Goal: Transaction & Acquisition: Purchase product/service

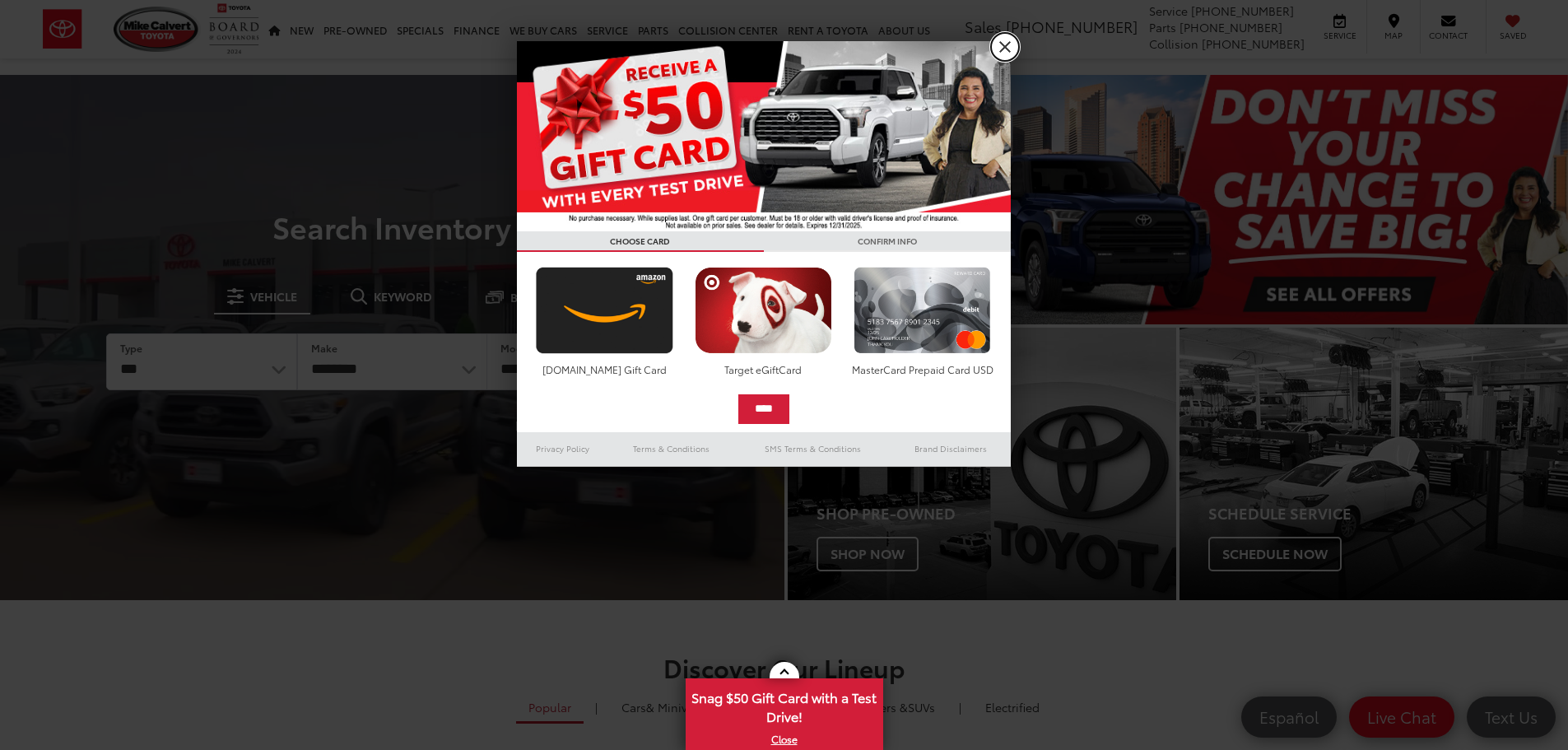
click at [999, 49] on link "X" at bounding box center [1005, 47] width 28 height 28
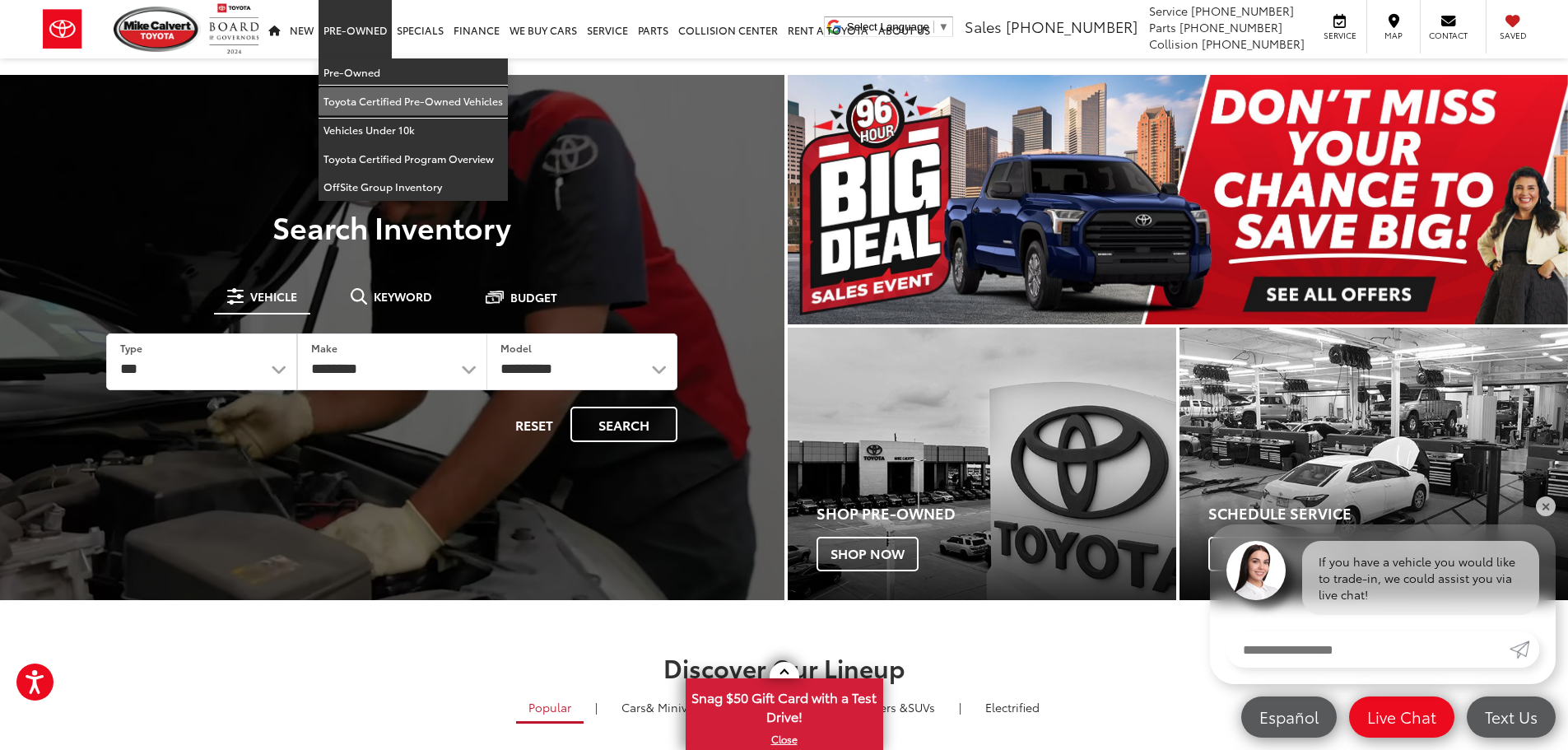
drag, startPoint x: 368, startPoint y: 100, endPoint x: 365, endPoint y: 79, distance: 21.2
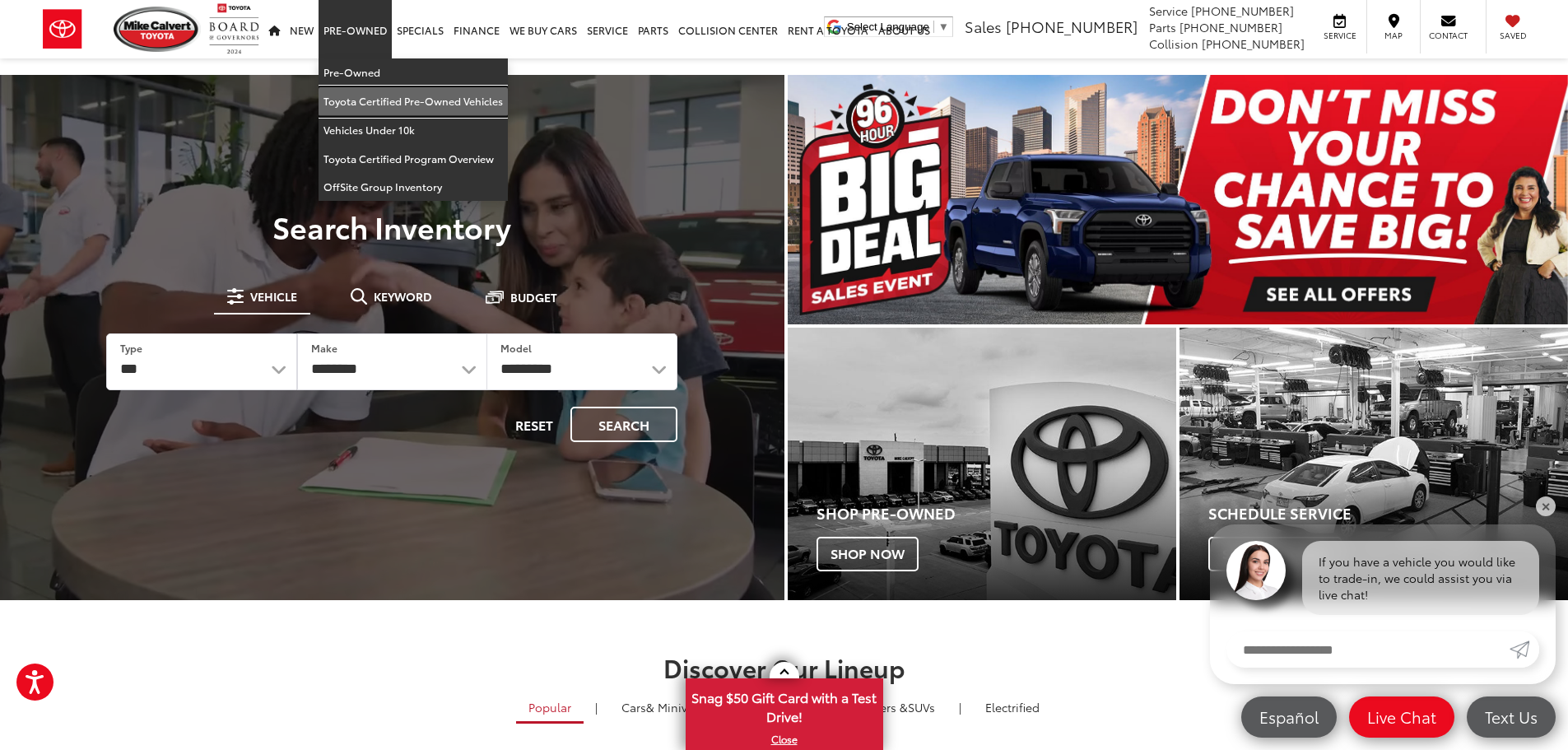
click at [368, 100] on link "Toyota Certified Pre-Owned Vehicles" at bounding box center [414, 101] width 190 height 29
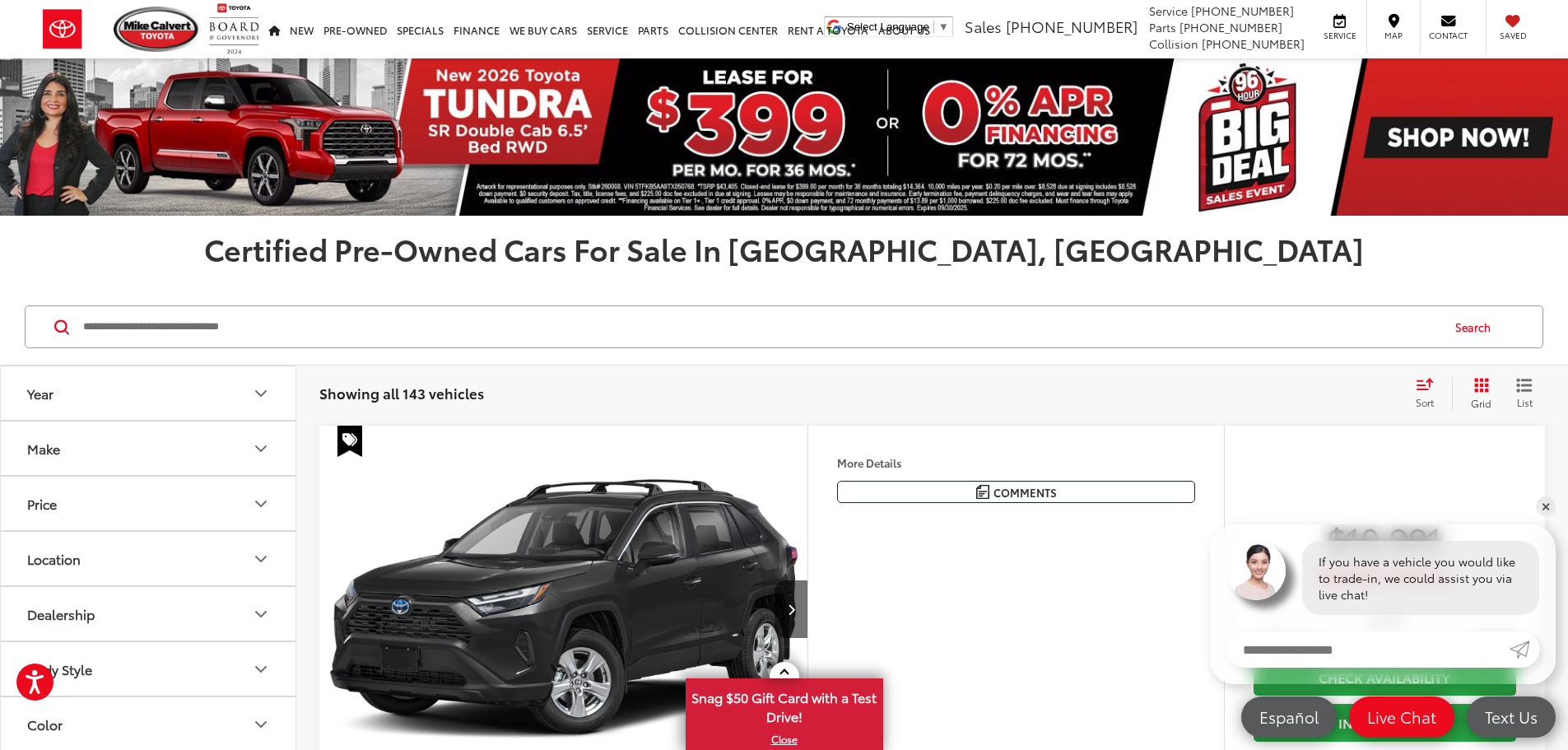
scroll to position [247, 0]
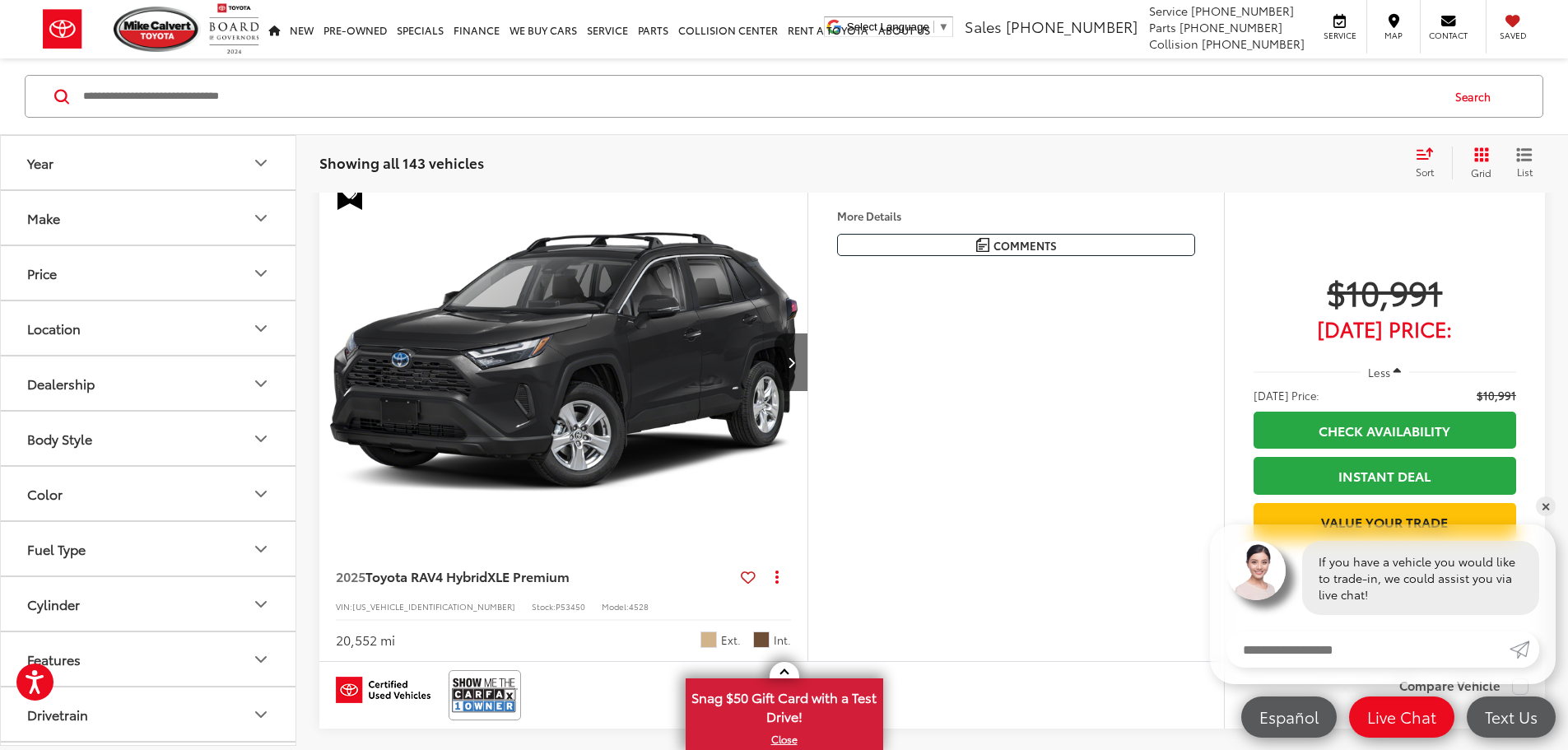
click at [266, 144] on button "Year" at bounding box center [149, 162] width 297 height 53
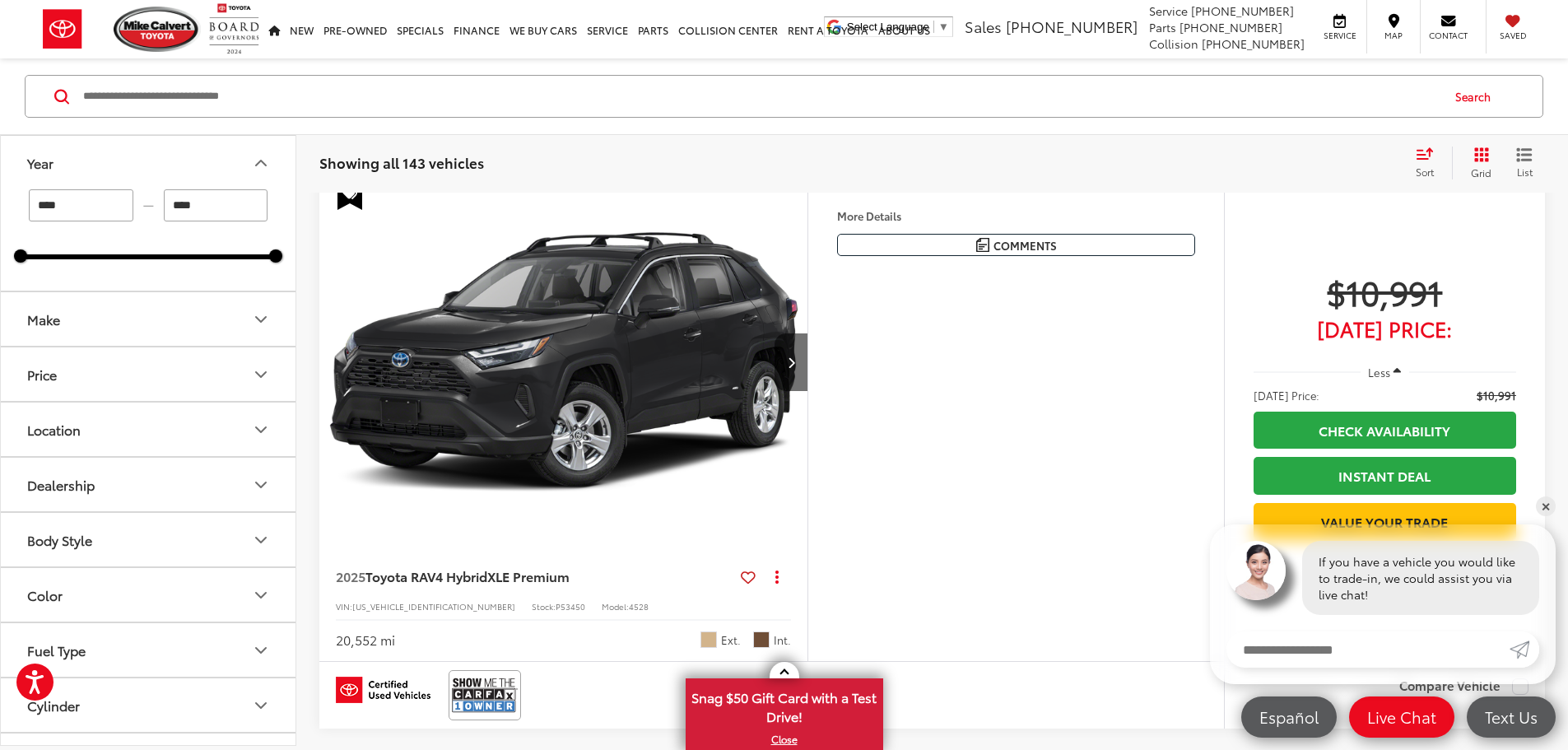
click at [253, 153] on div "Year" at bounding box center [261, 162] width 19 height 19
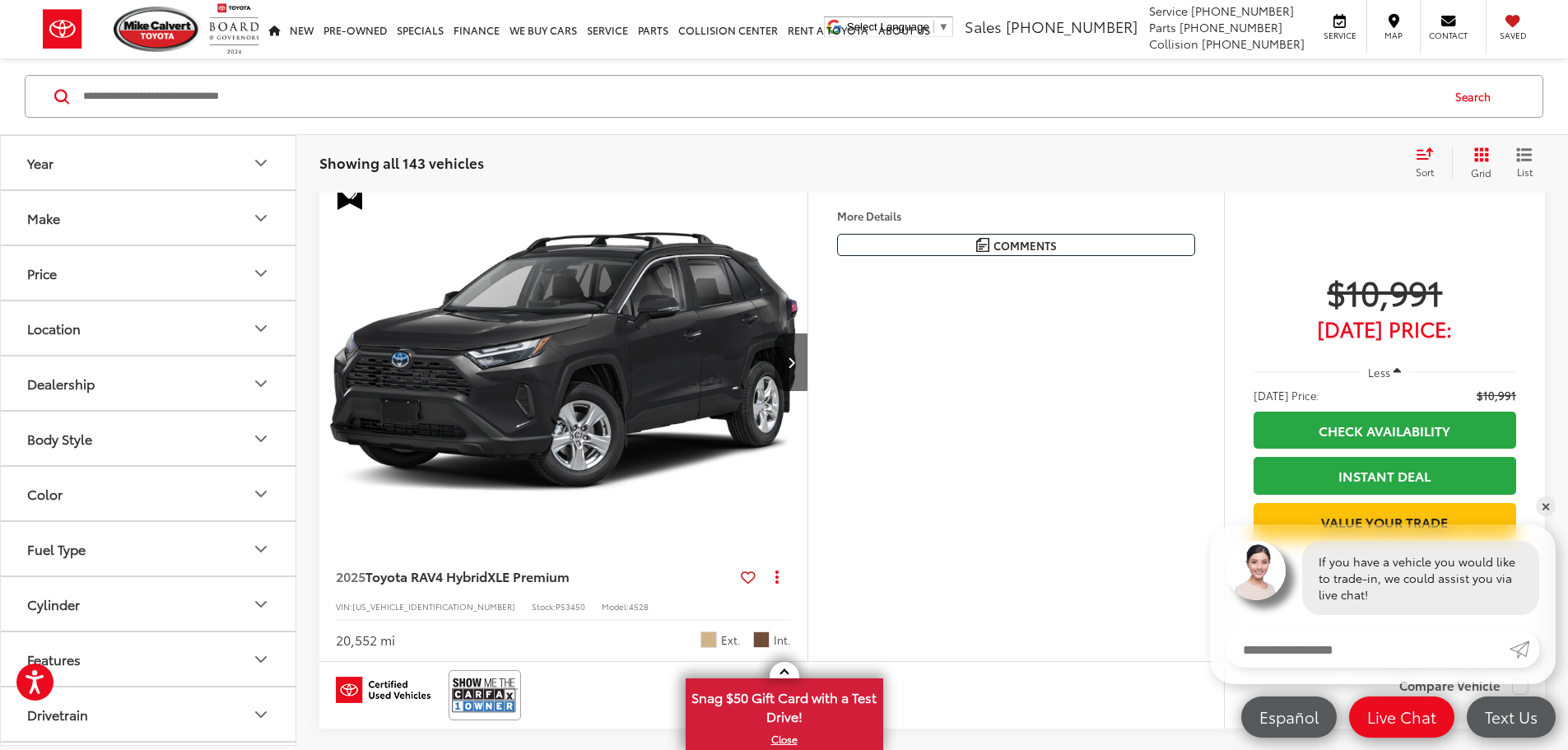
click at [253, 153] on div "Year" at bounding box center [261, 162] width 19 height 19
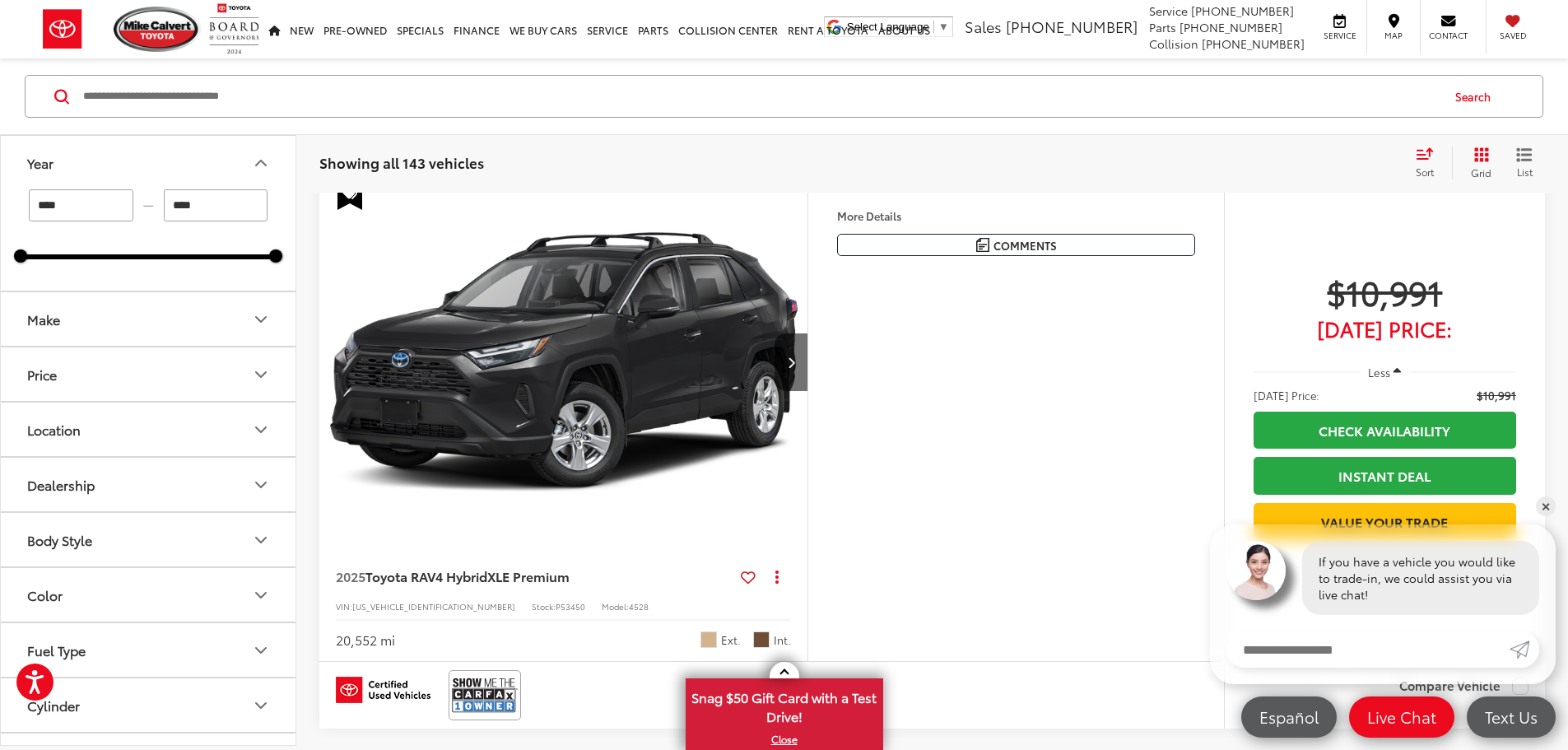
click at [253, 153] on div "Year" at bounding box center [261, 162] width 19 height 19
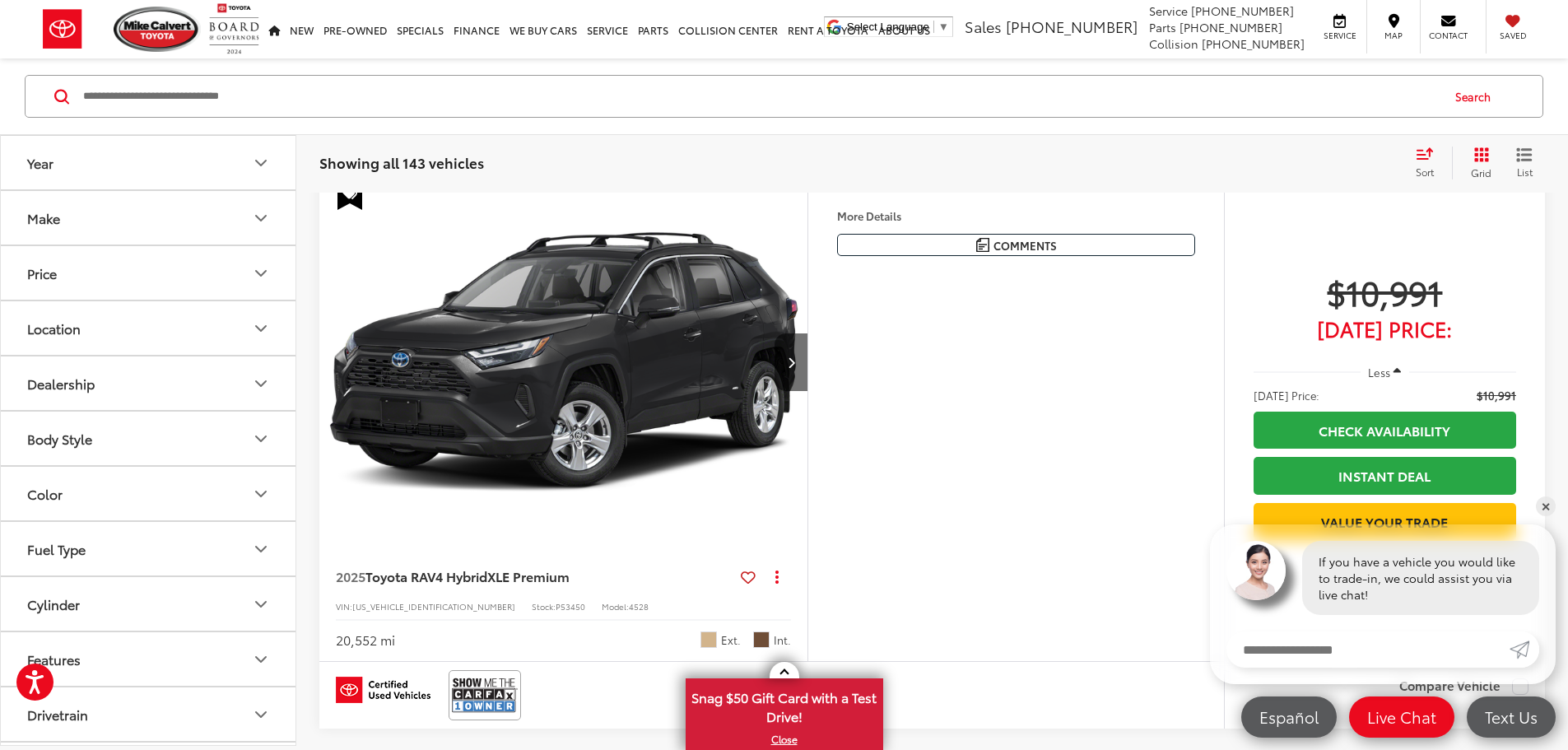
click at [251, 229] on button "Make" at bounding box center [149, 217] width 297 height 53
click at [259, 213] on icon "Make" at bounding box center [261, 217] width 19 height 19
click at [233, 665] on button "Model & Trim" at bounding box center [149, 662] width 297 height 53
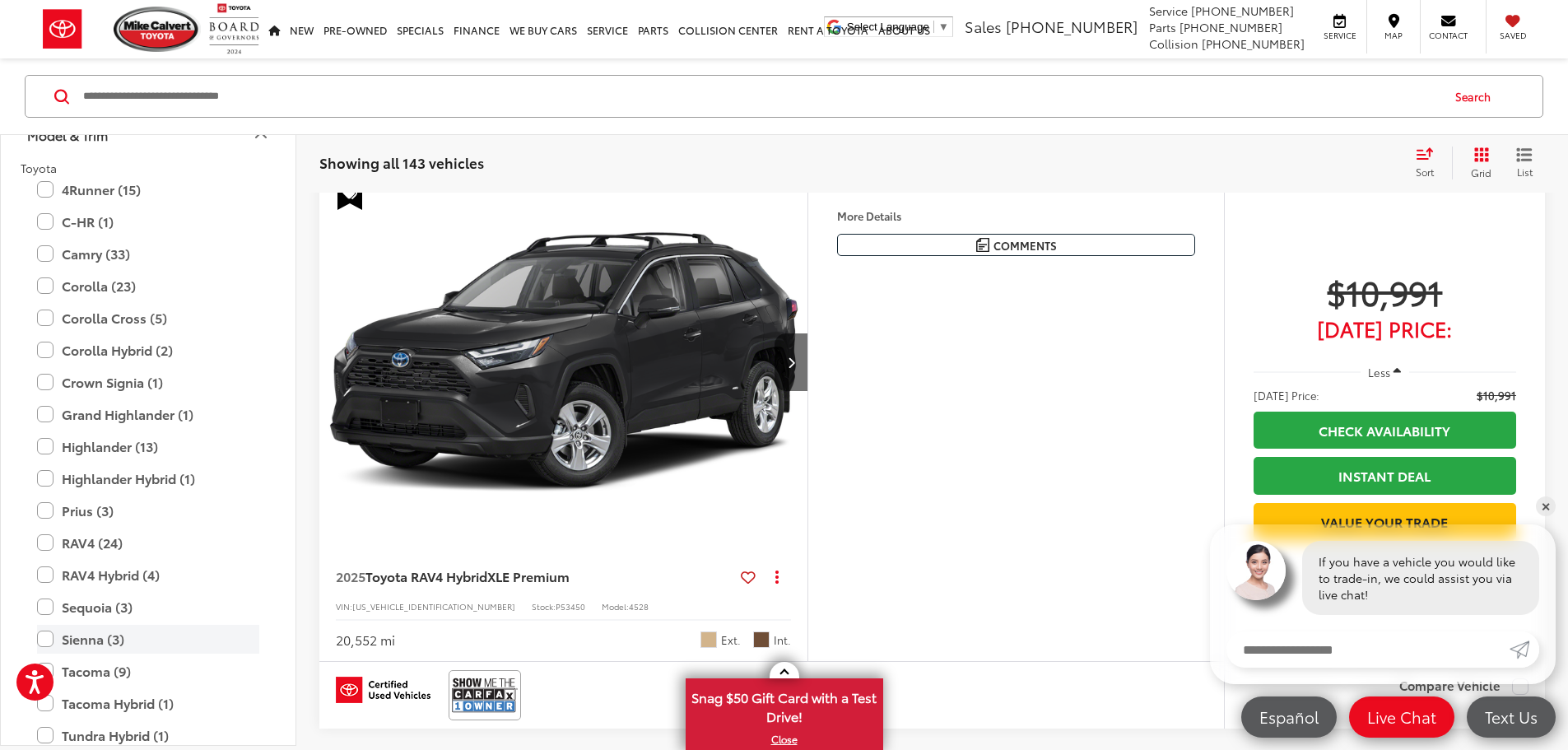
scroll to position [793, 0]
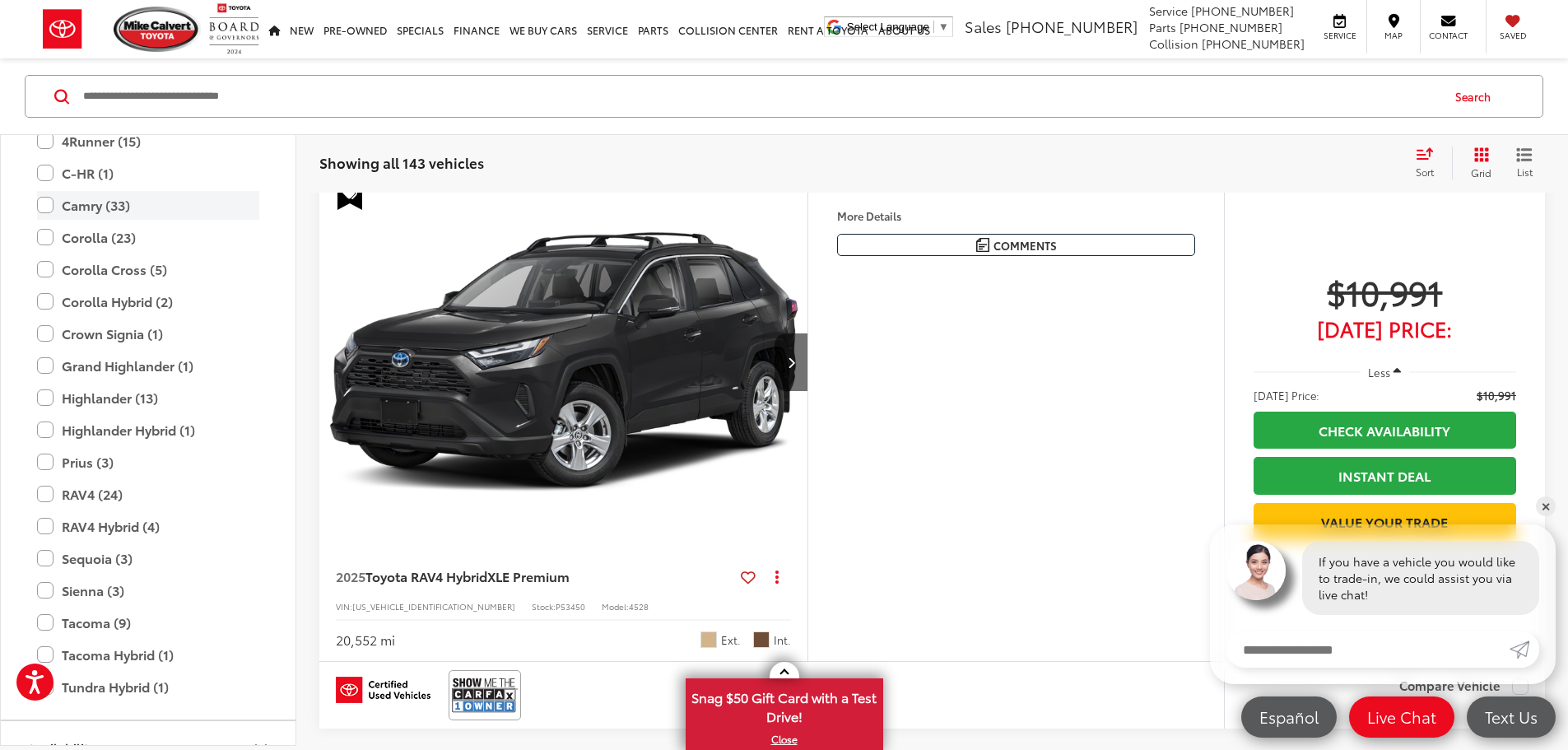
click at [46, 202] on label "Camry (33)" at bounding box center [147, 205] width 222 height 29
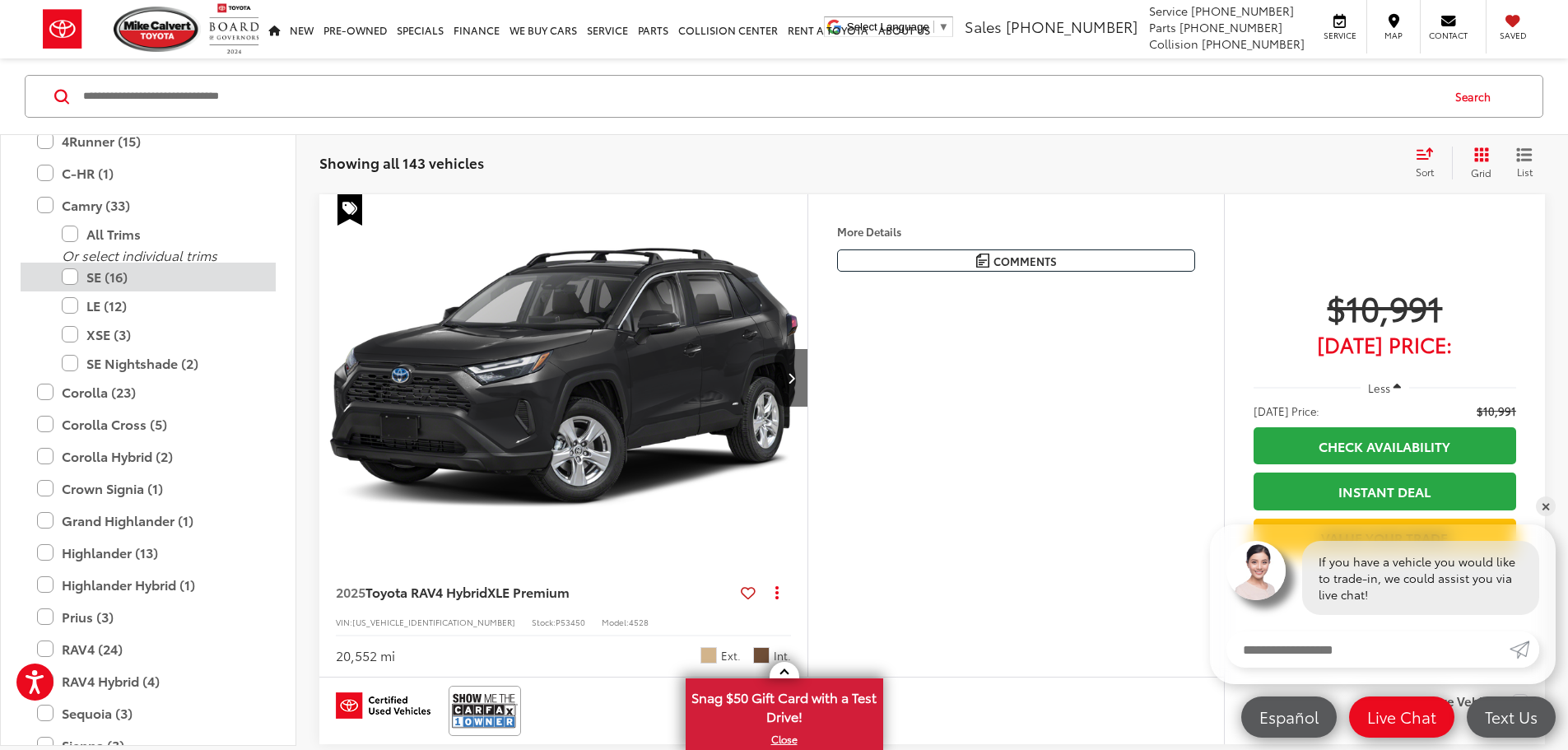
scroll to position [230, 0]
click at [70, 280] on label "SE (16)" at bounding box center [160, 276] width 197 height 29
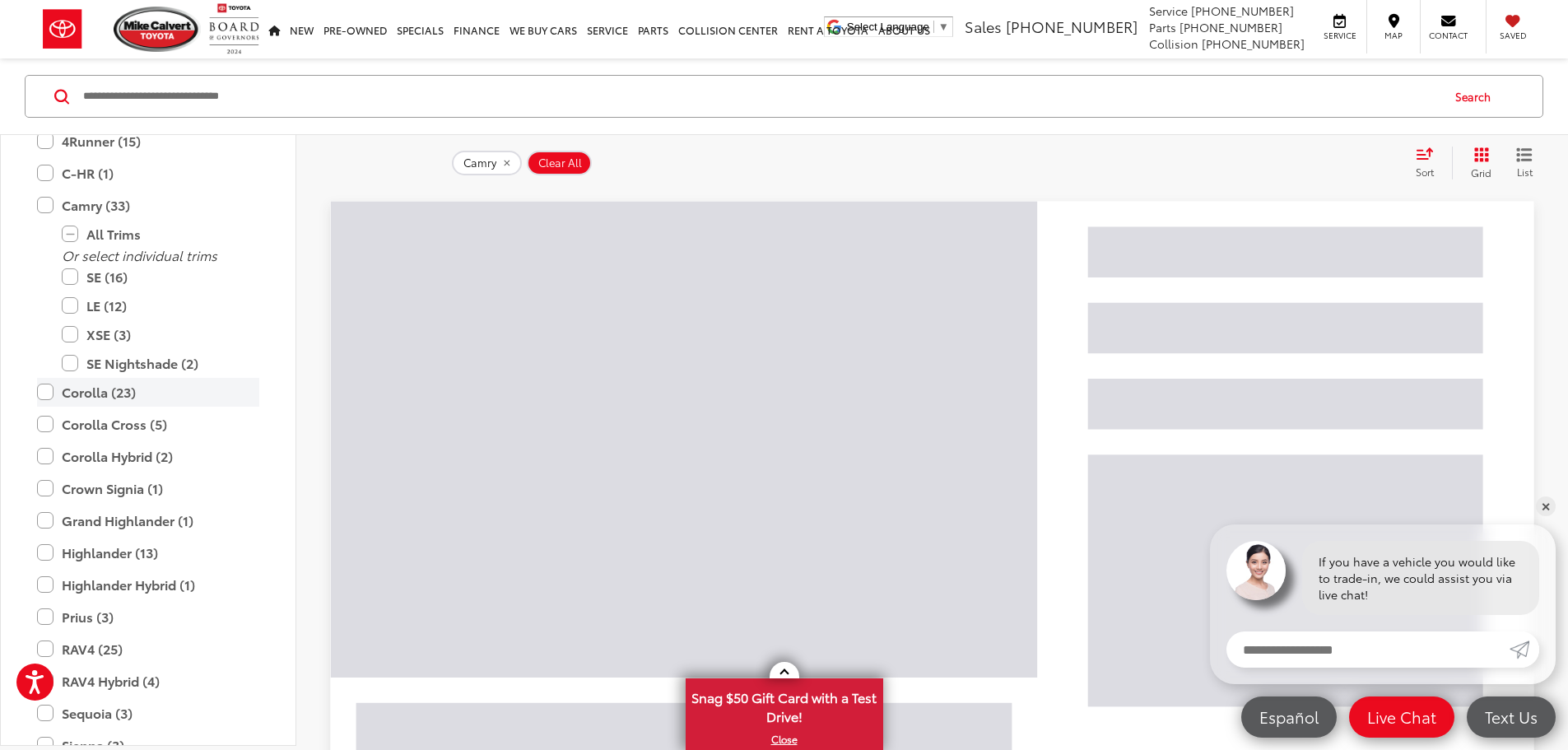
click at [70, 337] on label "XSE (3)" at bounding box center [160, 334] width 197 height 29
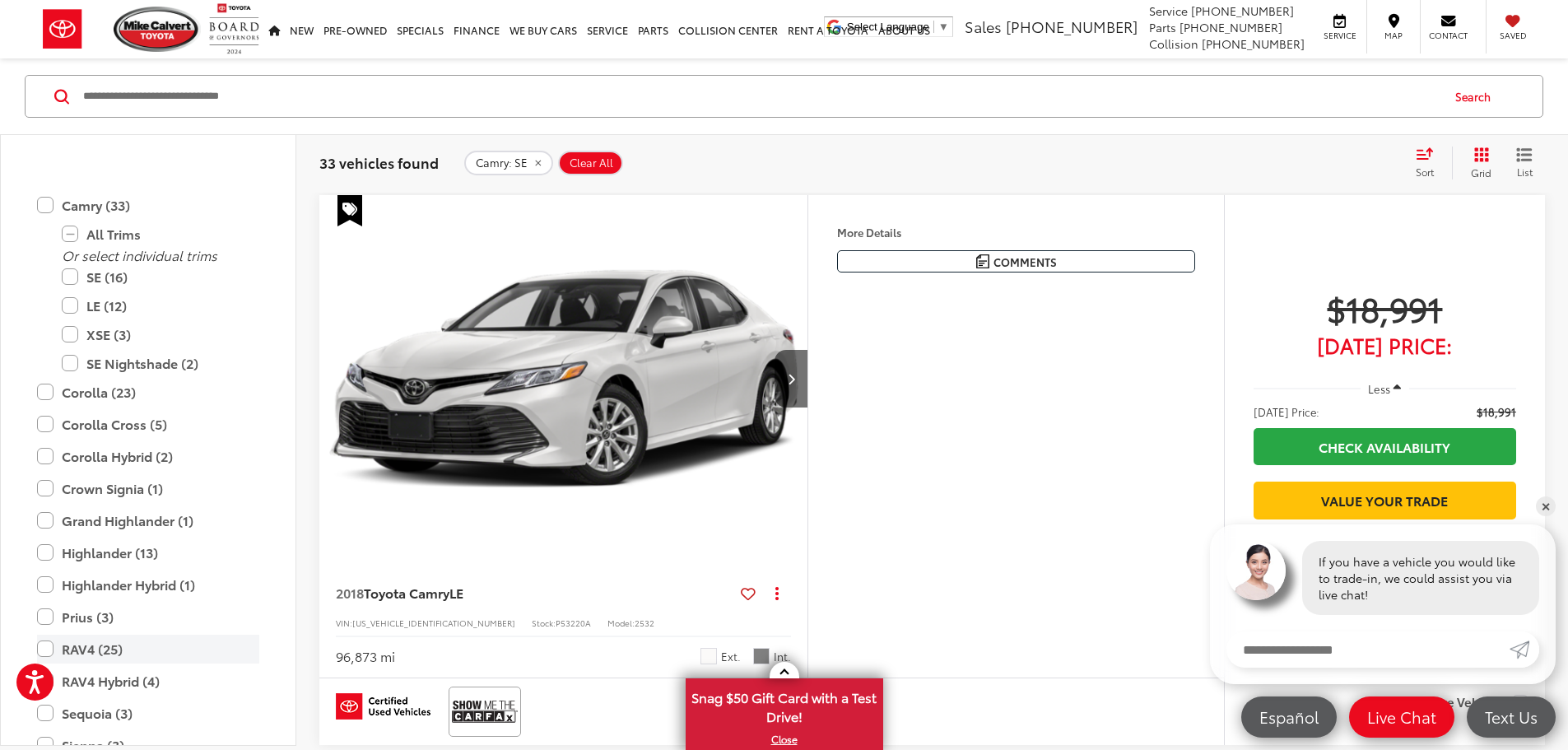
scroll to position [979, 0]
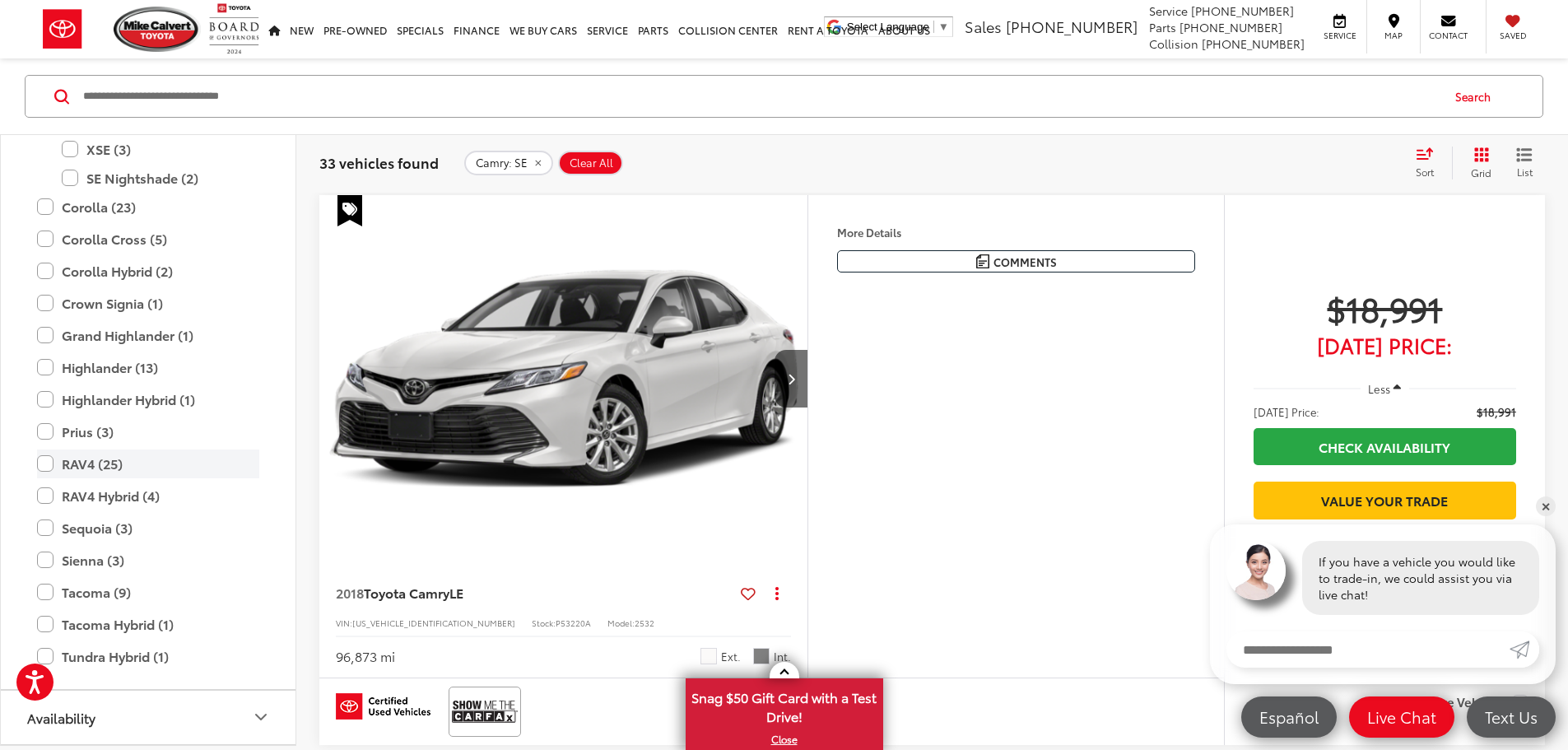
click at [48, 459] on label "RAV4 (25)" at bounding box center [147, 463] width 222 height 29
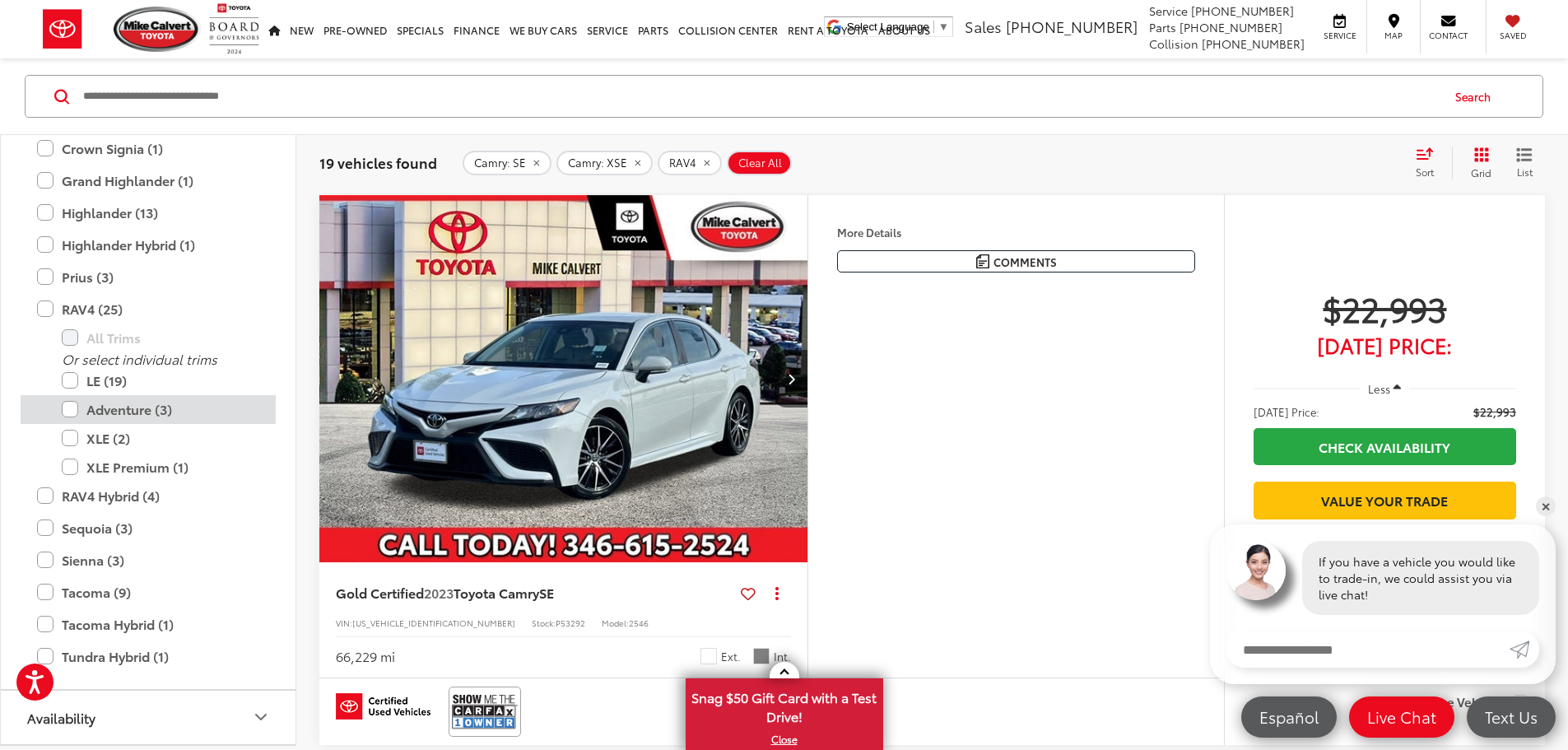
click at [69, 411] on label "Adventure (3)" at bounding box center [160, 409] width 197 height 29
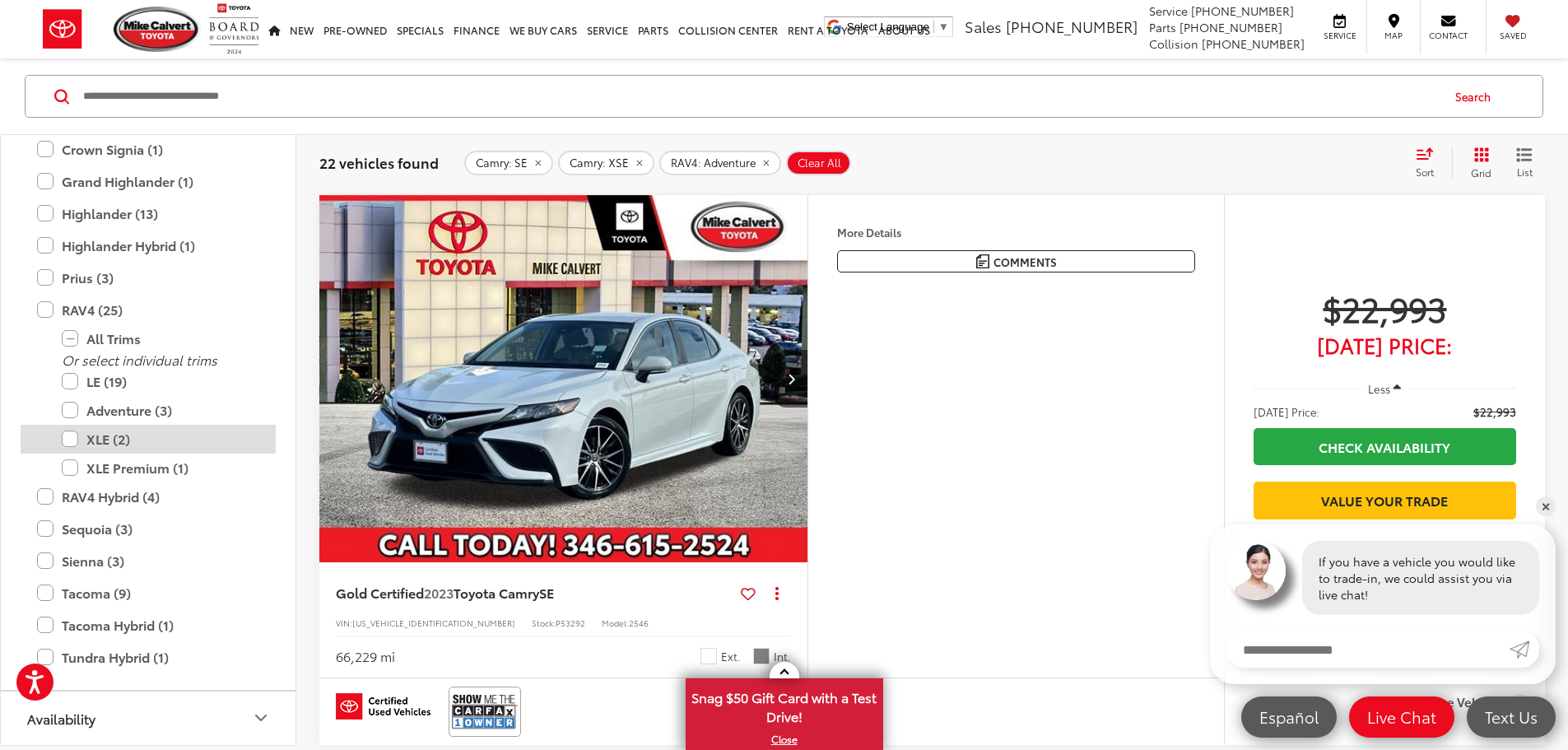
click at [73, 437] on label "XLE (2)" at bounding box center [160, 439] width 197 height 29
click at [70, 469] on label "XLE Premium (1)" at bounding box center [160, 467] width 197 height 29
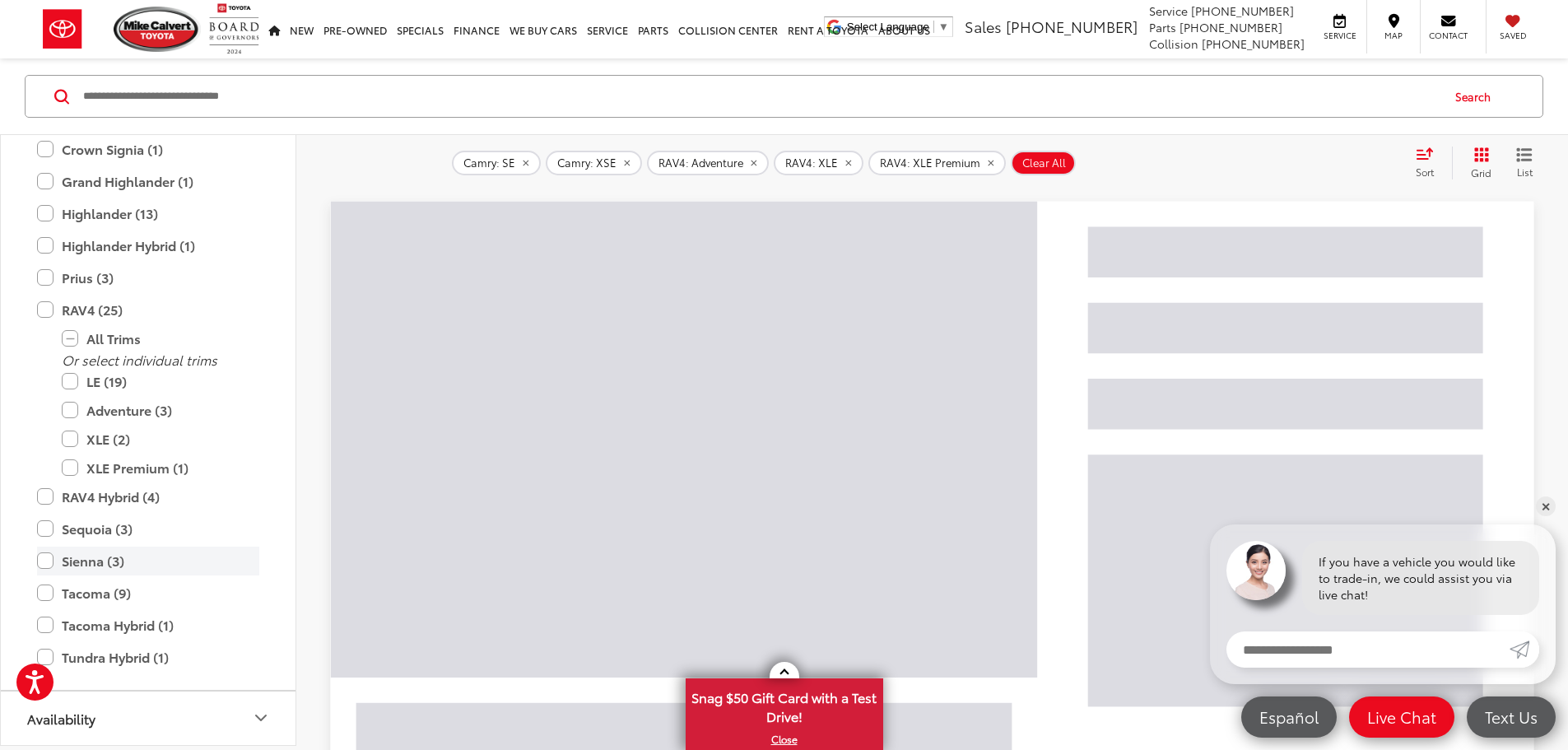
scroll to position [979, 0]
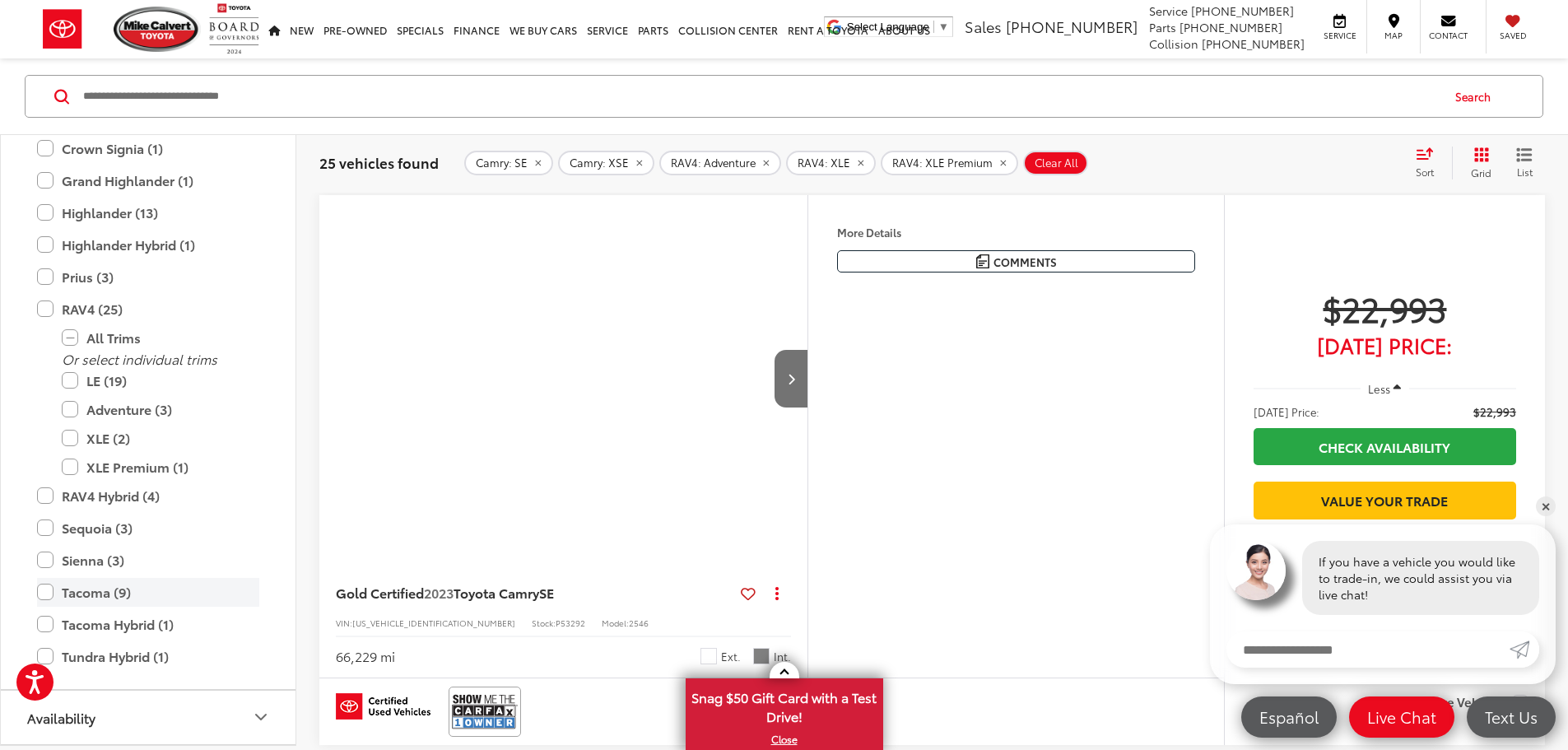
click at [44, 592] on label "Tacoma (9)" at bounding box center [147, 592] width 222 height 29
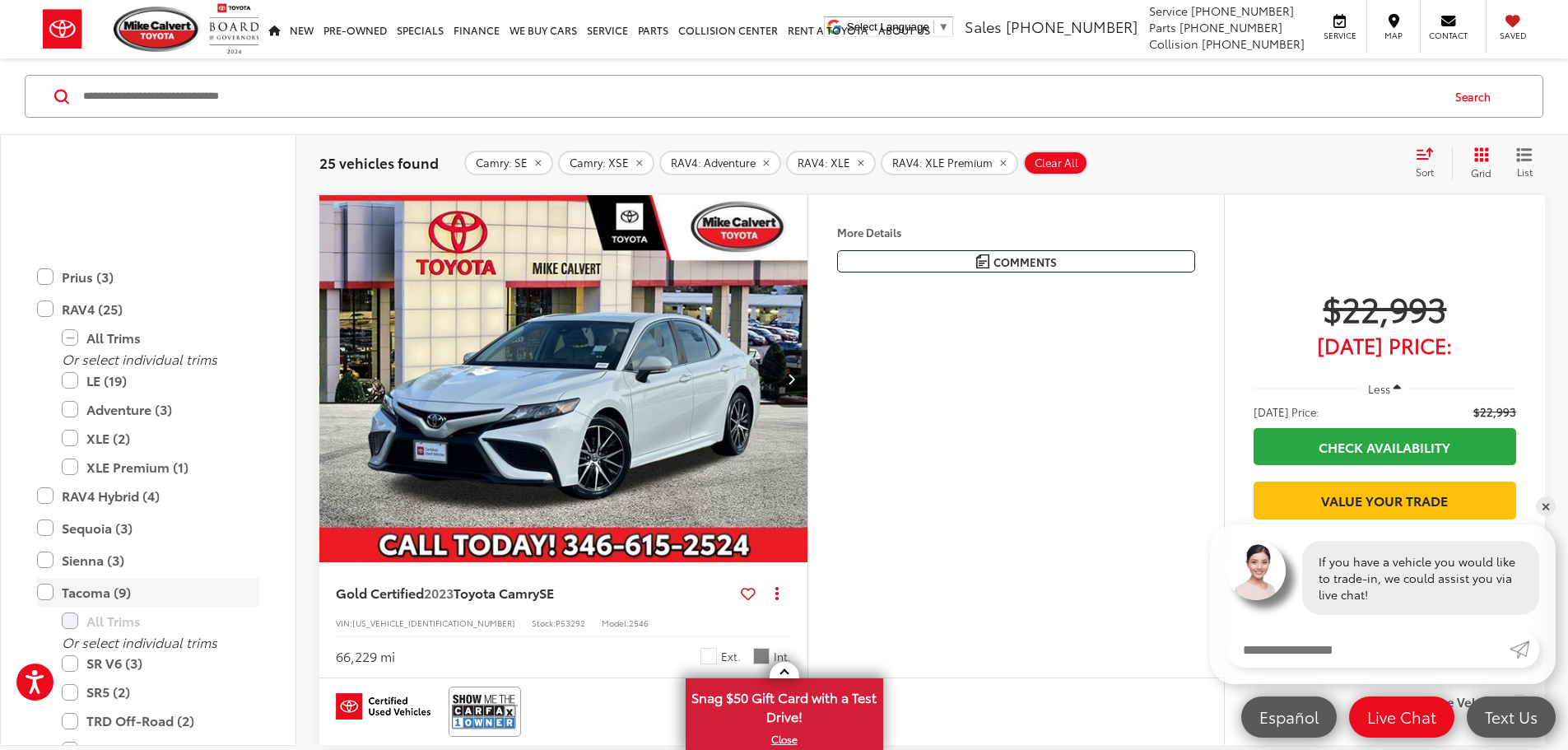
scroll to position [1162, 0]
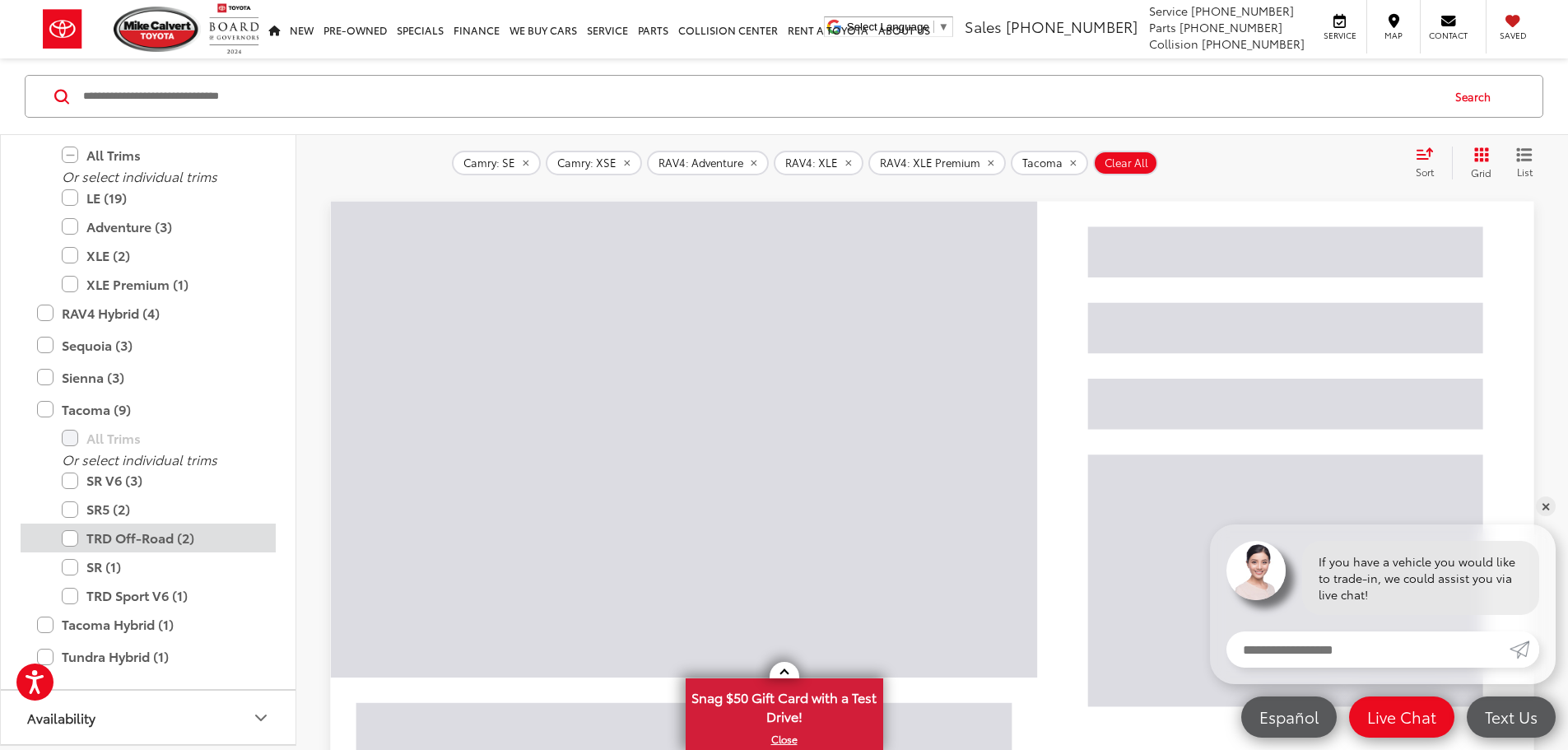
click at [70, 537] on label "TRD Off-Road (2)" at bounding box center [160, 537] width 197 height 29
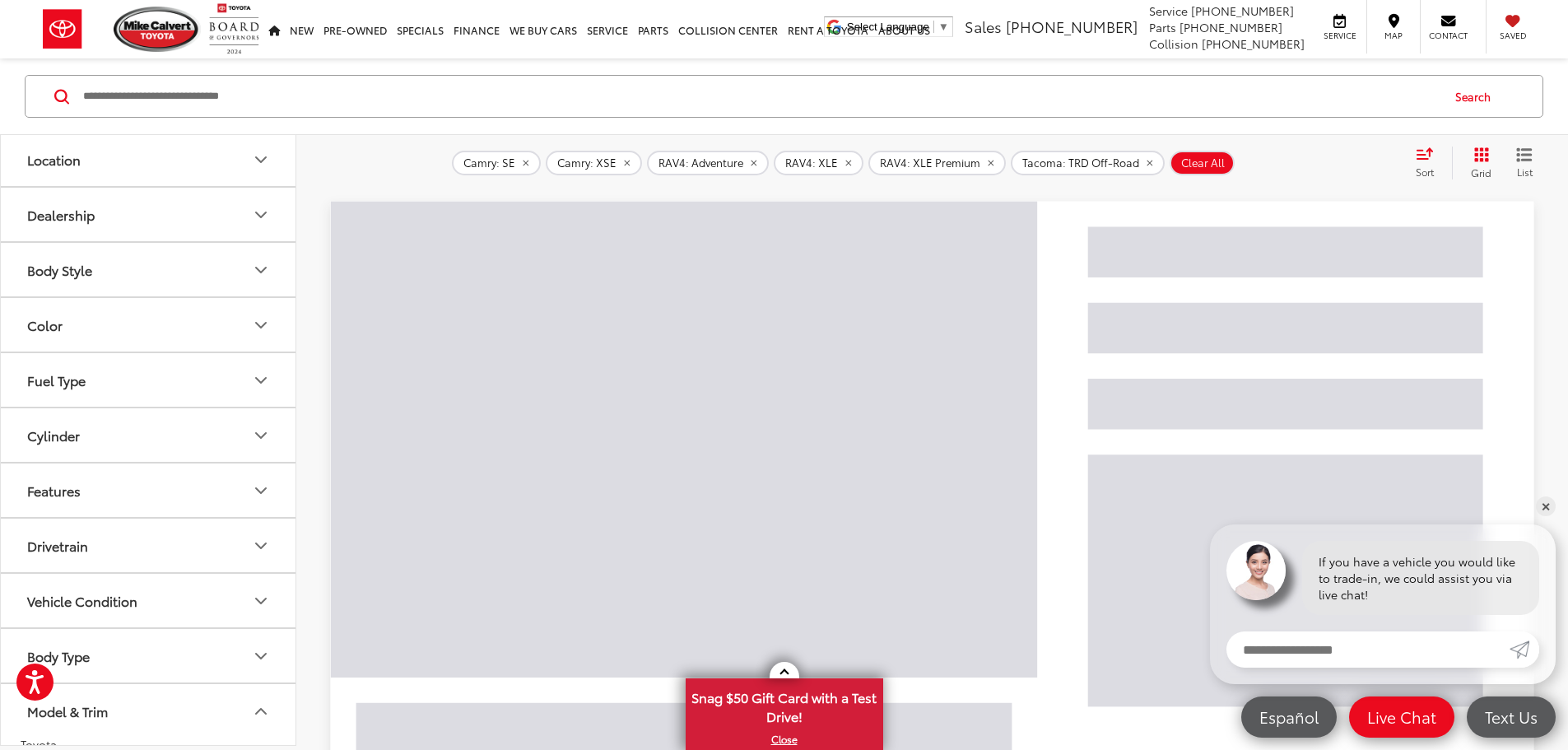
scroll to position [80, 0]
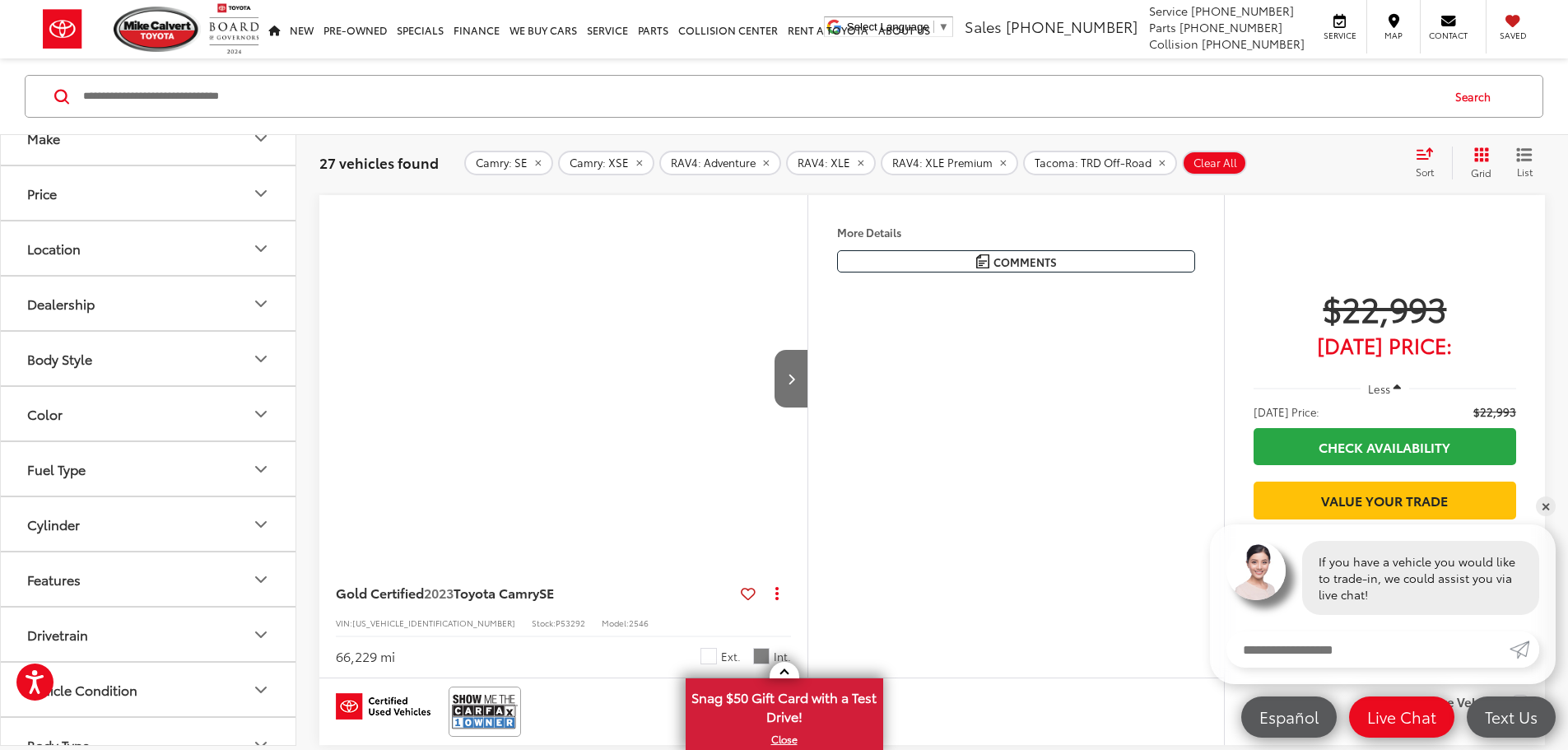
click at [201, 220] on button "Price" at bounding box center [149, 193] width 297 height 53
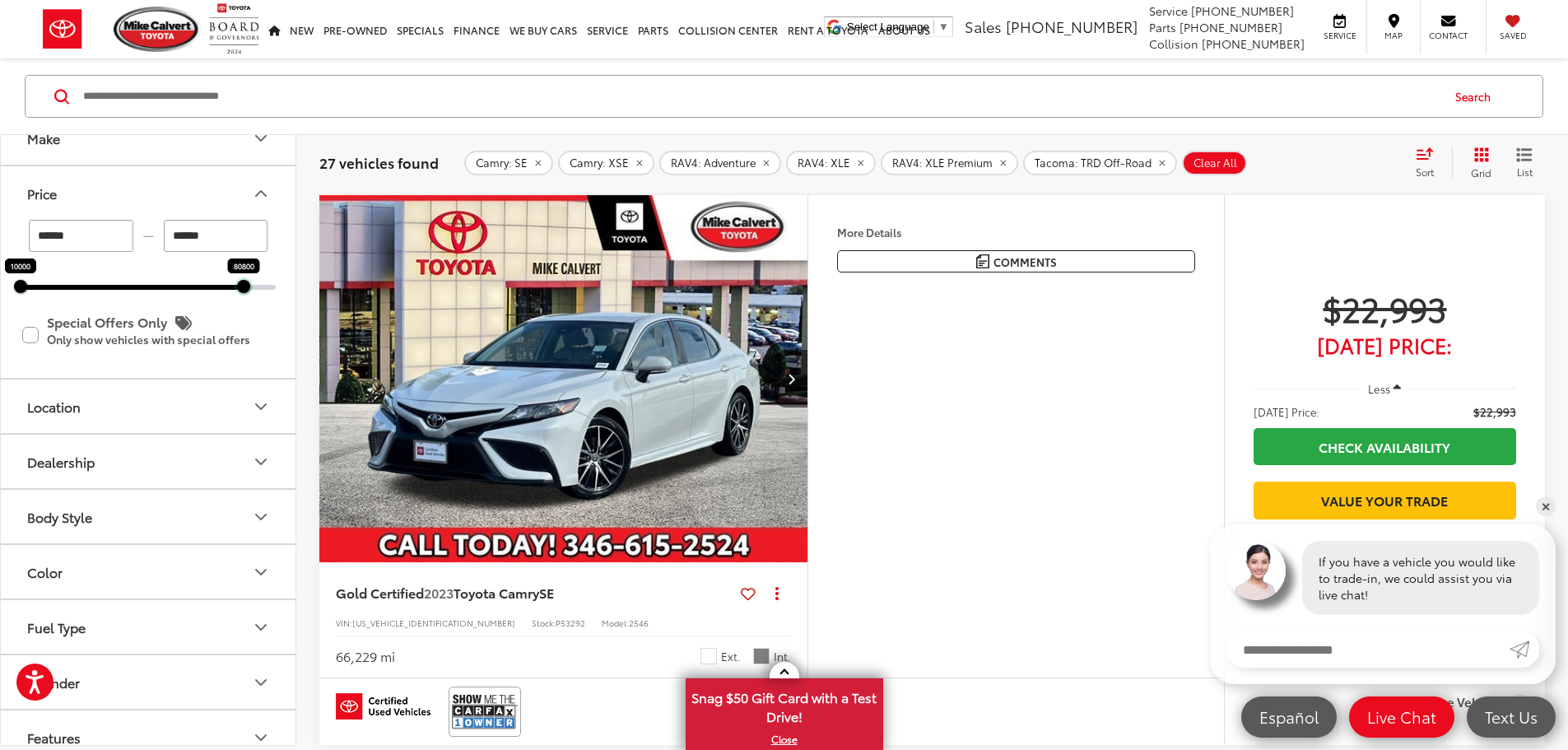
scroll to position [0, 0]
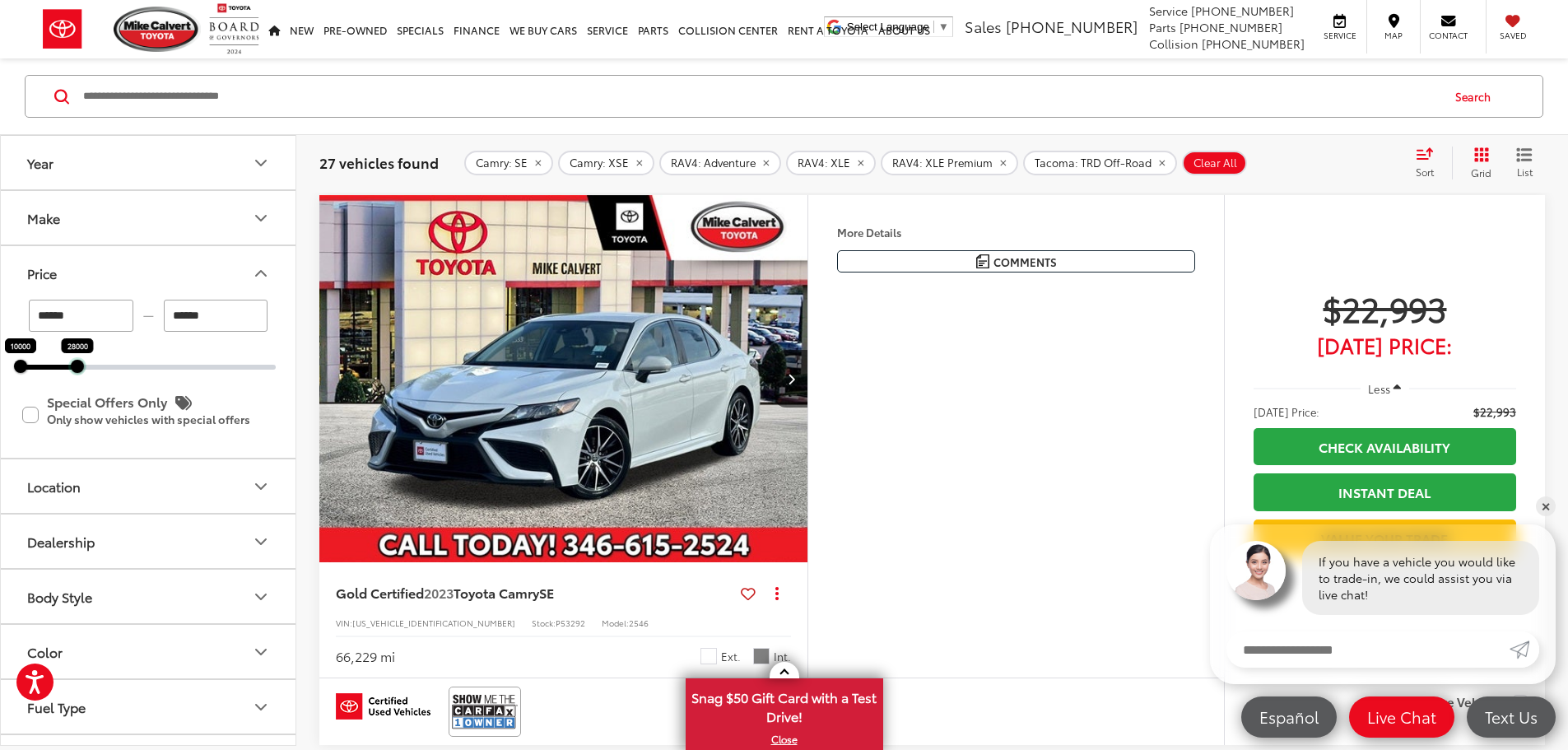
drag, startPoint x: 246, startPoint y: 370, endPoint x: 80, endPoint y: 361, distance: 166.2
click at [80, 361] on div at bounding box center [77, 366] width 13 height 13
type input "******"
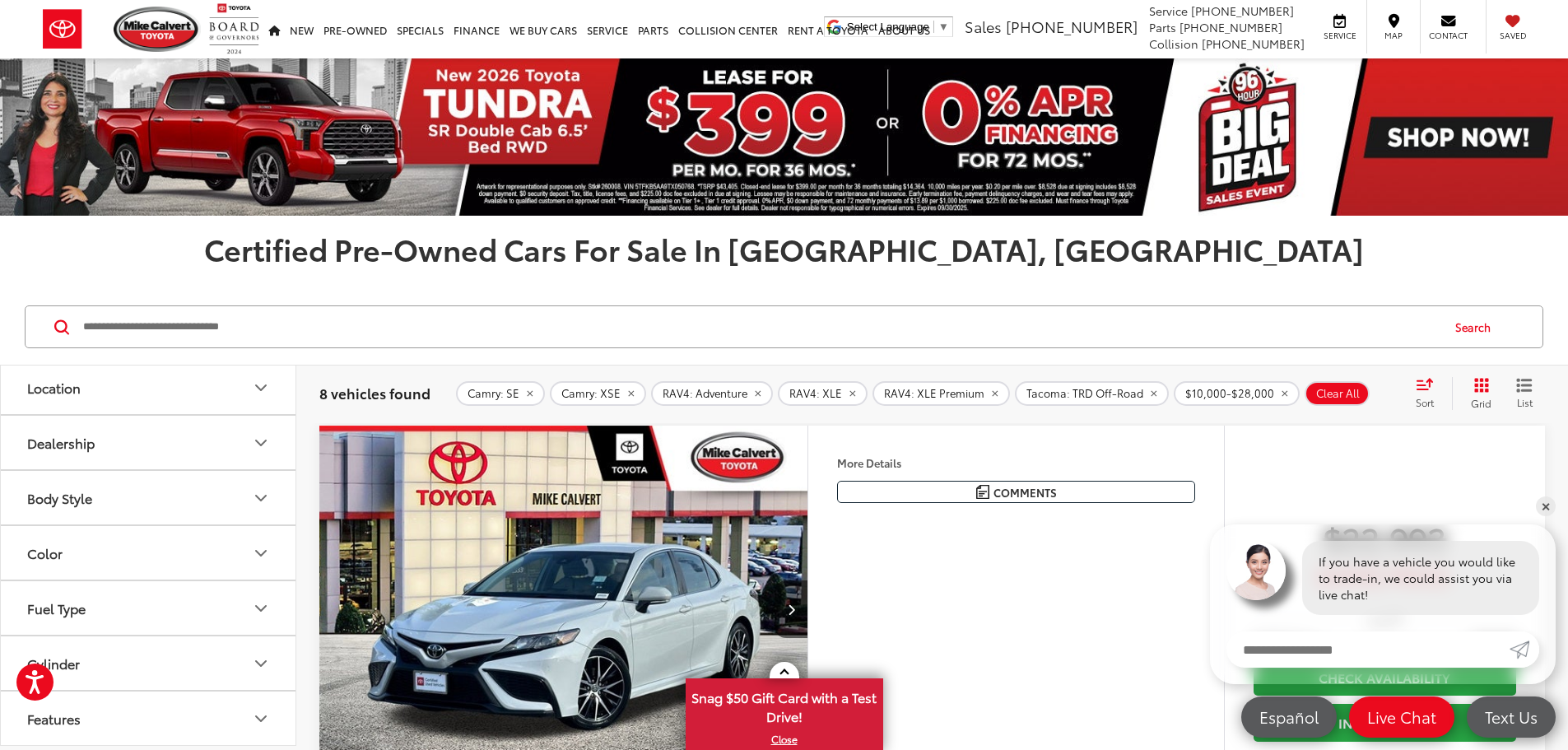
scroll to position [412, 0]
click at [1542, 505] on link "✕" at bounding box center [1545, 506] width 19 height 19
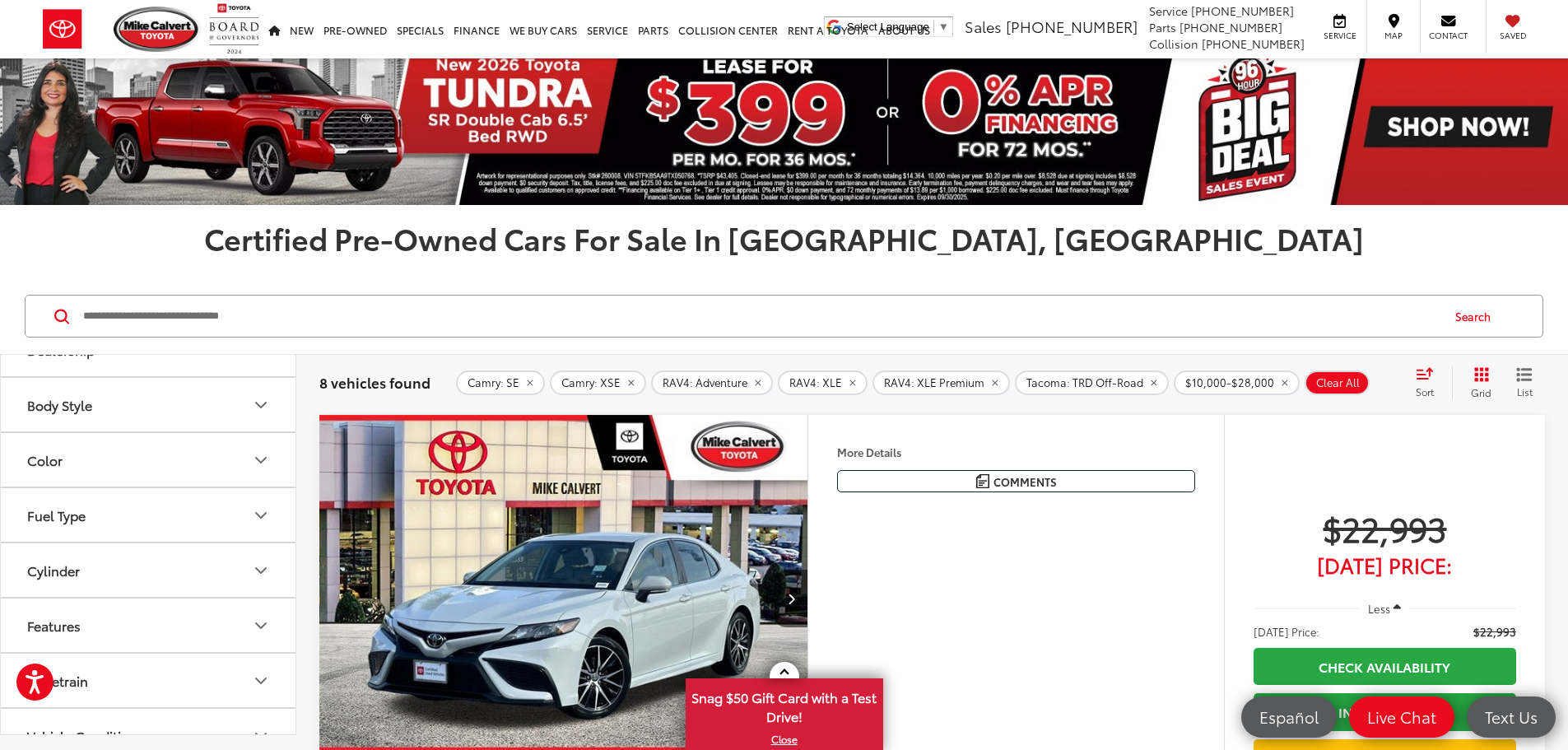
scroll to position [0, 0]
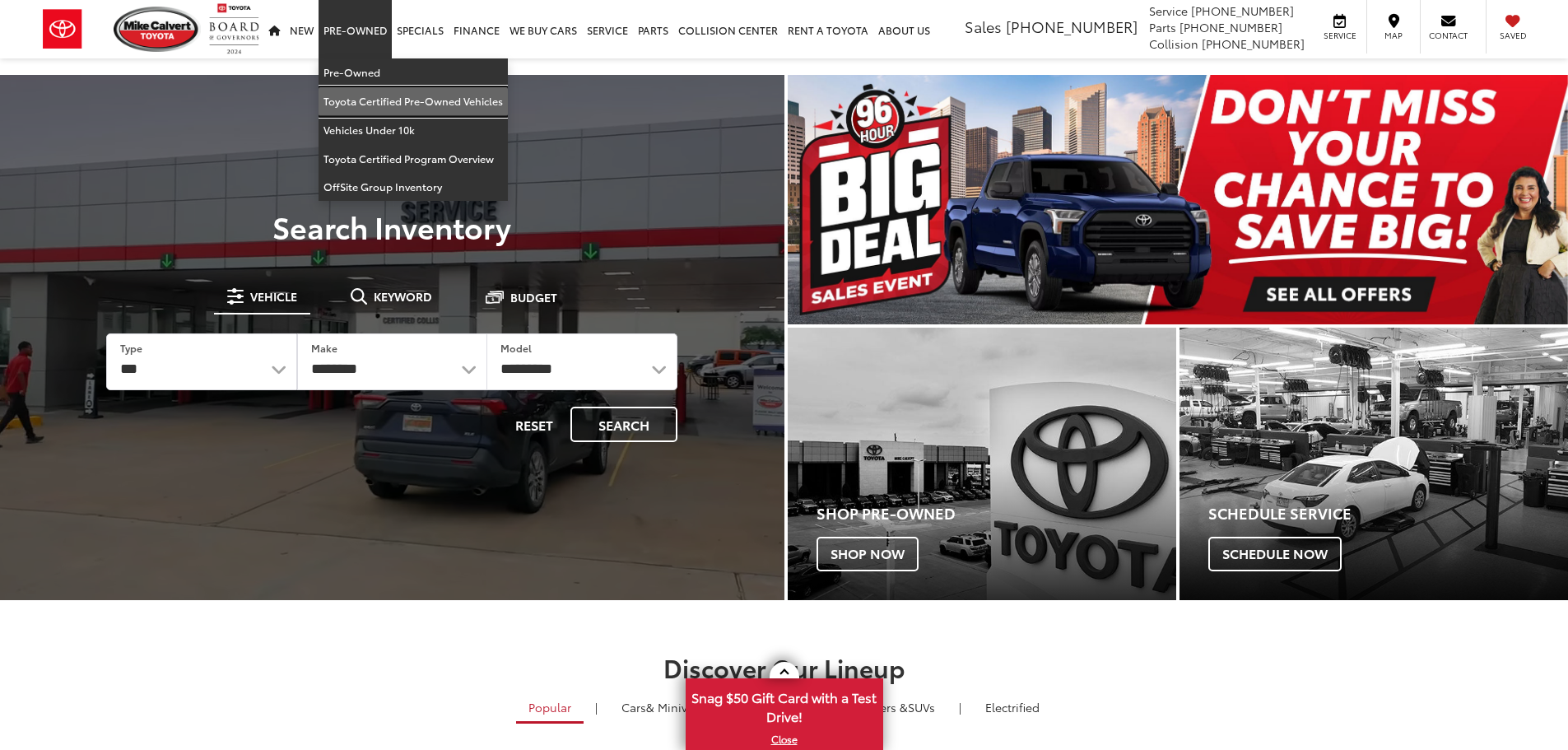
click at [373, 102] on link "Toyota Certified Pre-Owned Vehicles" at bounding box center [414, 101] width 190 height 29
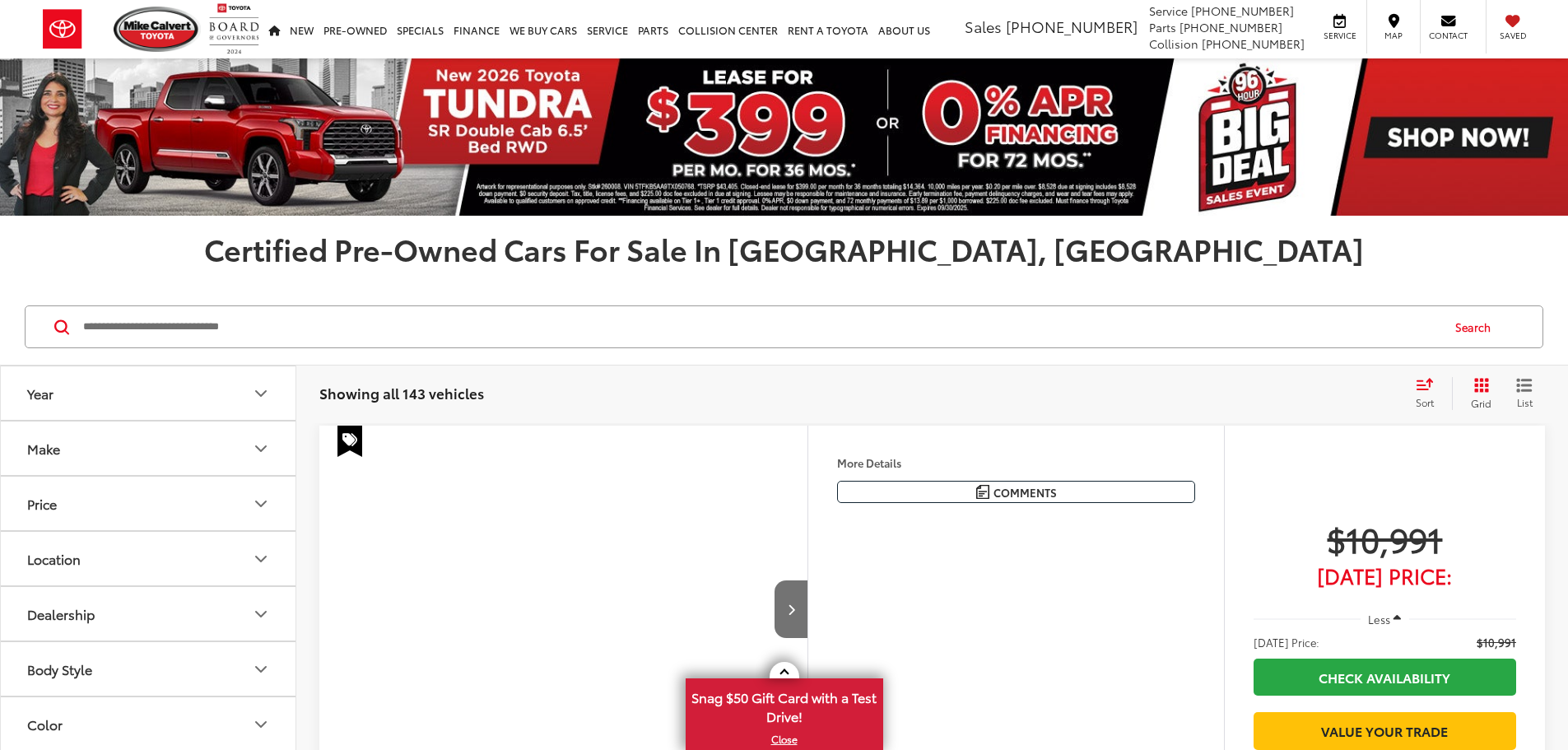
scroll to position [165, 0]
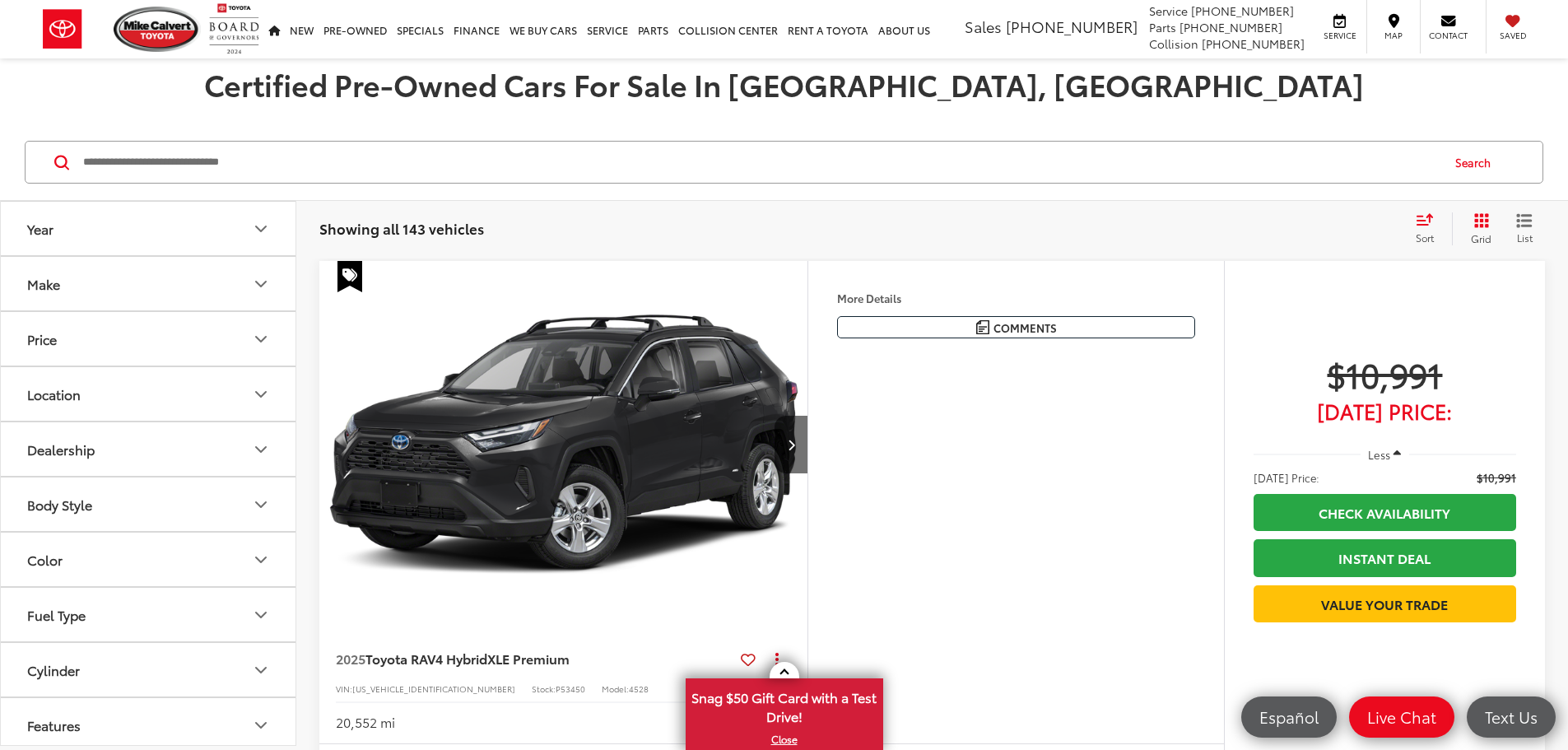
click at [254, 231] on icon "Year" at bounding box center [261, 229] width 19 height 19
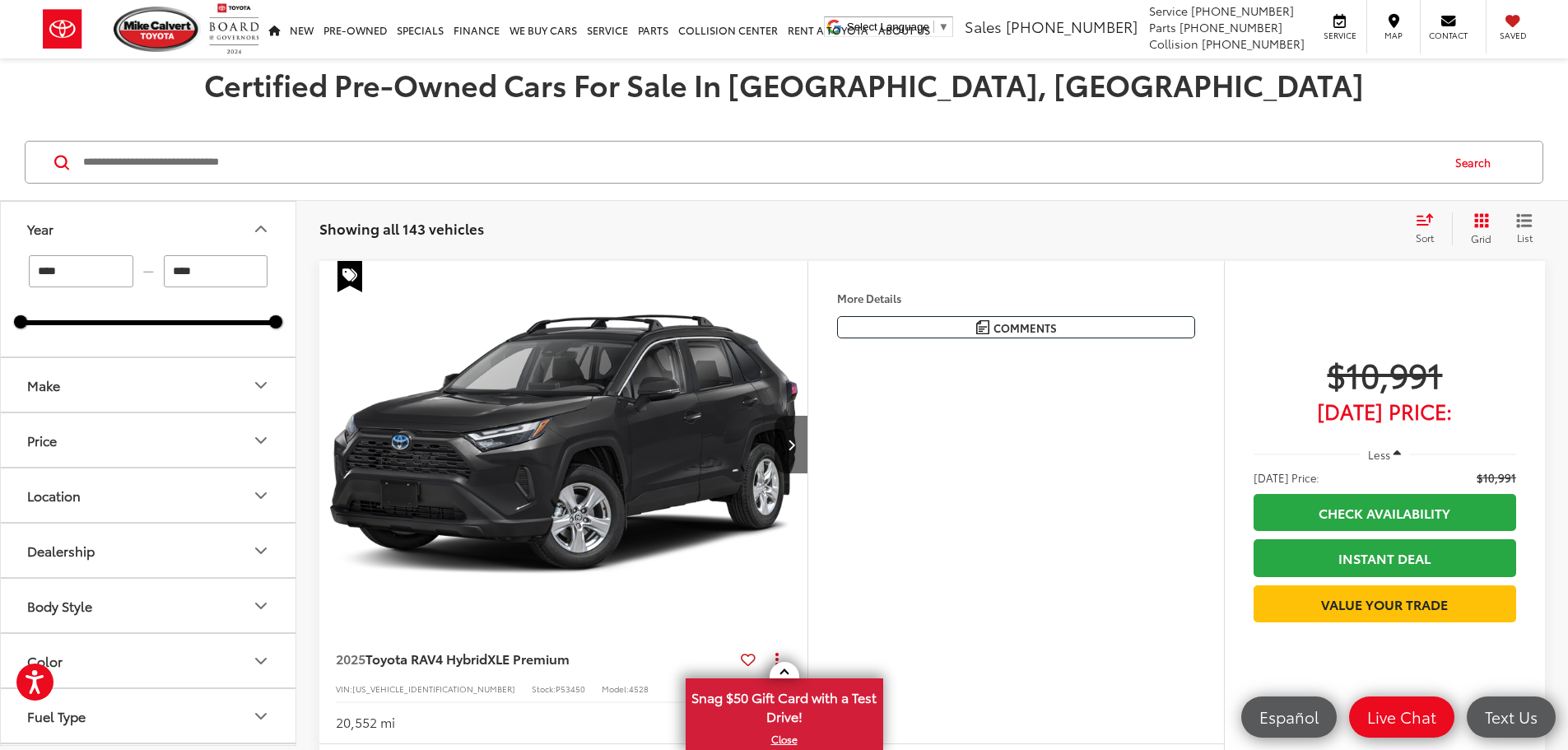
scroll to position [0, 0]
click at [254, 231] on icon "Year" at bounding box center [261, 229] width 19 height 19
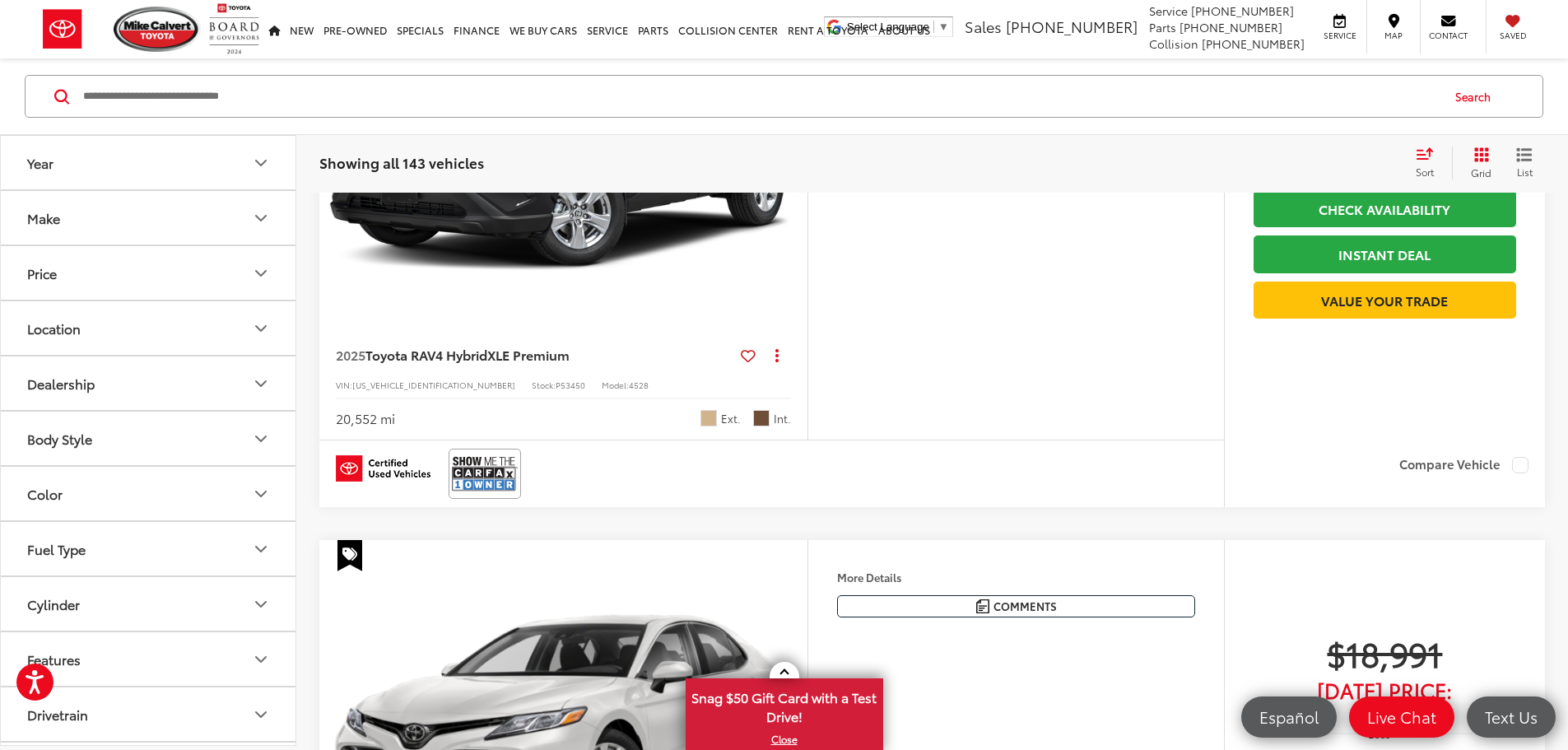
scroll to position [576, 0]
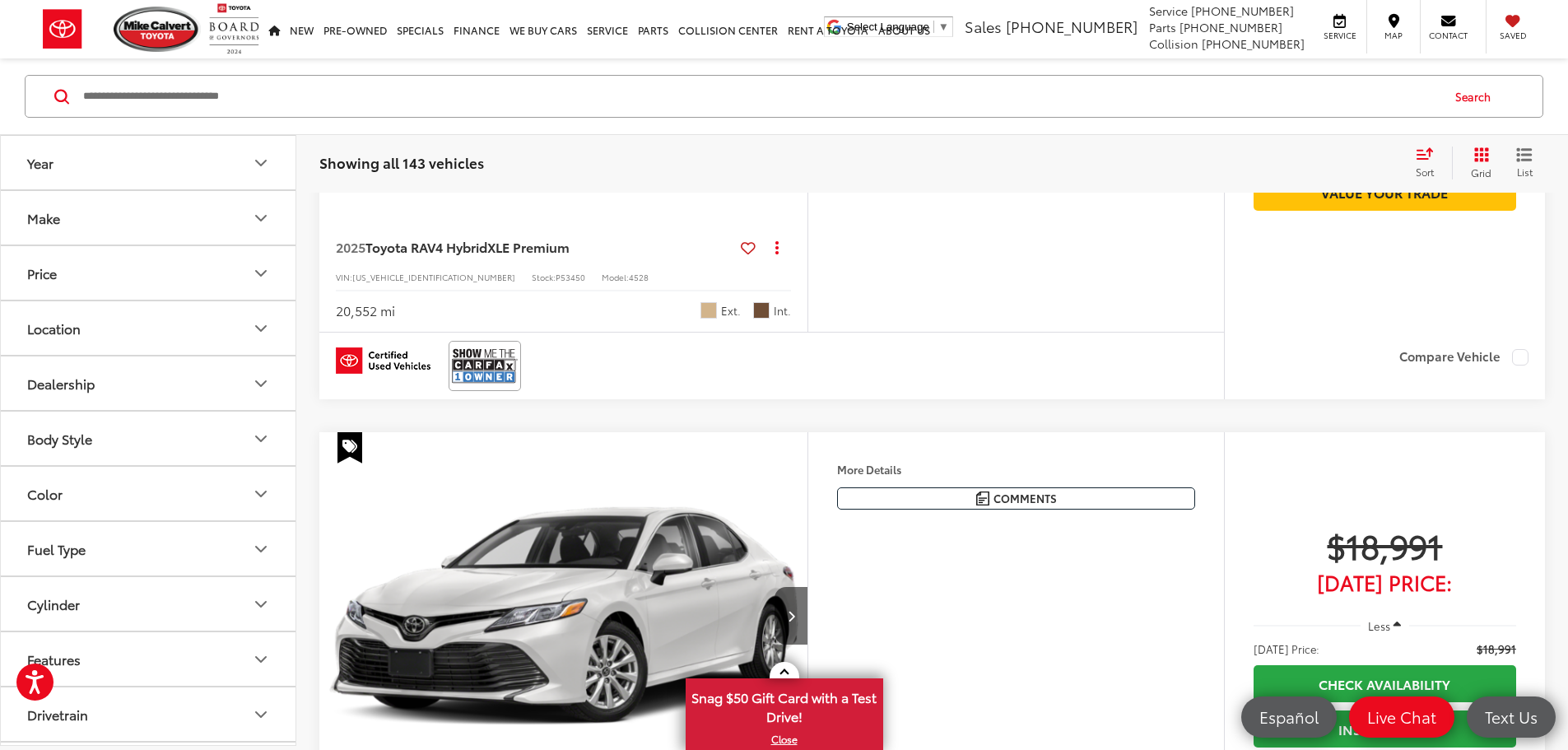
click at [236, 219] on button "Make" at bounding box center [149, 217] width 297 height 53
click at [89, 264] on img at bounding box center [73, 276] width 45 height 39
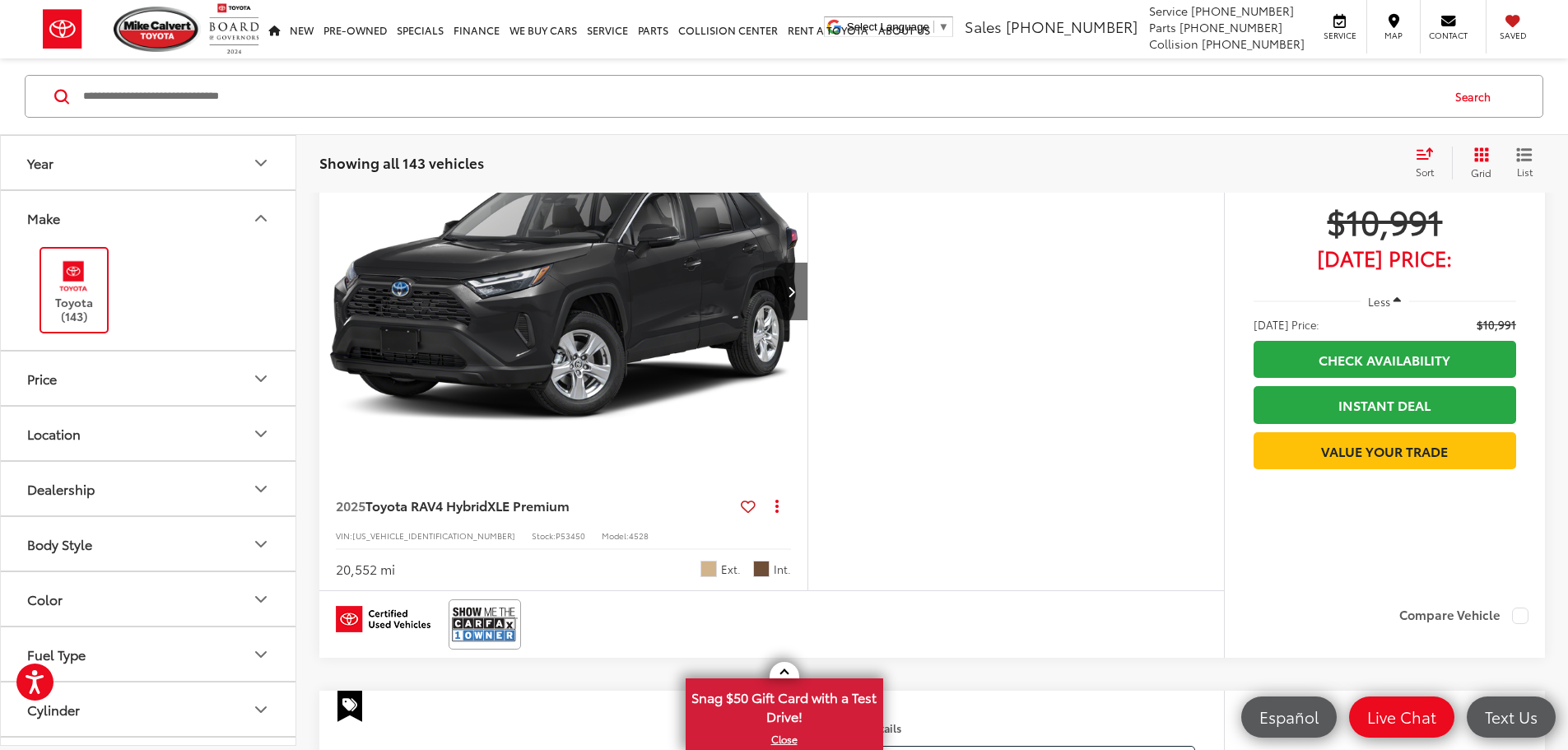
click at [242, 212] on button "Make" at bounding box center [149, 217] width 297 height 53
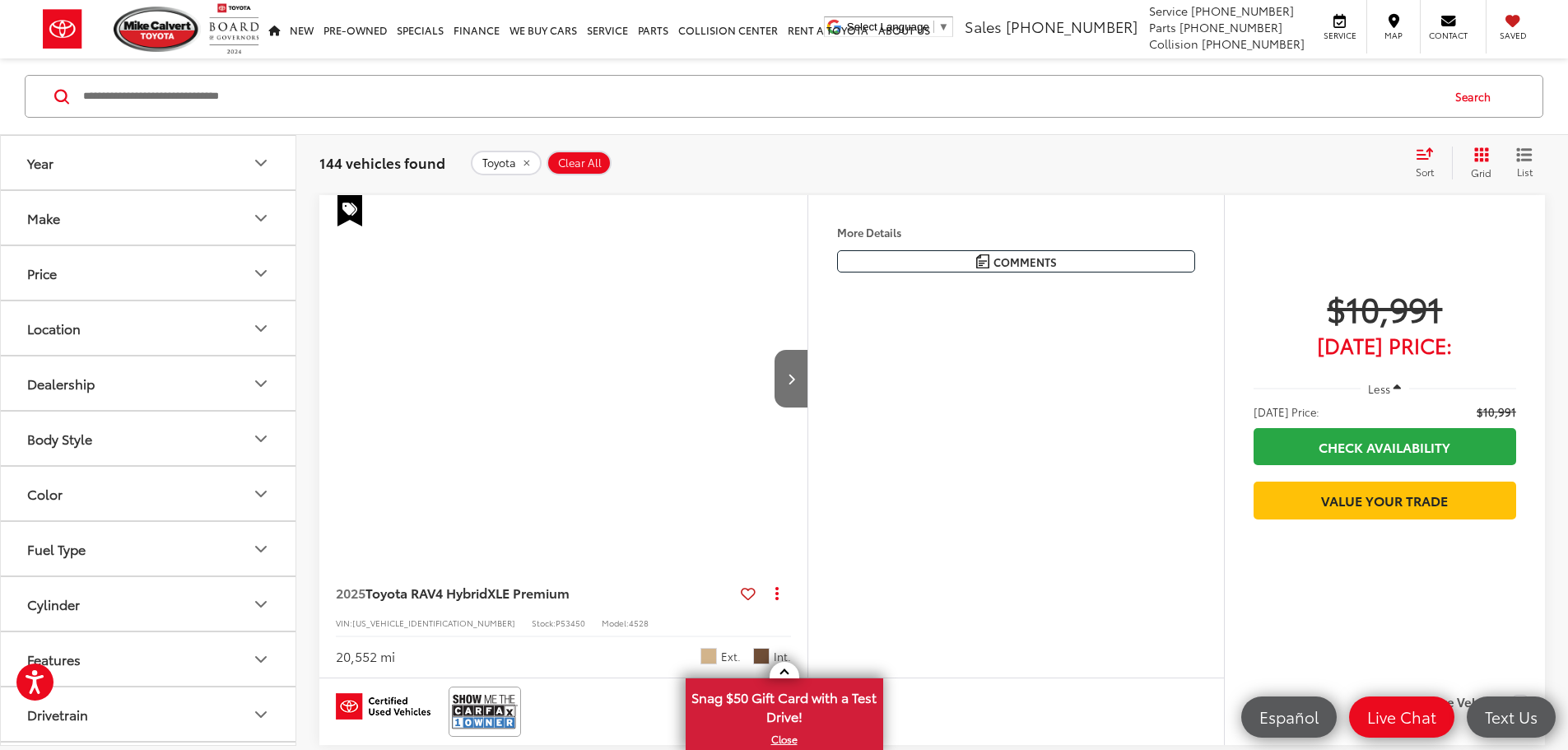
click at [256, 160] on icon "Year" at bounding box center [261, 162] width 10 height 5
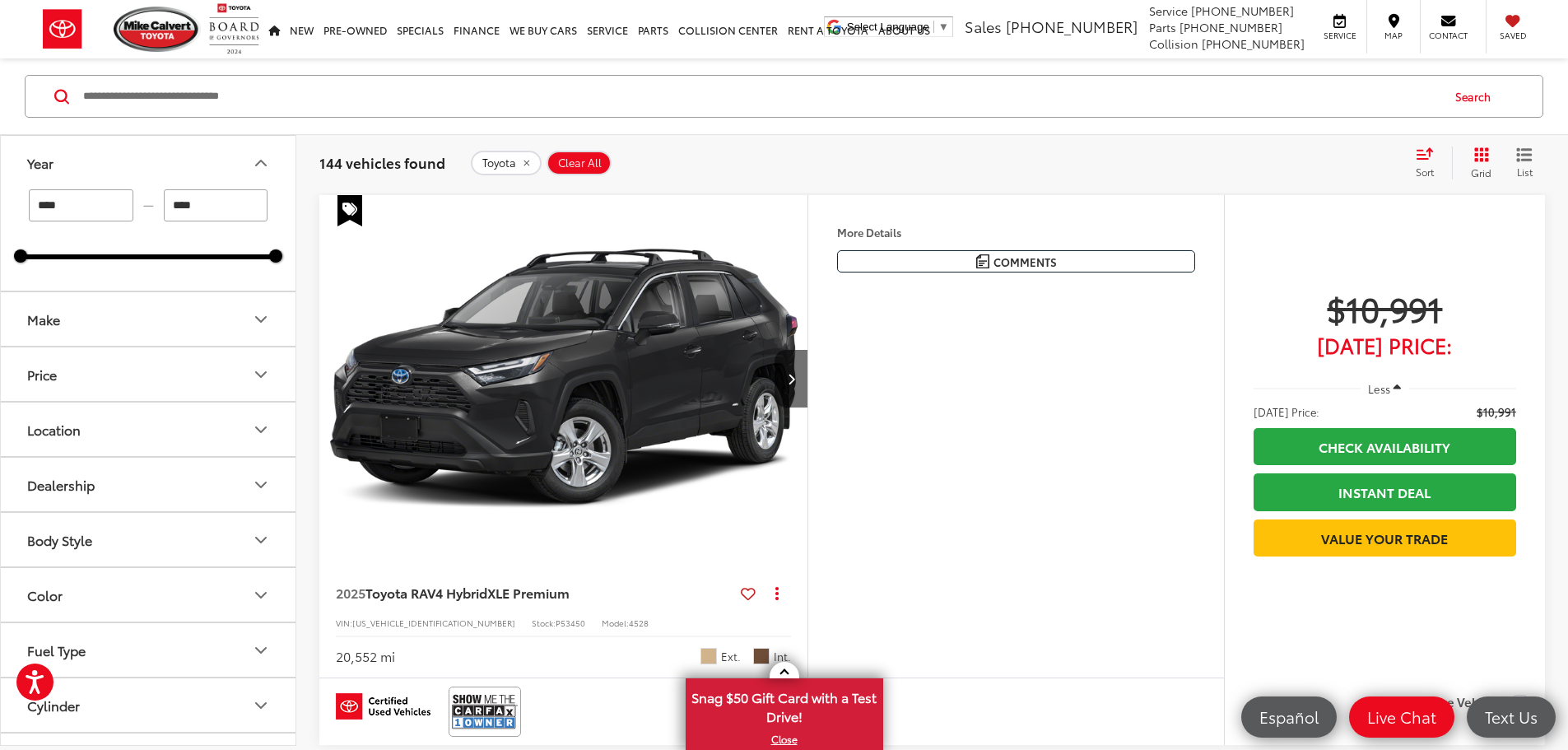
click at [264, 168] on icon "Year" at bounding box center [261, 162] width 19 height 19
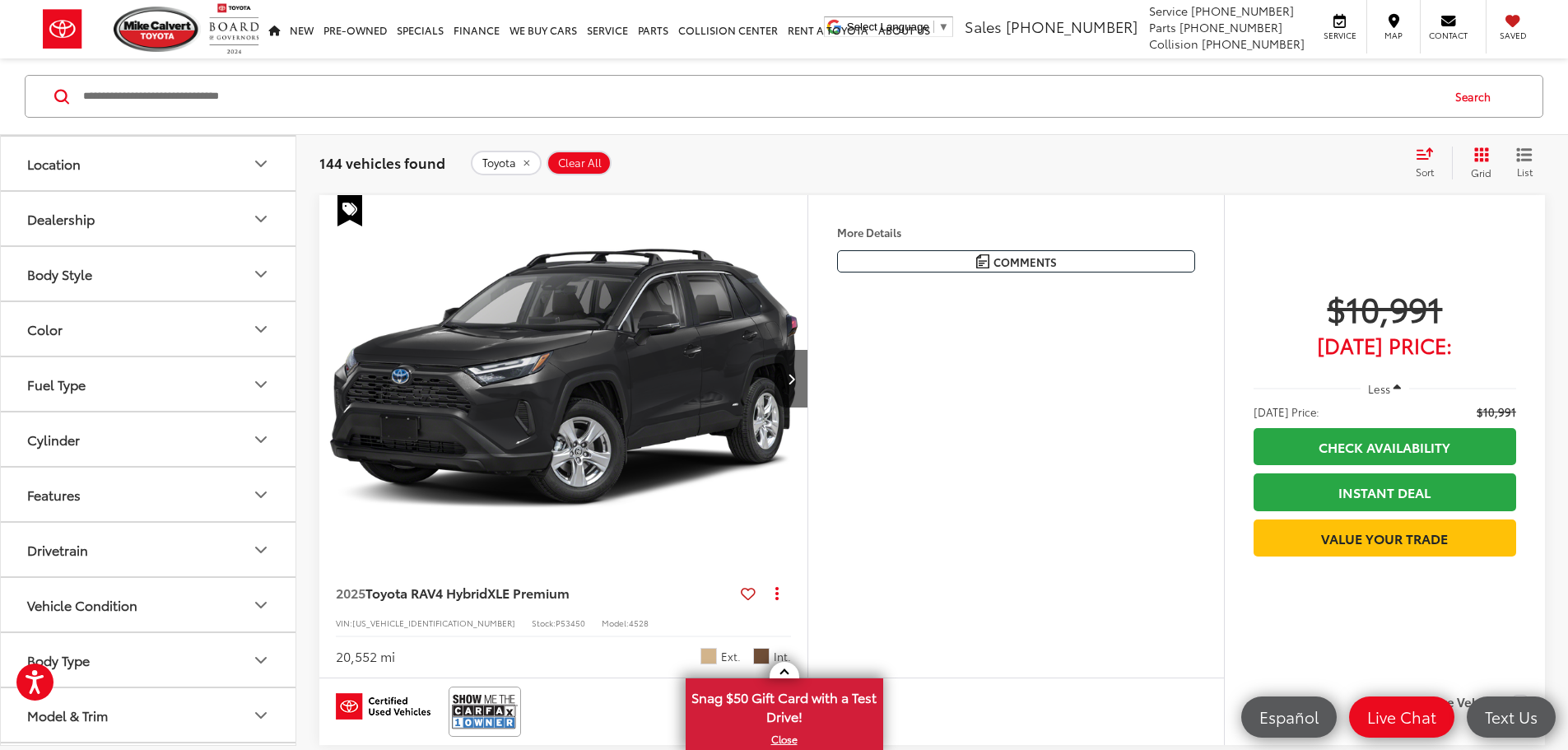
scroll to position [217, 0]
click at [228, 642] on button "Model & Trim" at bounding box center [149, 662] width 297 height 53
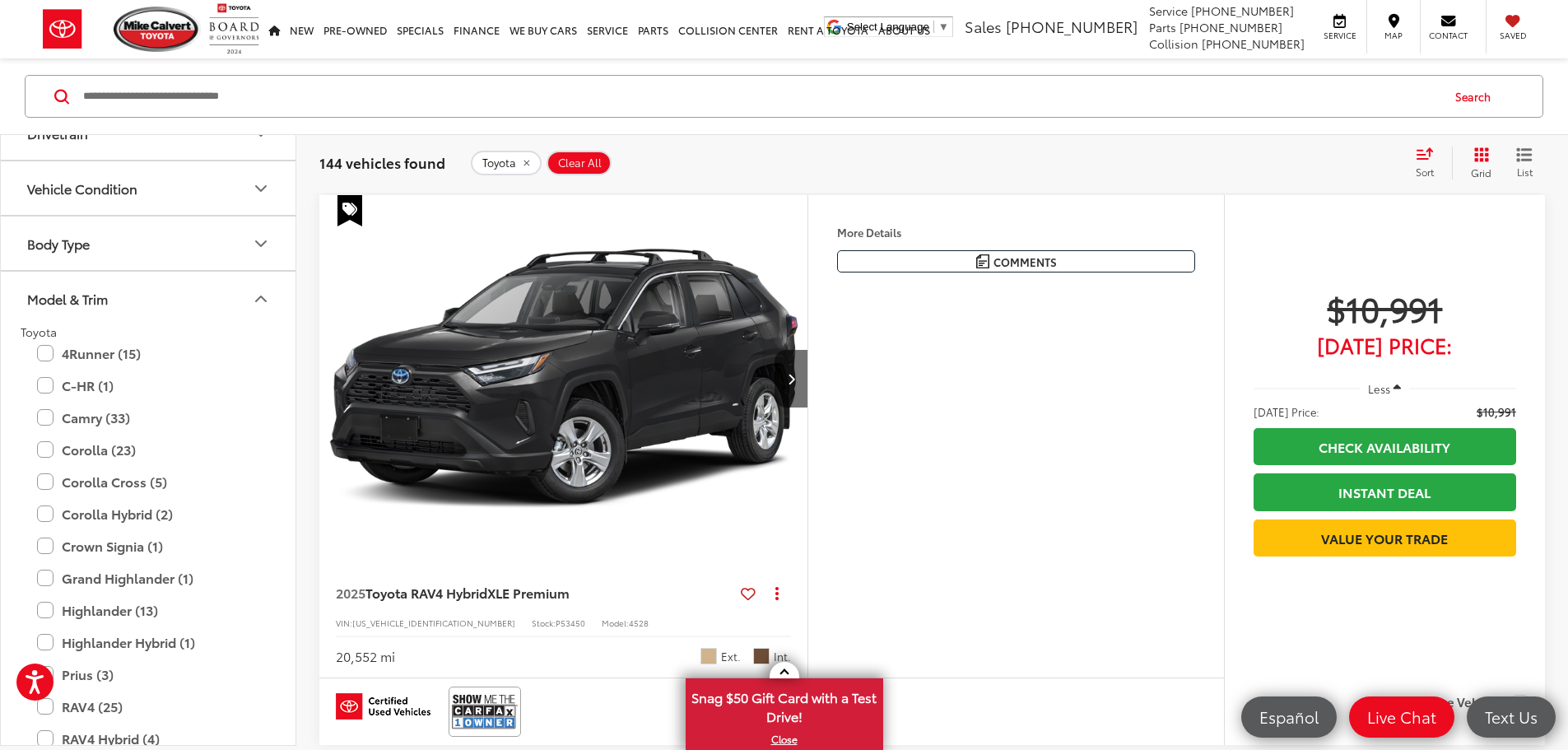
scroll to position [711, 0]
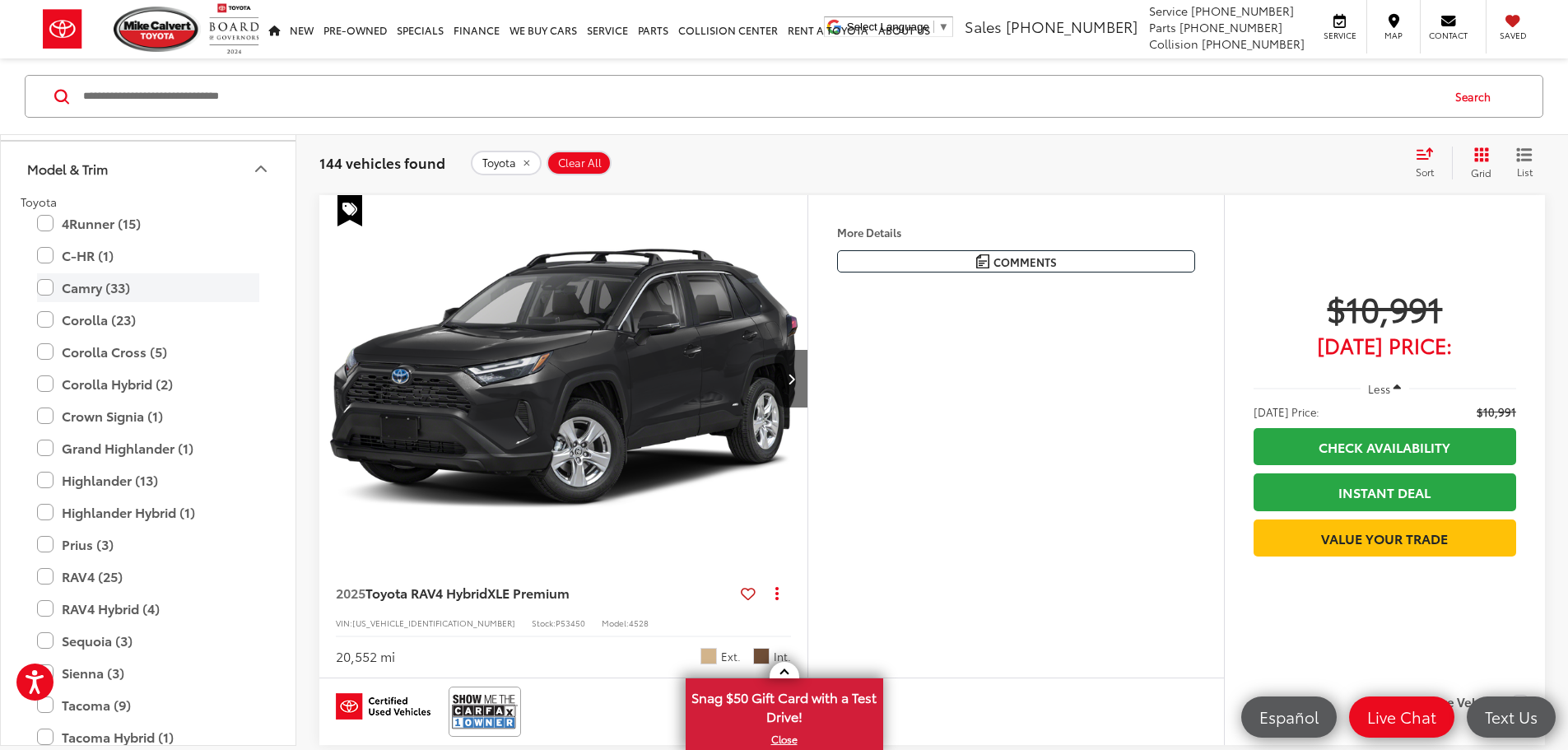
click at [50, 288] on label "Camry (33)" at bounding box center [147, 287] width 222 height 29
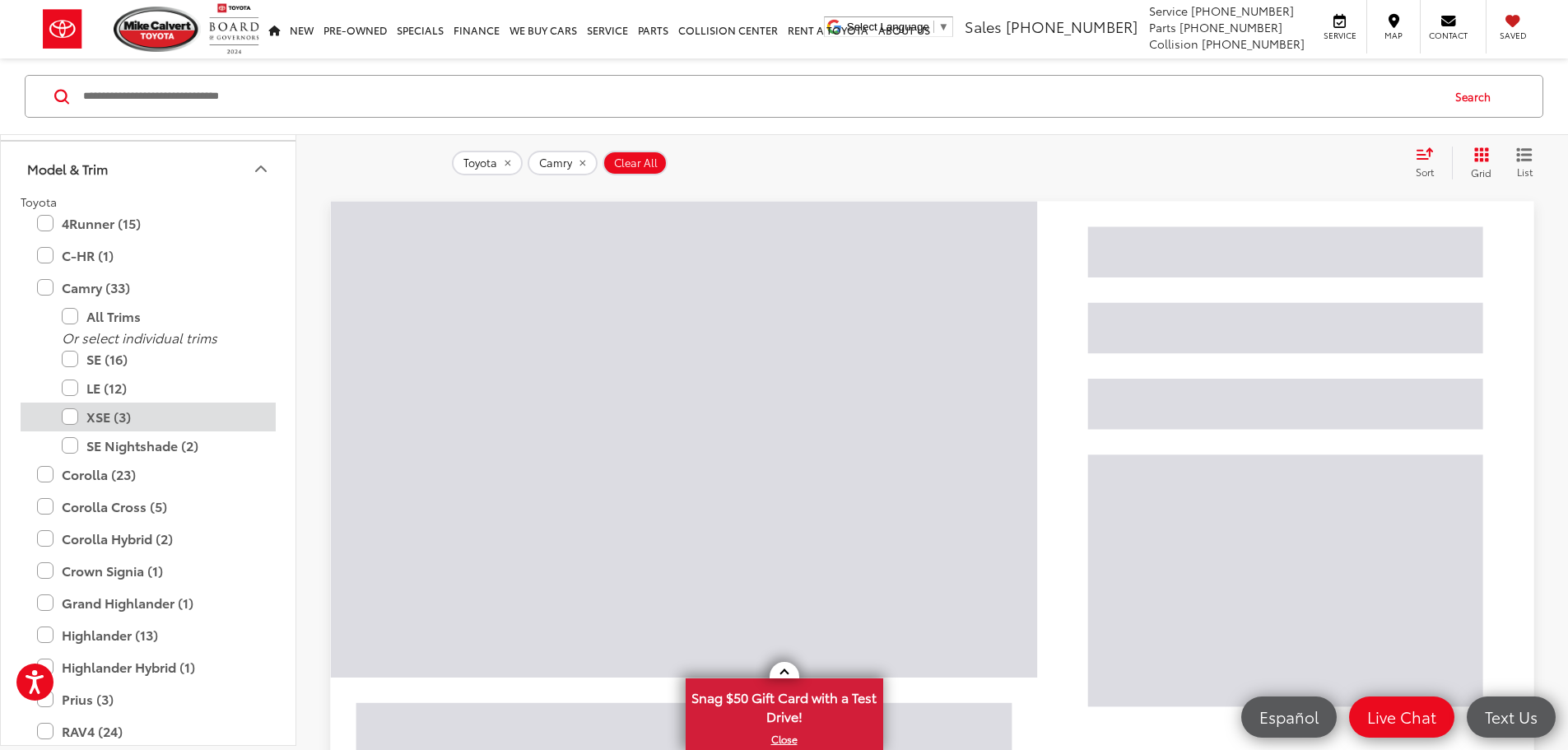
click at [67, 417] on label "XSE (3)" at bounding box center [160, 416] width 197 height 29
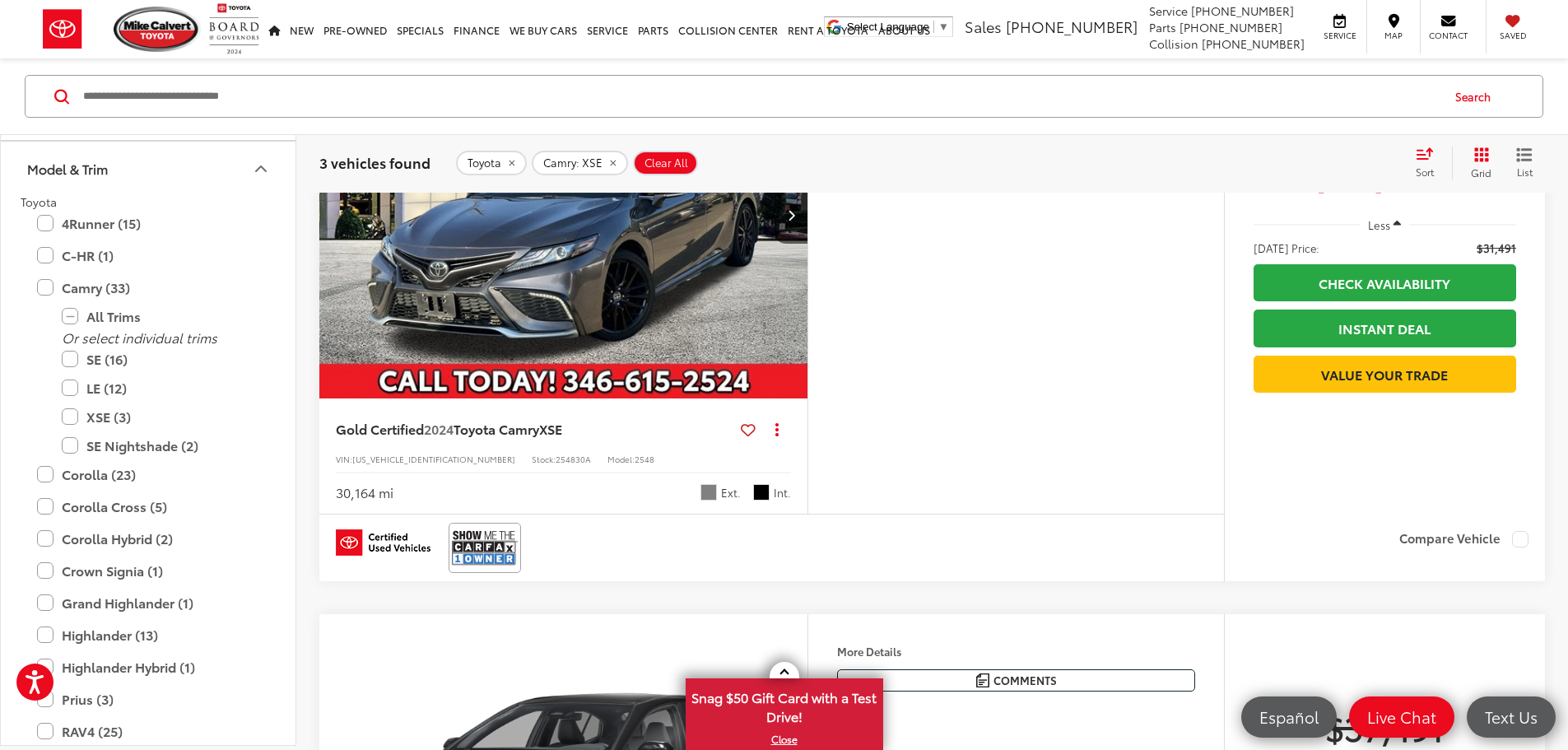
scroll to position [395, 0]
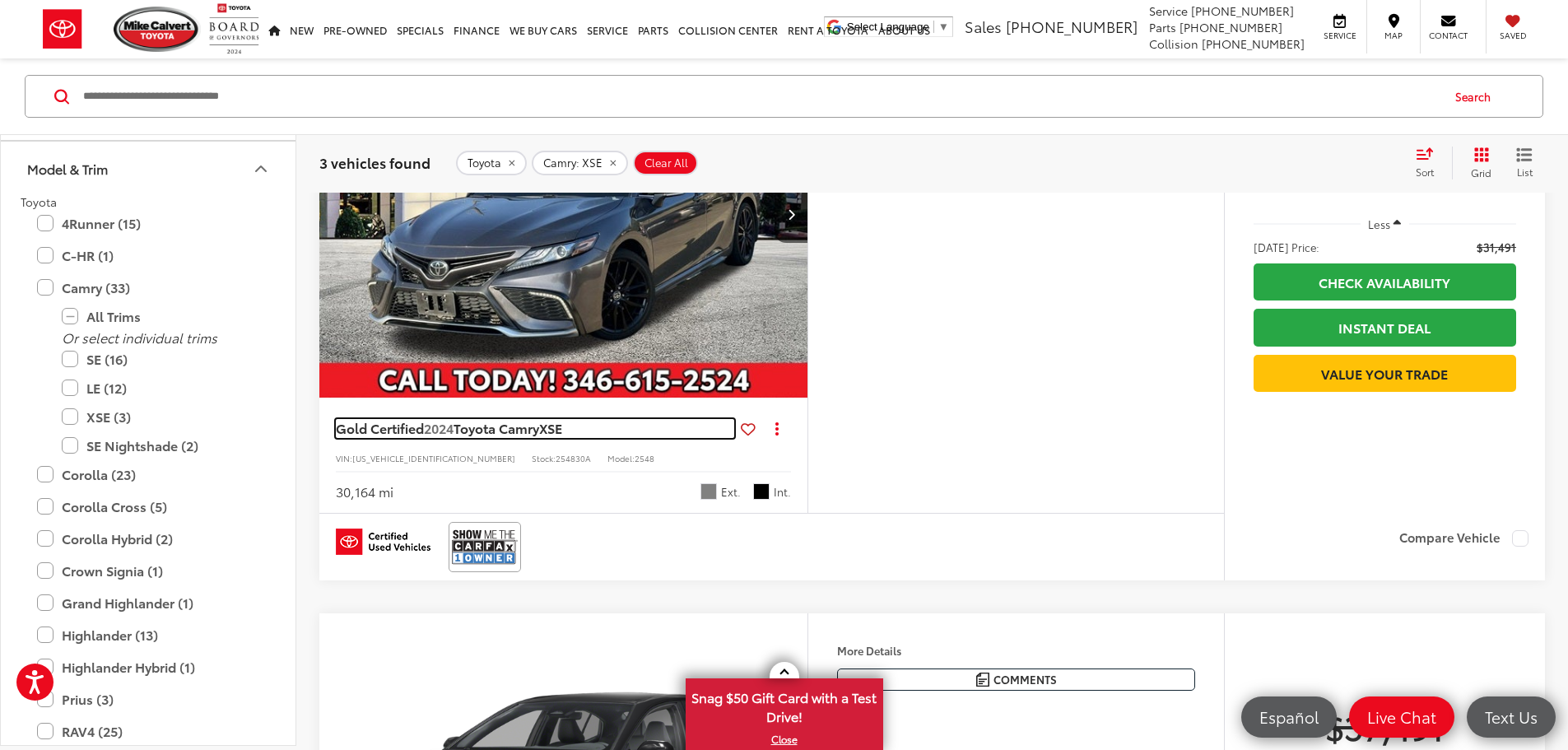
click at [485, 437] on span "Toyota Camry" at bounding box center [496, 428] width 86 height 19
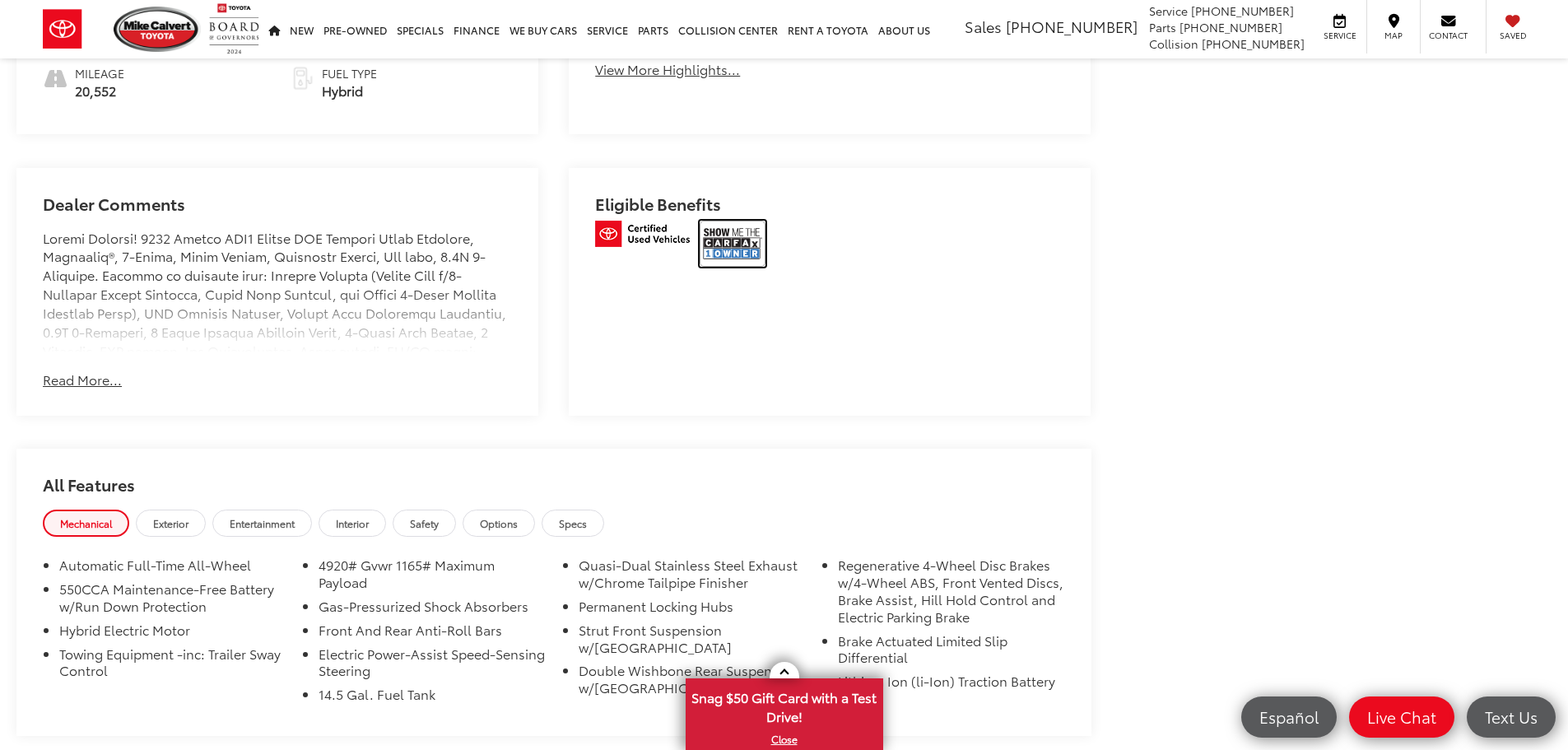
click at [726, 240] on img at bounding box center [731, 243] width 65 height 46
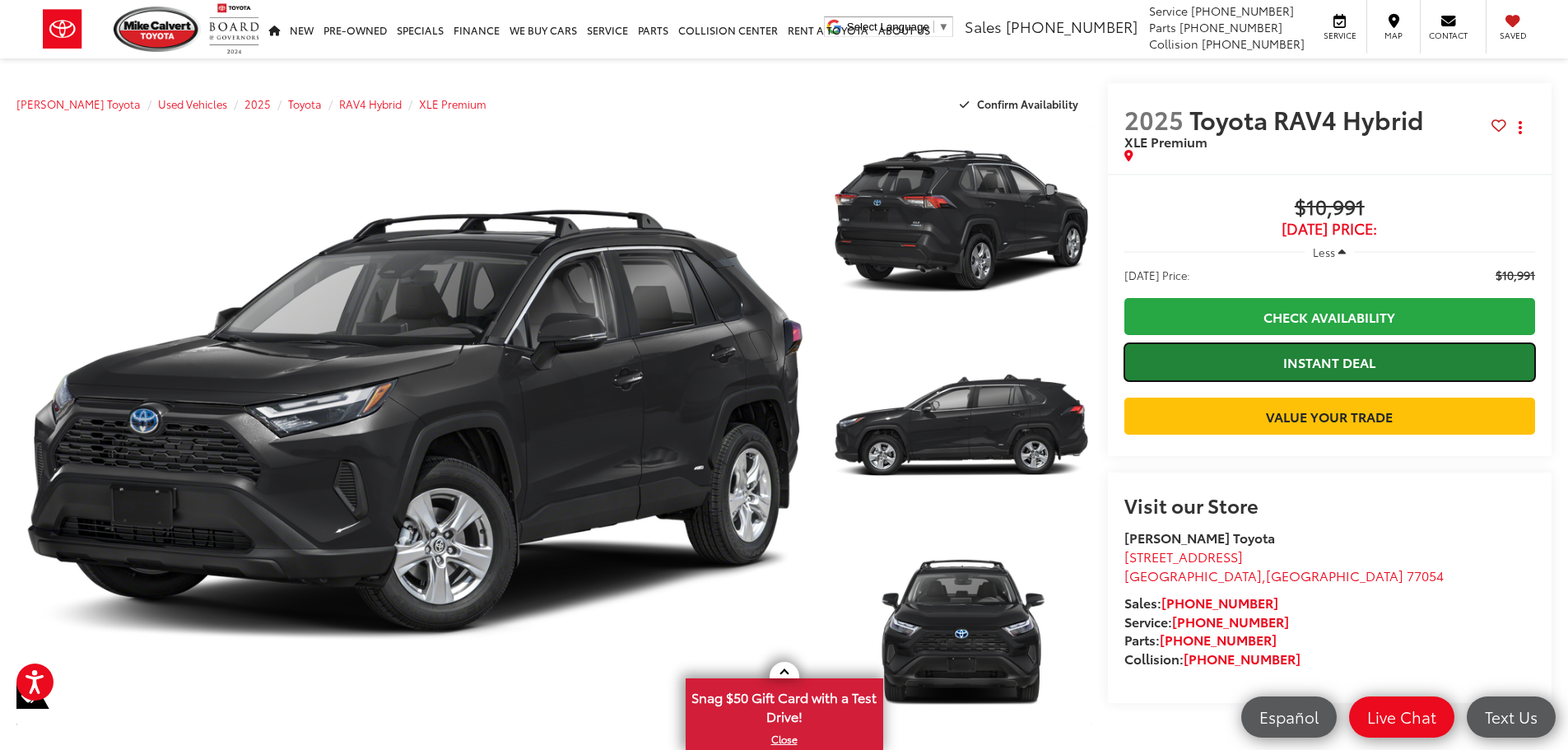
click at [1279, 355] on link "Instant Deal" at bounding box center [1329, 362] width 411 height 37
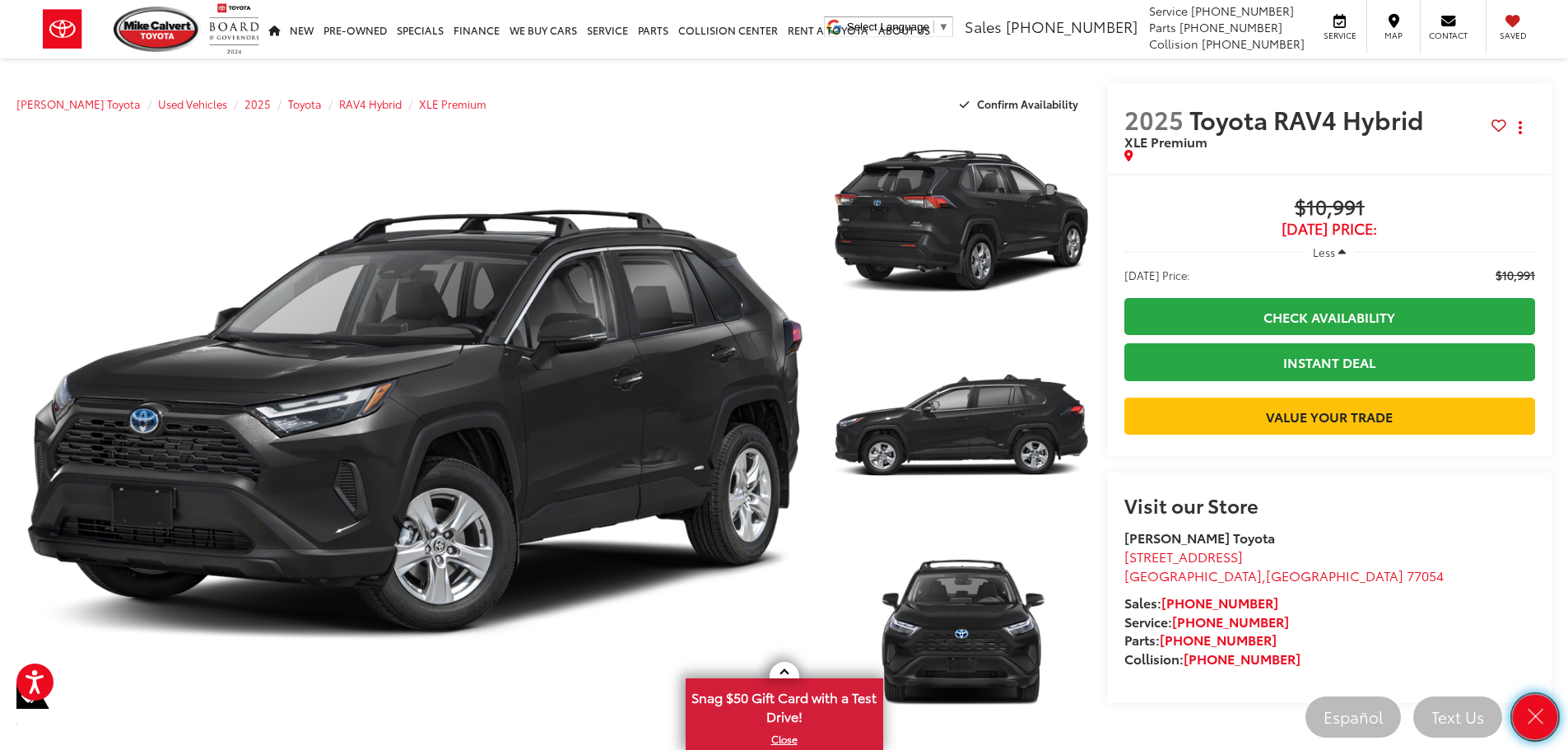
click at [1534, 706] on icon "Close" at bounding box center [1535, 717] width 23 height 23
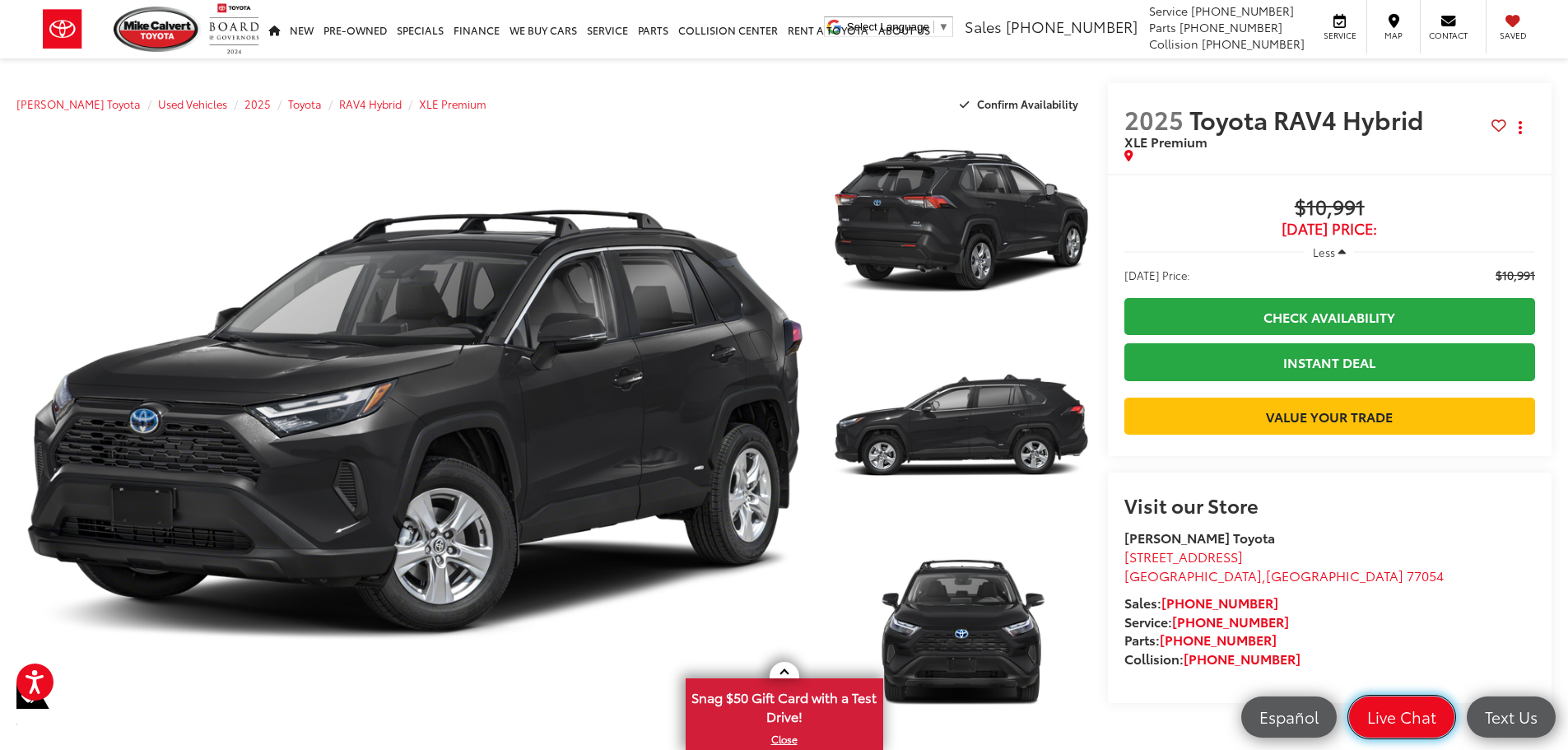
drag, startPoint x: 1408, startPoint y: 709, endPoint x: 1409, endPoint y: 678, distance: 31.0
click at [1408, 709] on span "Live Chat" at bounding box center [1401, 717] width 86 height 20
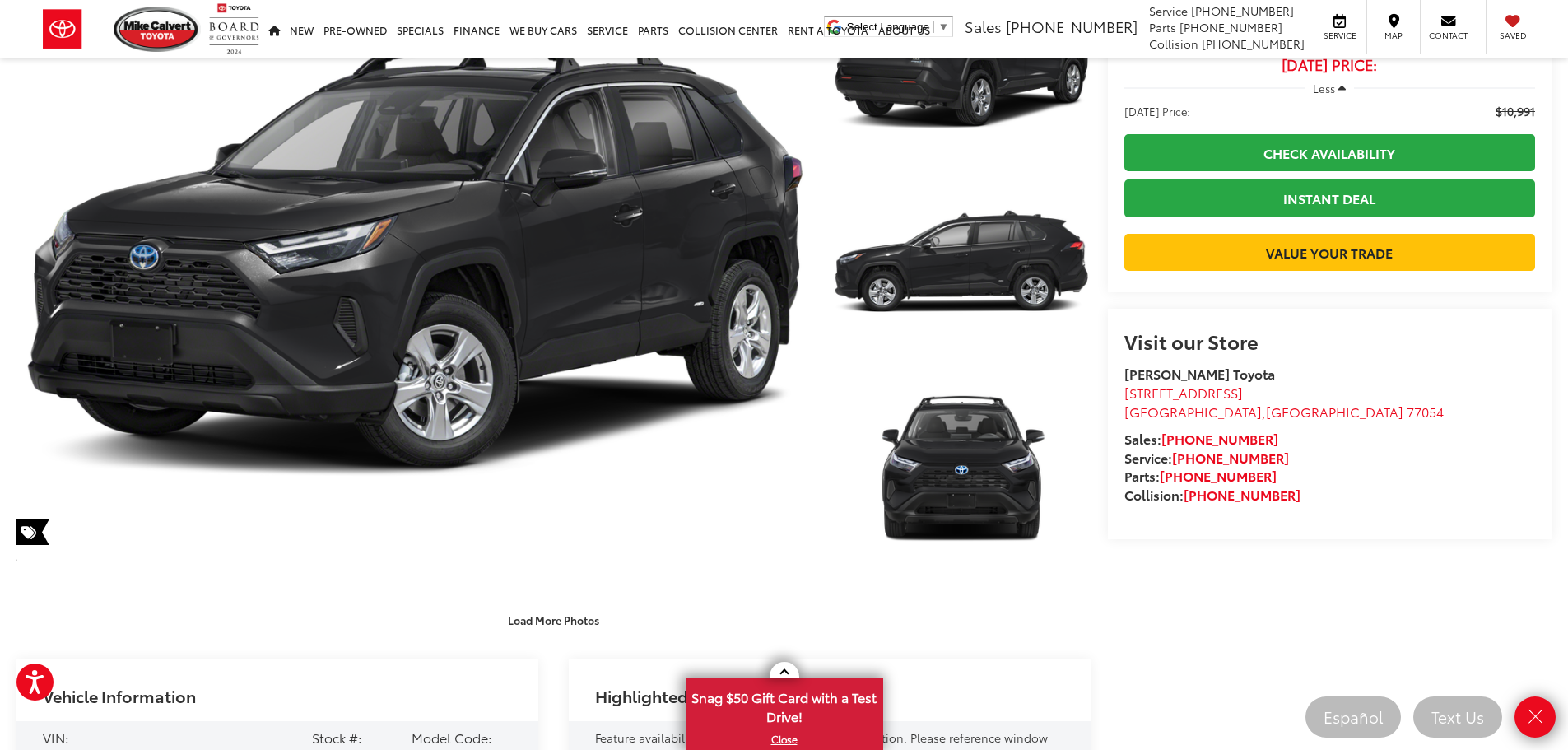
scroll to position [165, 0]
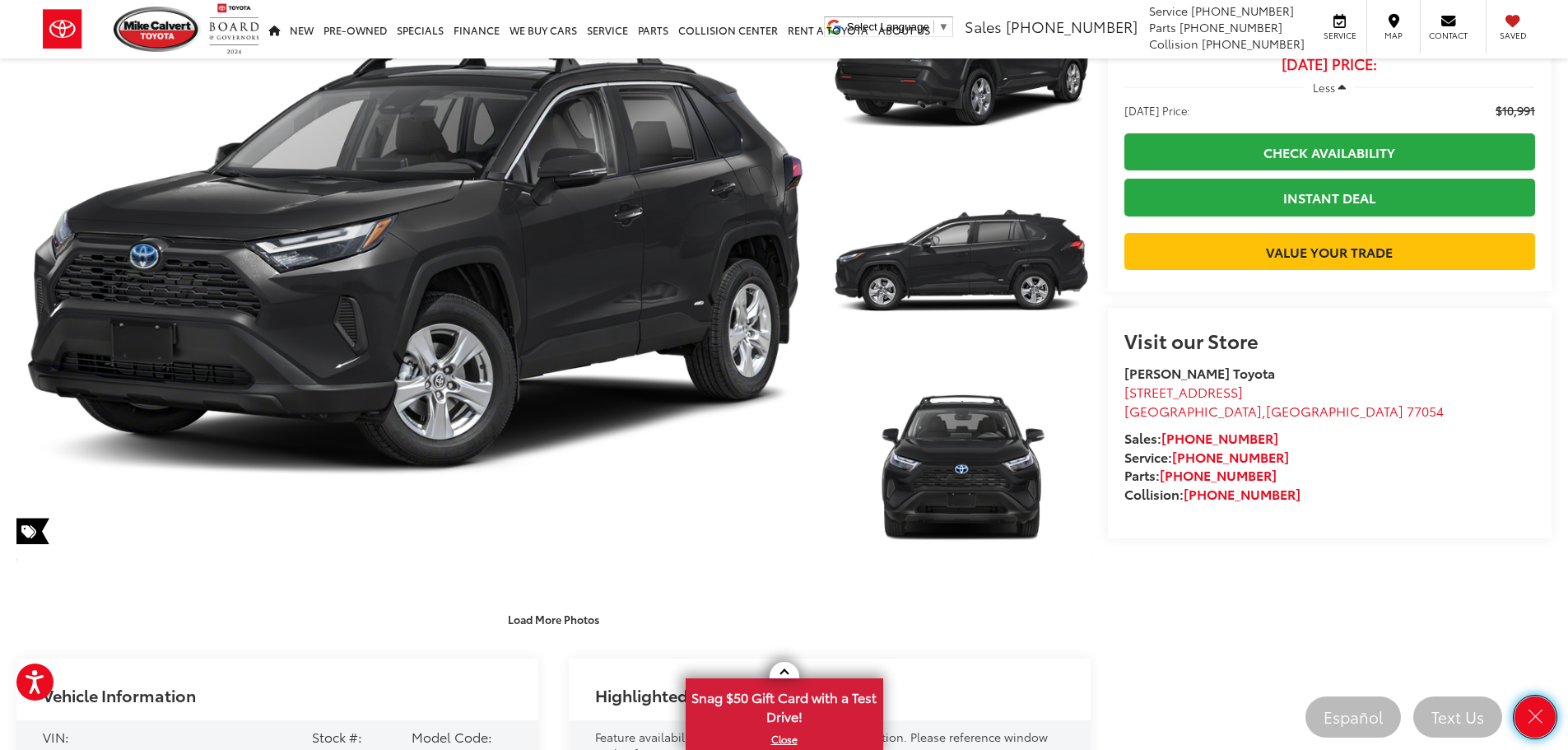
drag, startPoint x: 1537, startPoint y: 720, endPoint x: 1521, endPoint y: 685, distance: 38.5
click at [1538, 720] on icon "Close" at bounding box center [1536, 717] width 20 height 20
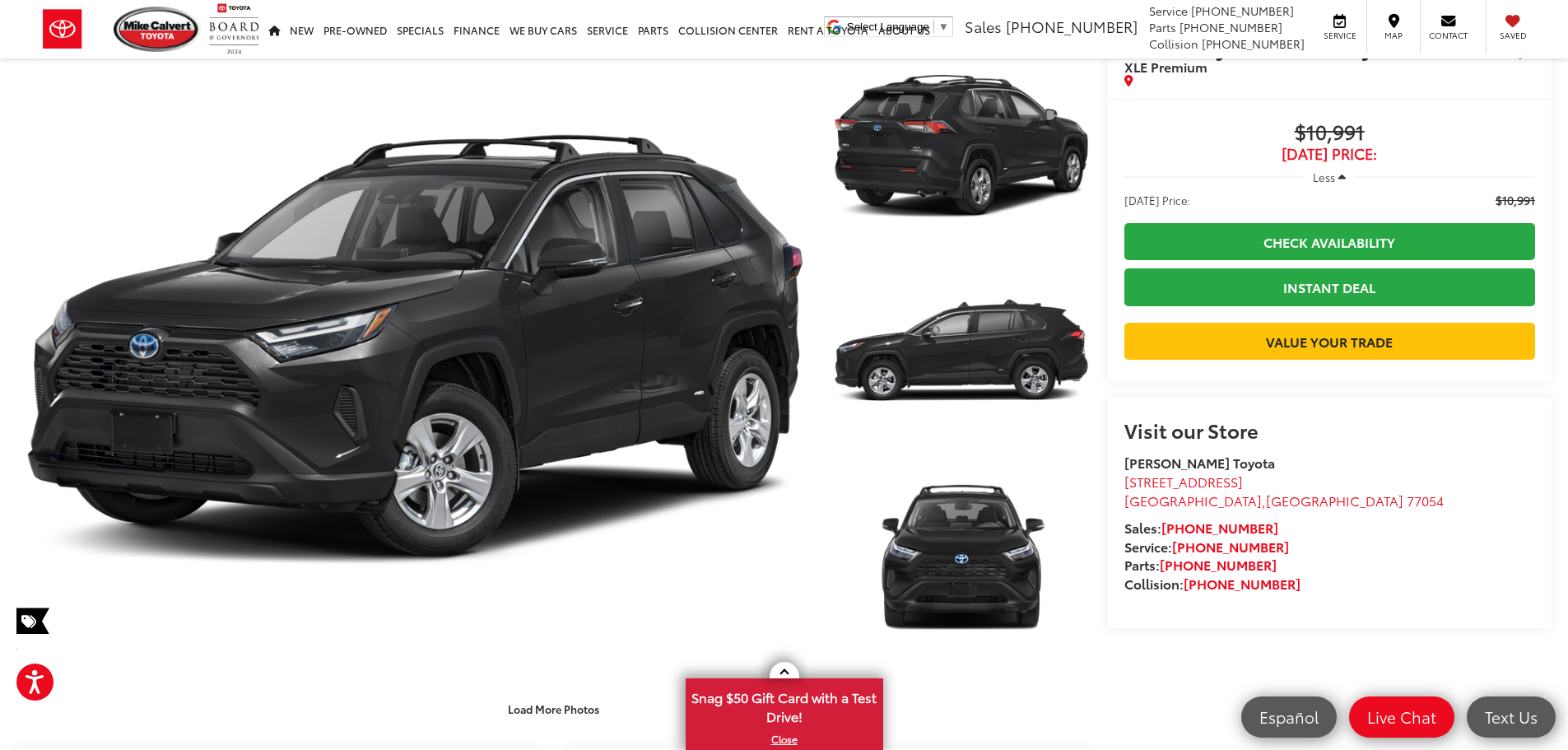
scroll to position [0, 0]
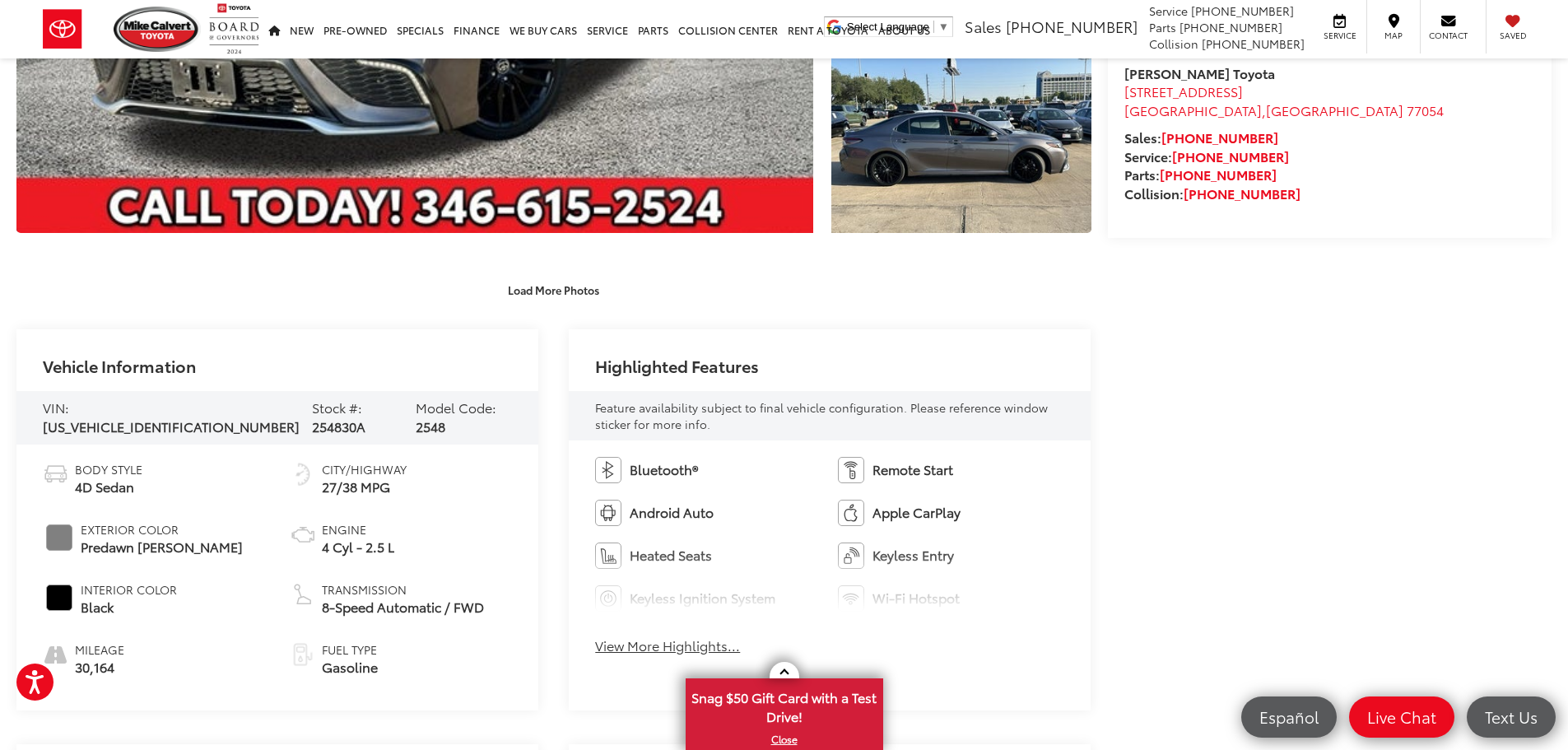
scroll to position [741, 0]
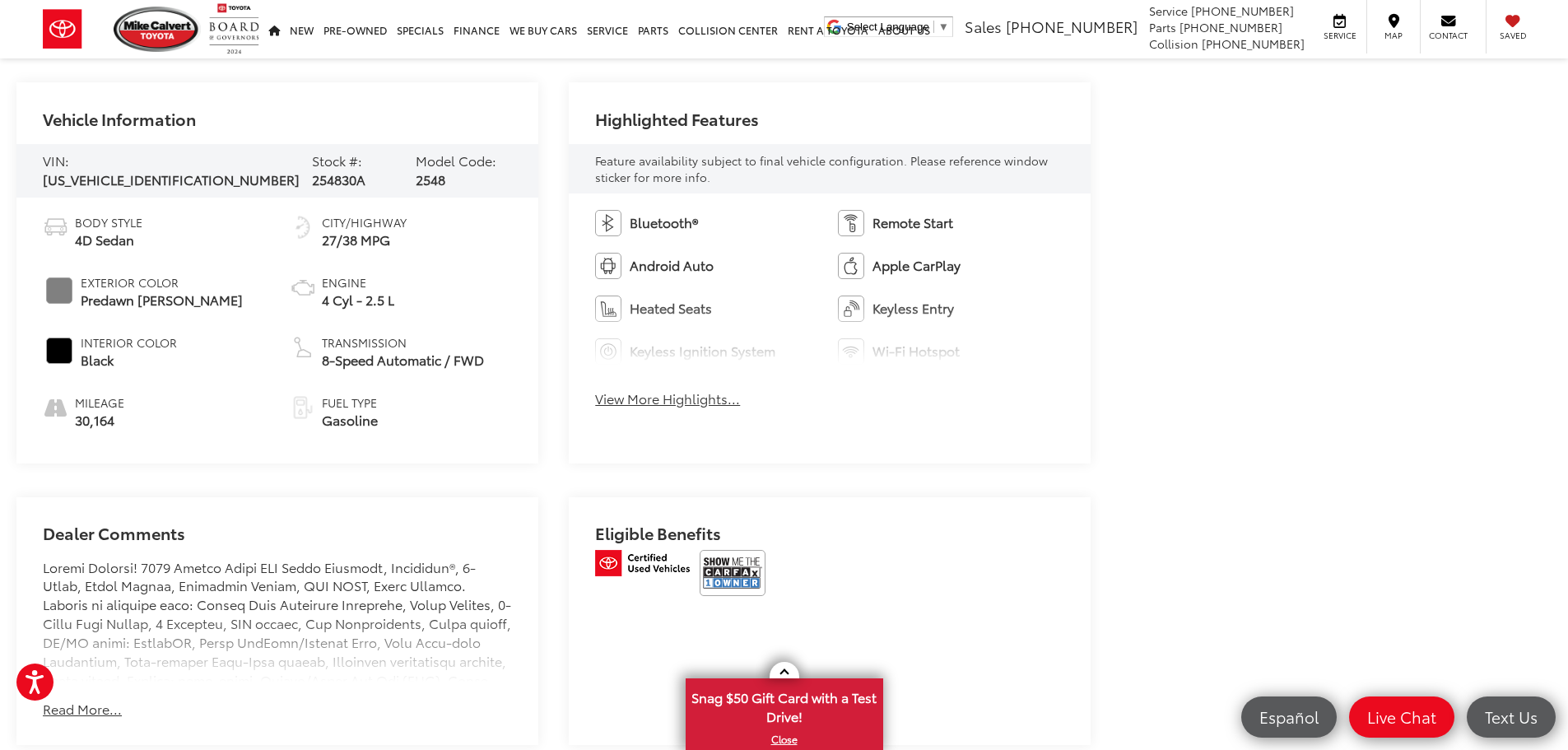
click at [661, 397] on button "View More Highlights..." at bounding box center [667, 399] width 145 height 19
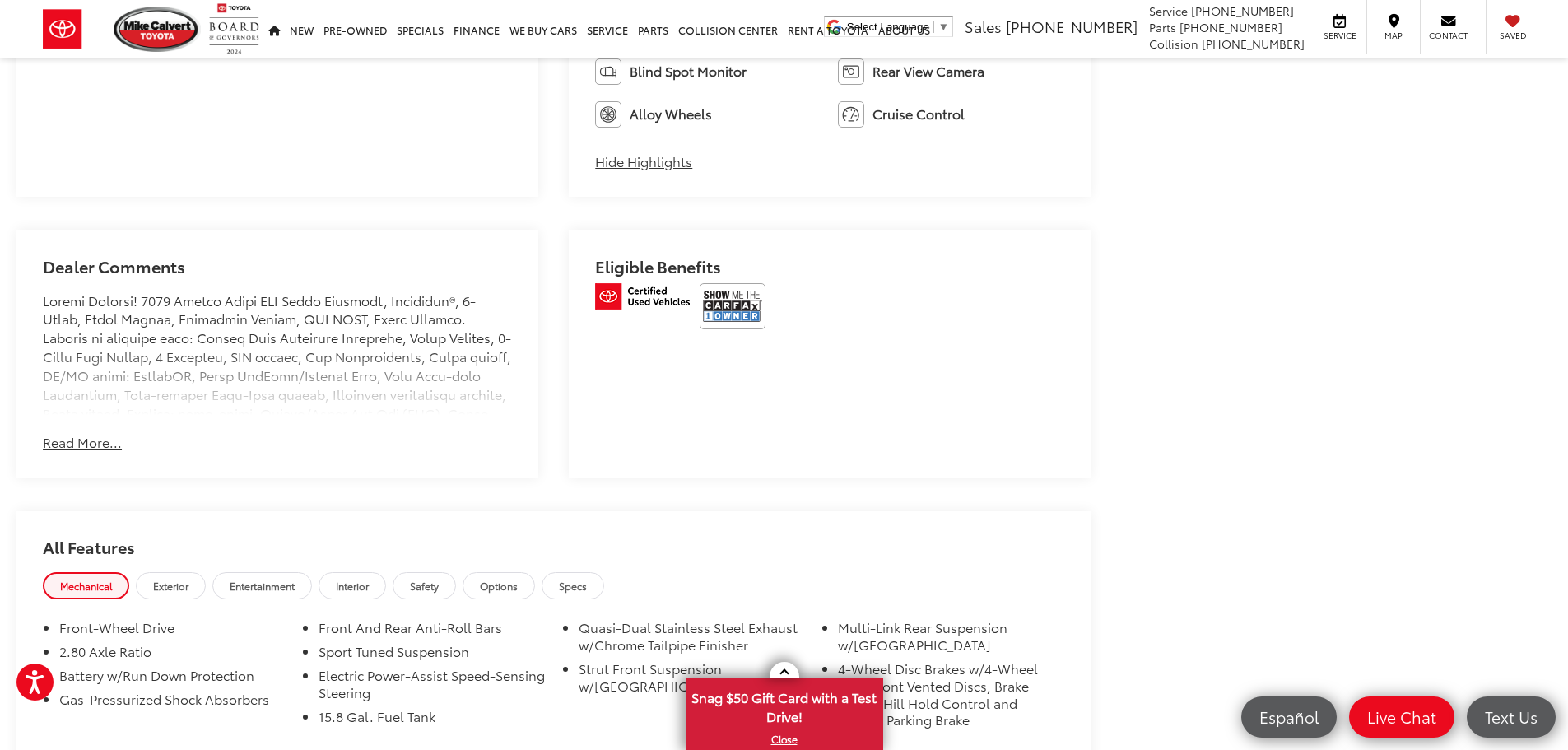
scroll to position [1153, 0]
click at [729, 299] on img at bounding box center [731, 303] width 65 height 46
click at [88, 440] on button "Read More..." at bounding box center [82, 439] width 79 height 19
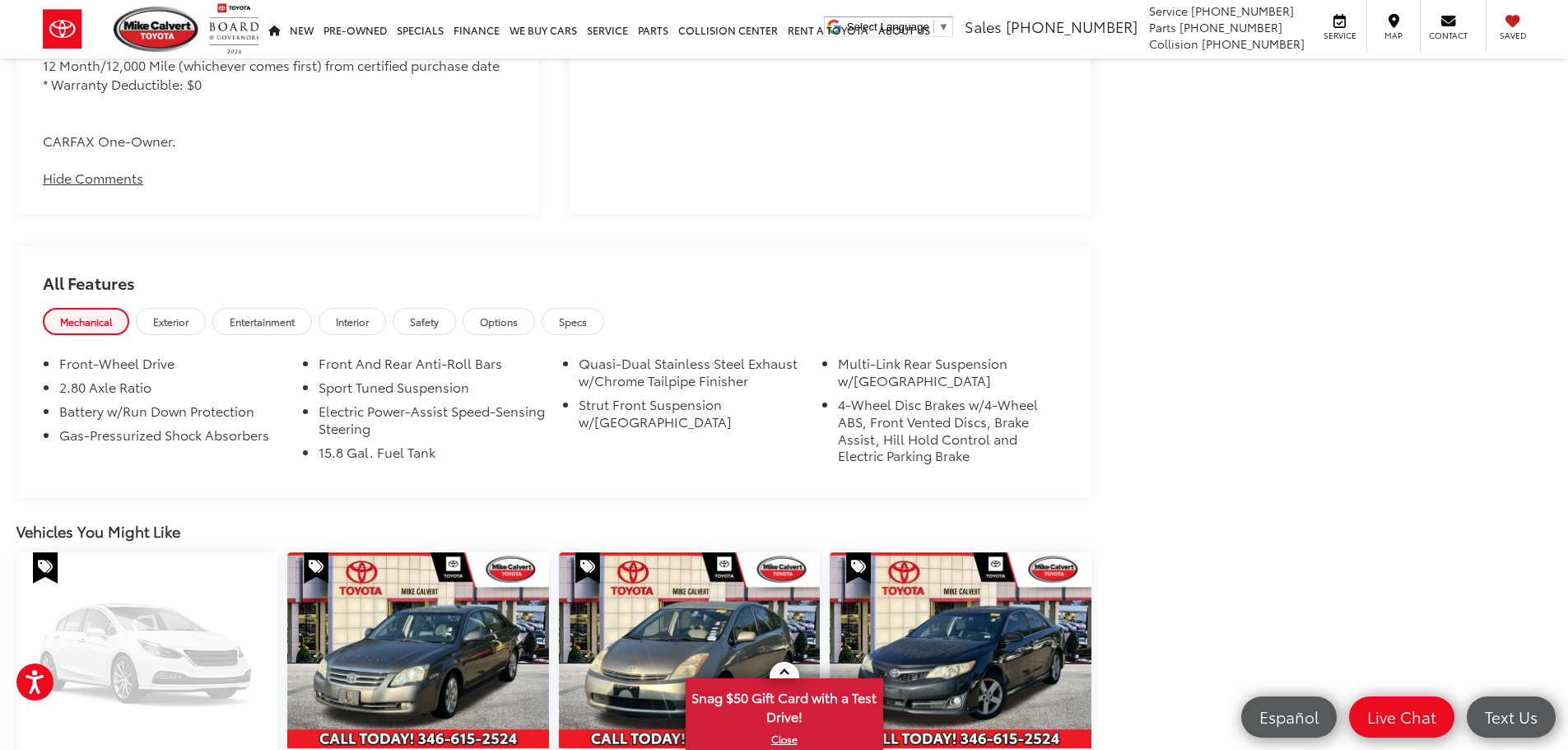
scroll to position [2469, 0]
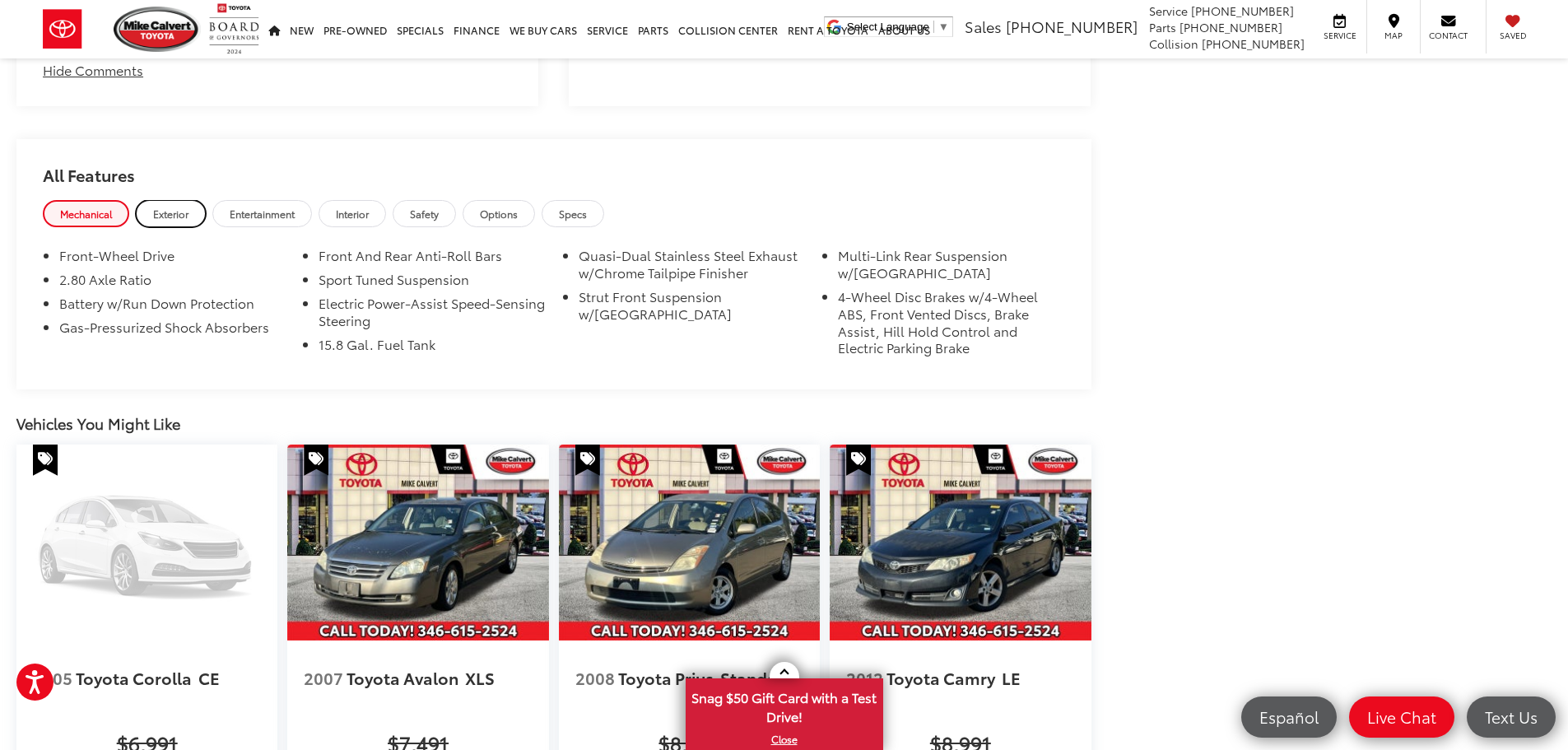
click at [147, 200] on link "Exterior" at bounding box center [170, 213] width 70 height 27
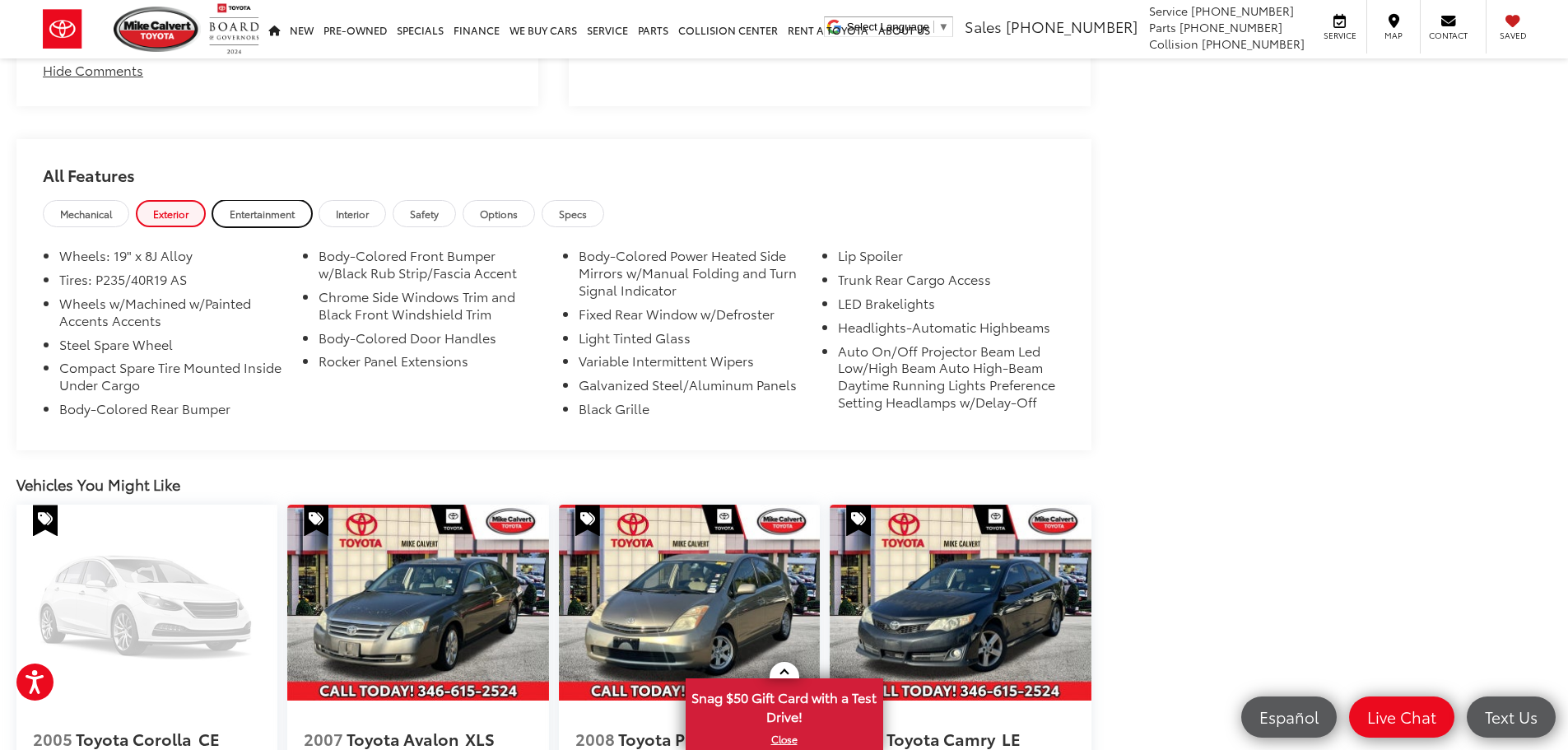
click at [243, 206] on span "Entertainment" at bounding box center [262, 213] width 65 height 14
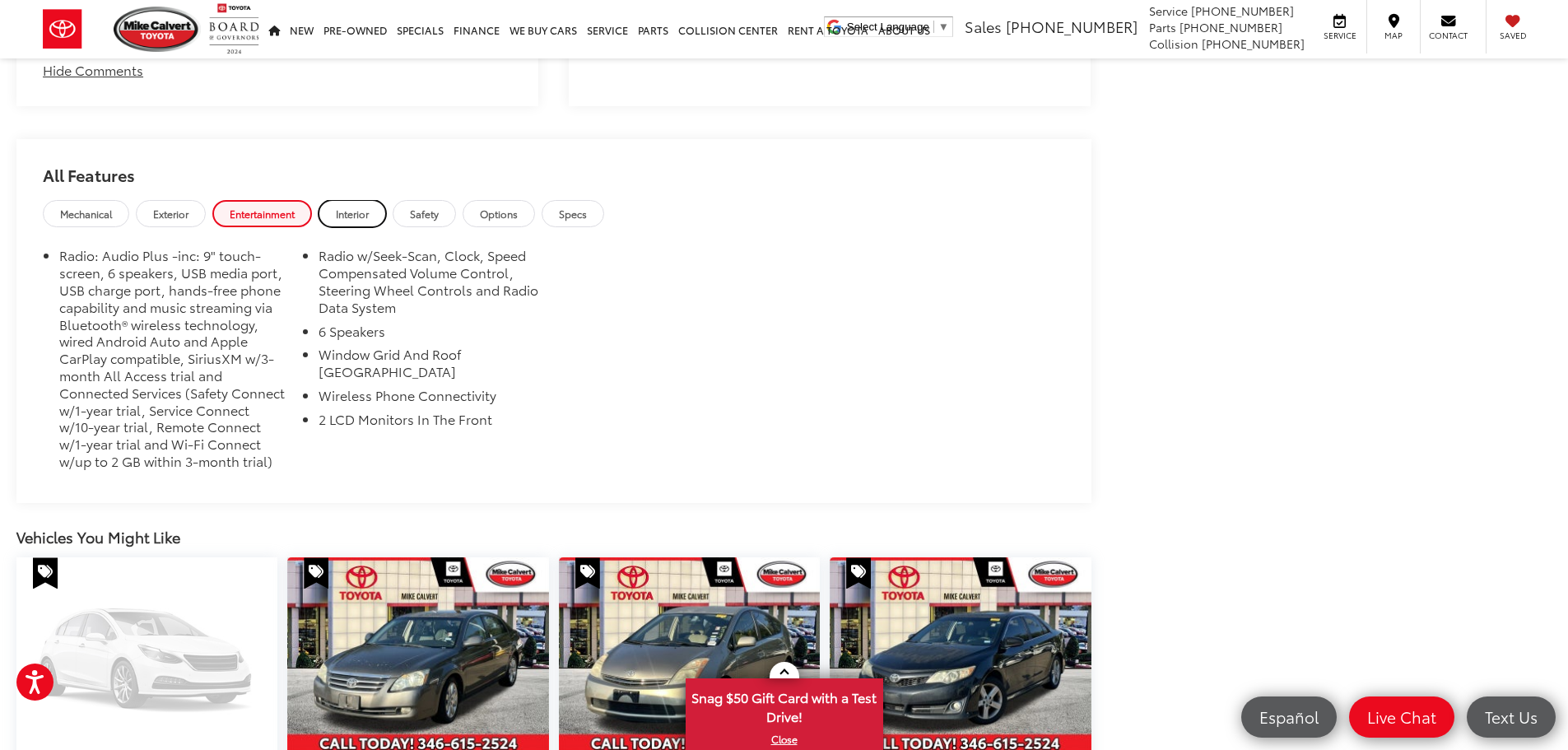
click at [341, 206] on span "Interior" at bounding box center [353, 213] width 33 height 14
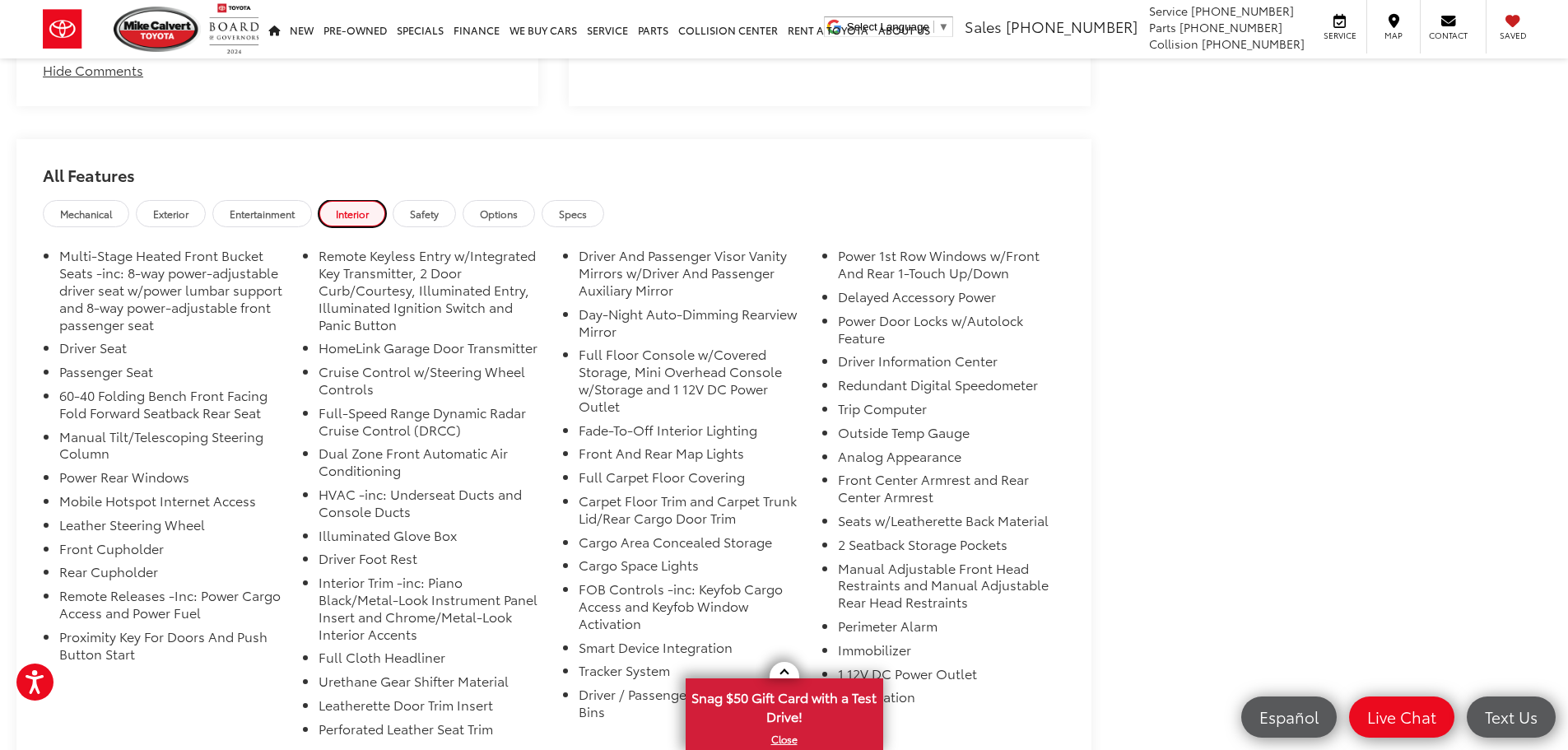
scroll to position [2552, 0]
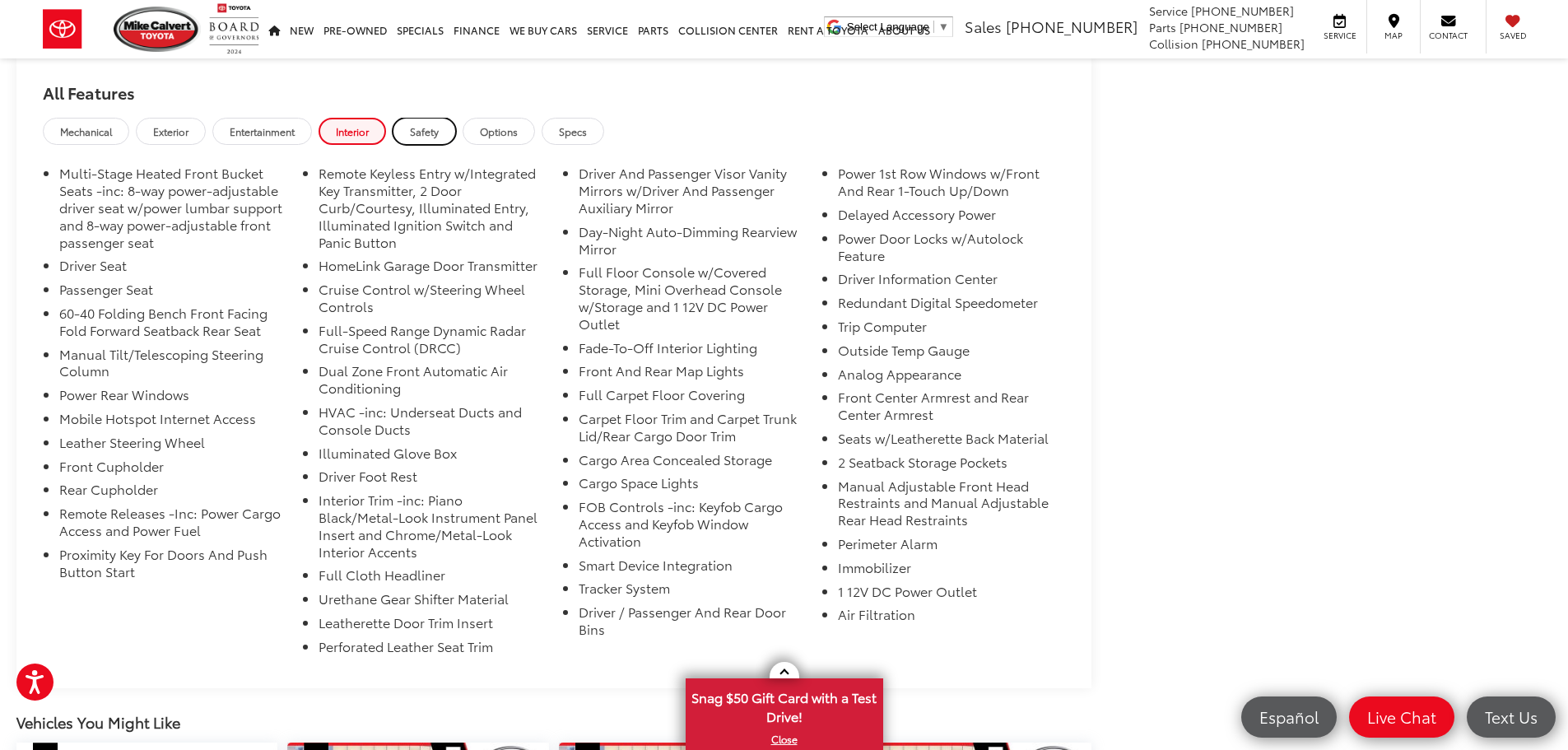
click at [431, 124] on span "Safety" at bounding box center [424, 131] width 29 height 14
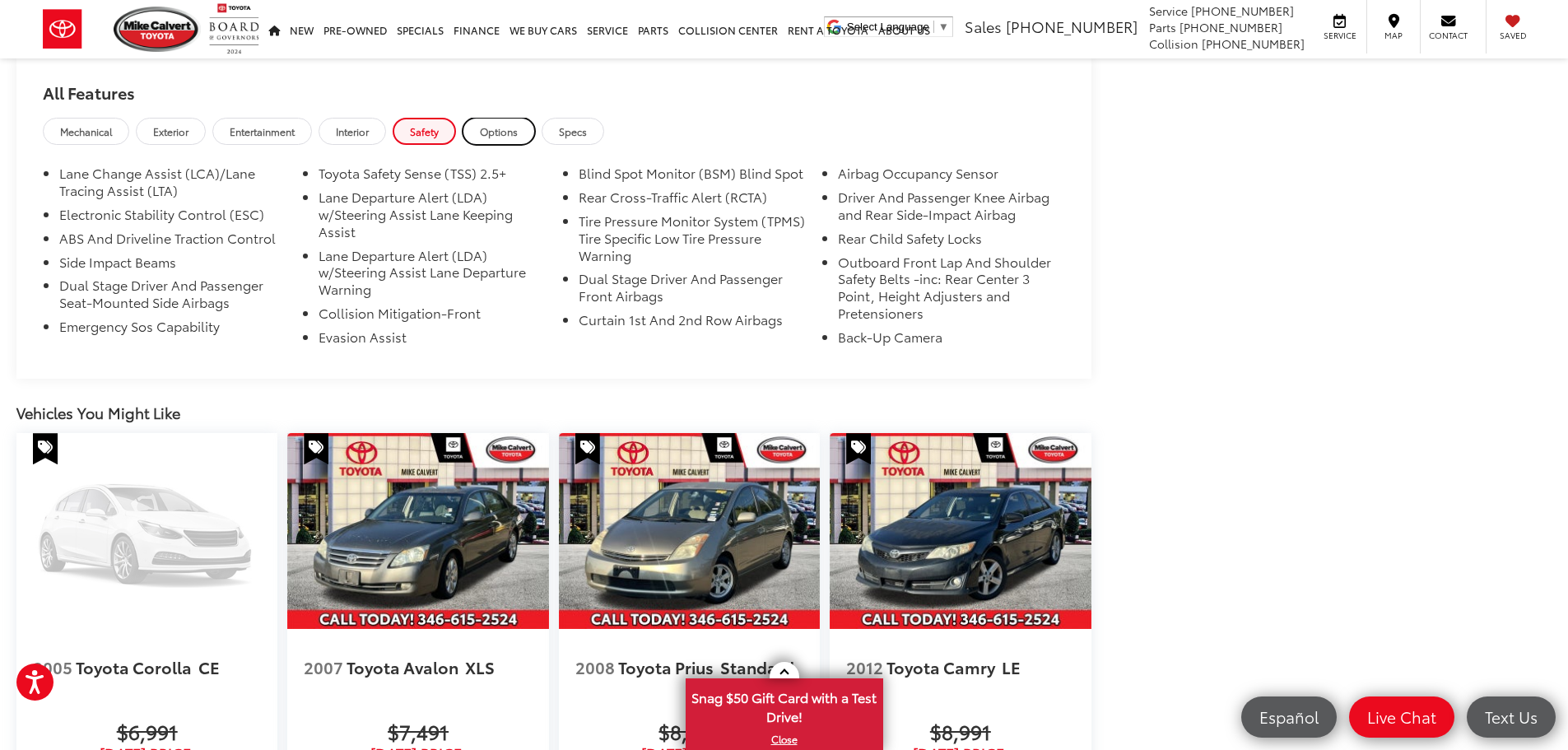
click at [499, 124] on span "Options" at bounding box center [498, 131] width 38 height 14
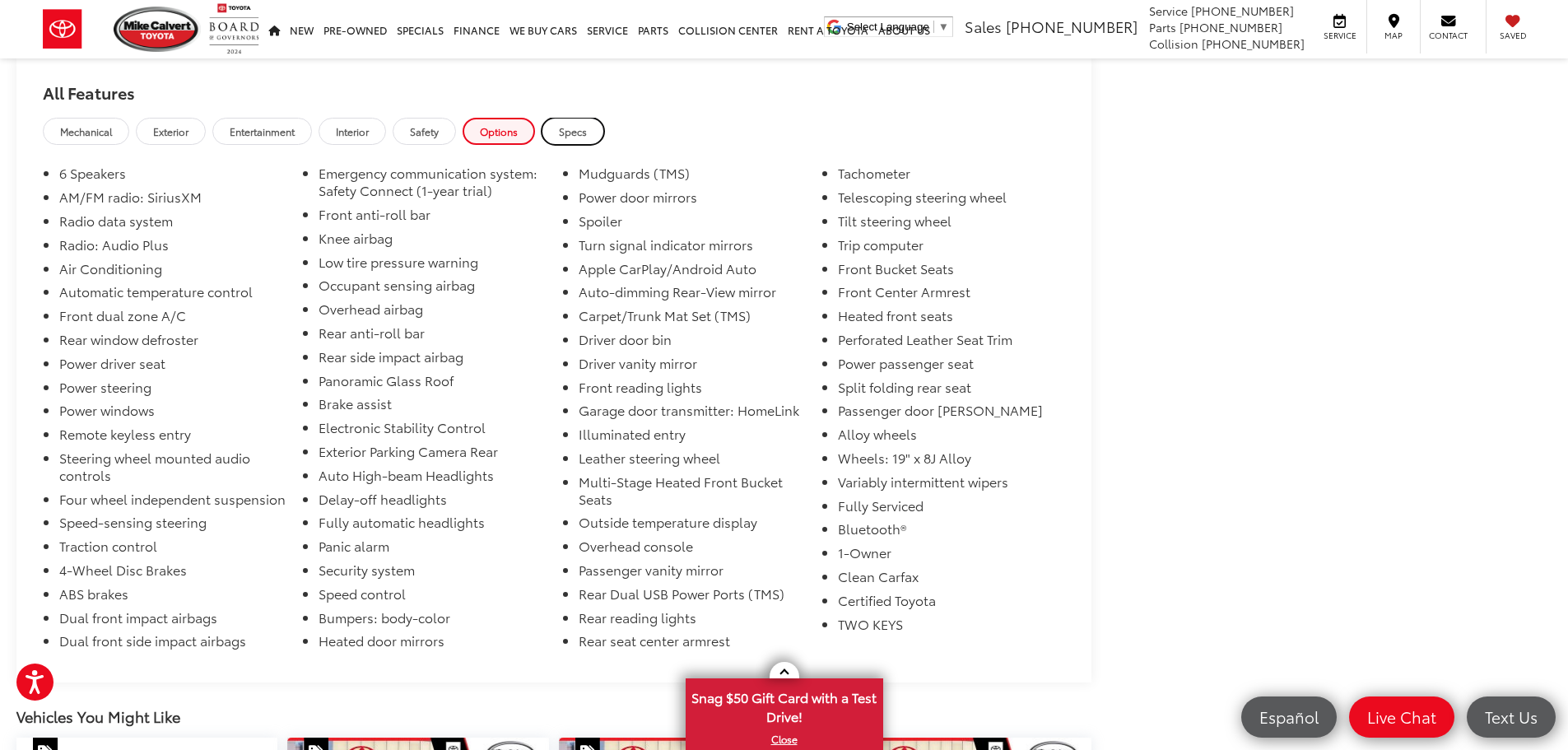
click at [560, 118] on link "Specs" at bounding box center [573, 131] width 63 height 27
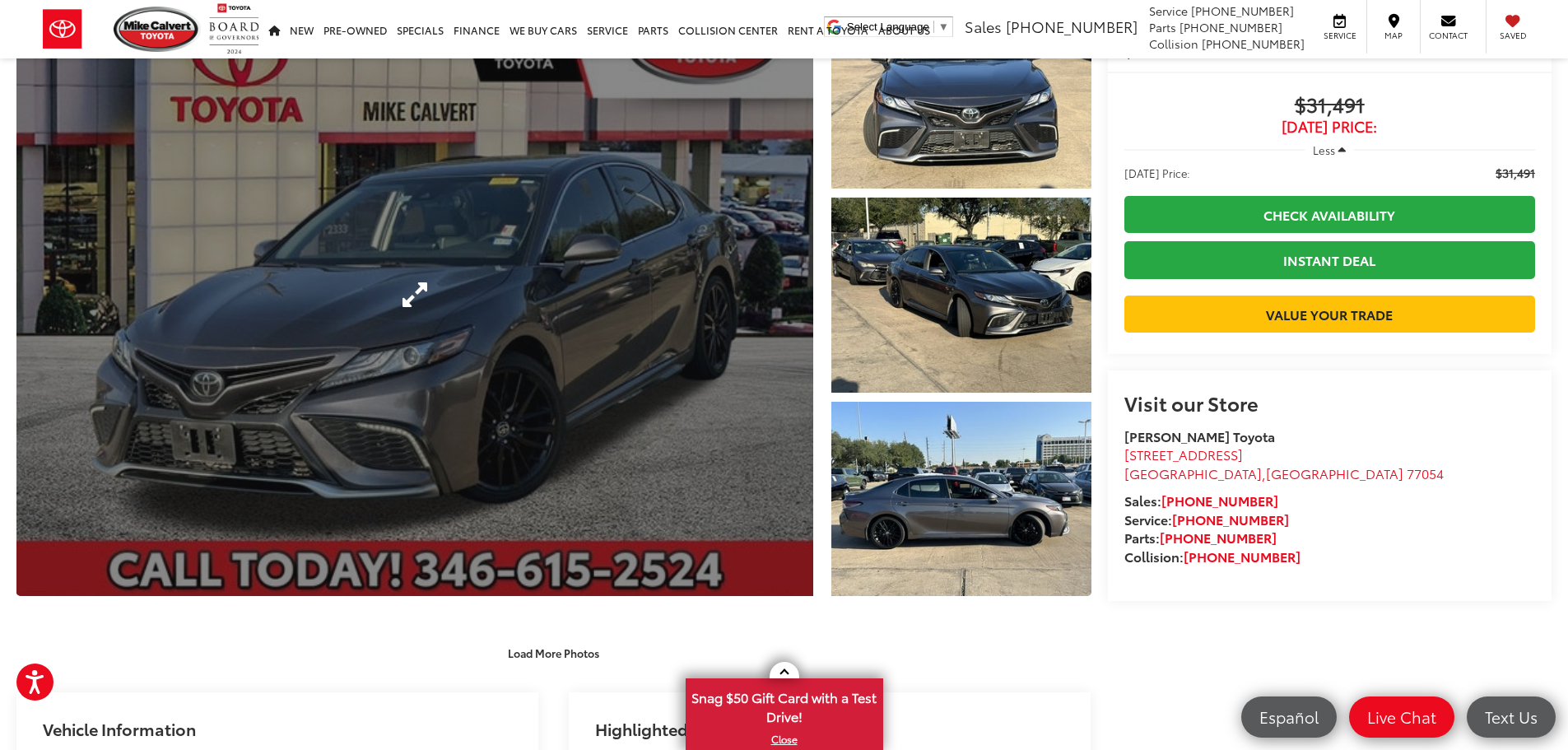
scroll to position [0, 0]
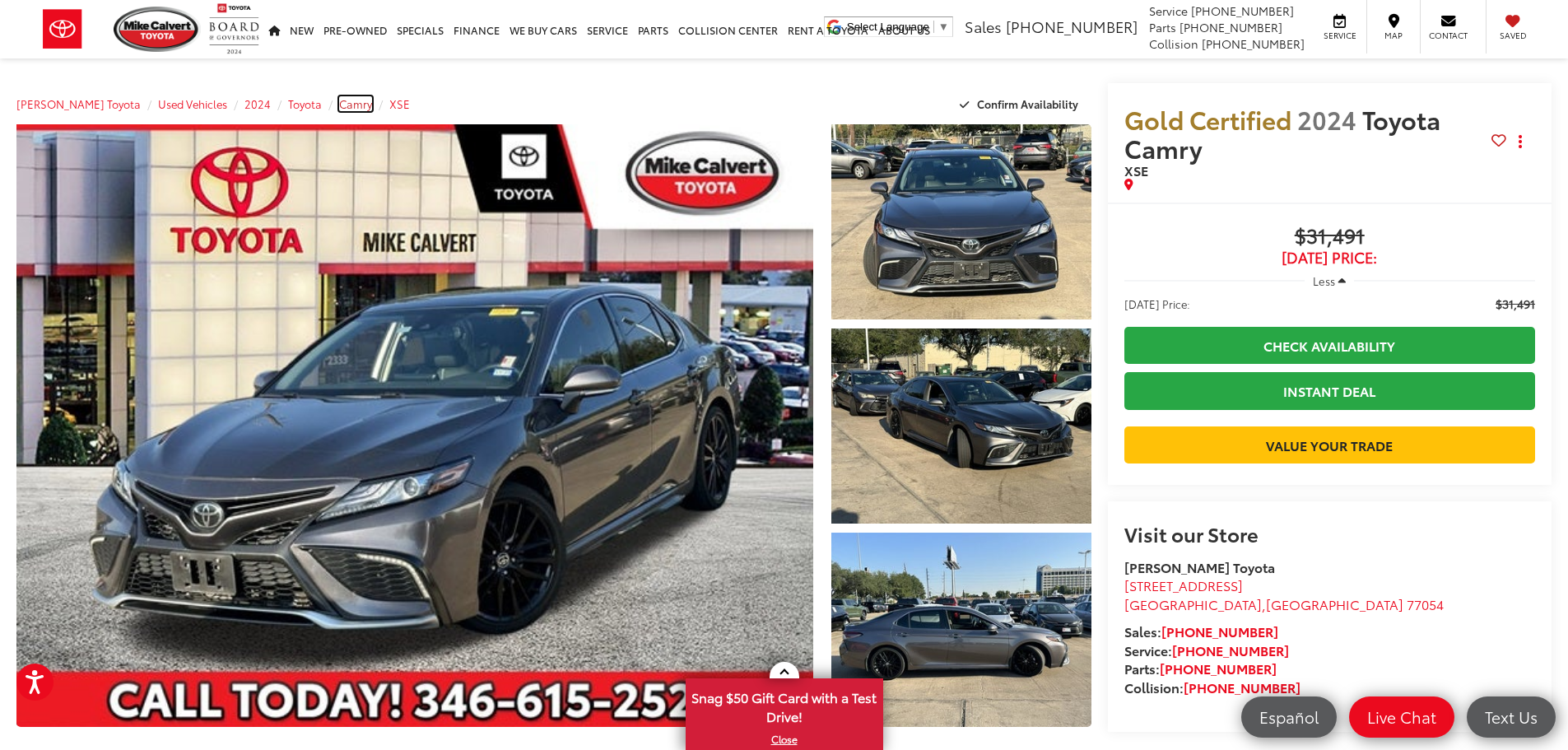
click at [339, 108] on span "Camry" at bounding box center [356, 104] width 33 height 15
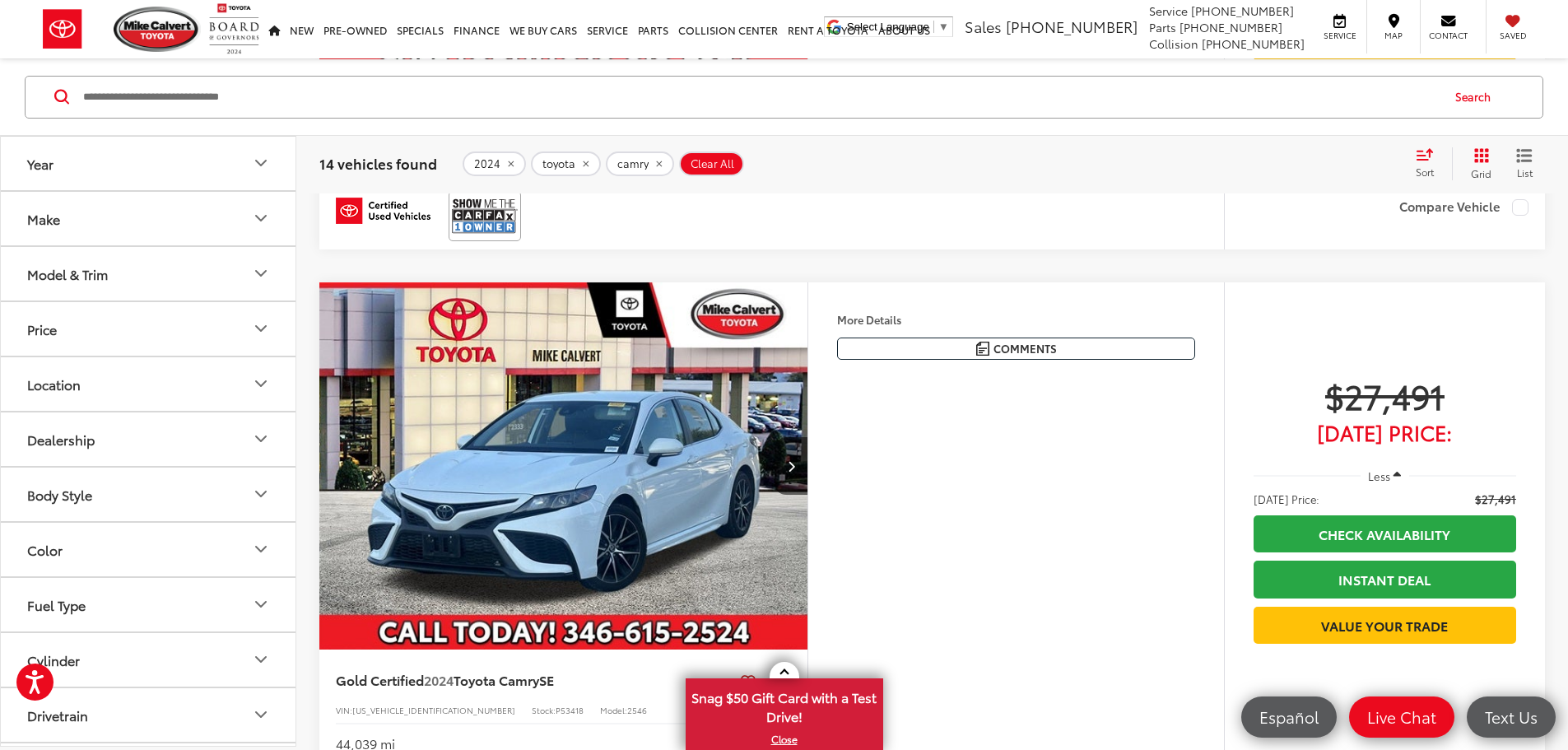
scroll to position [1227, 0]
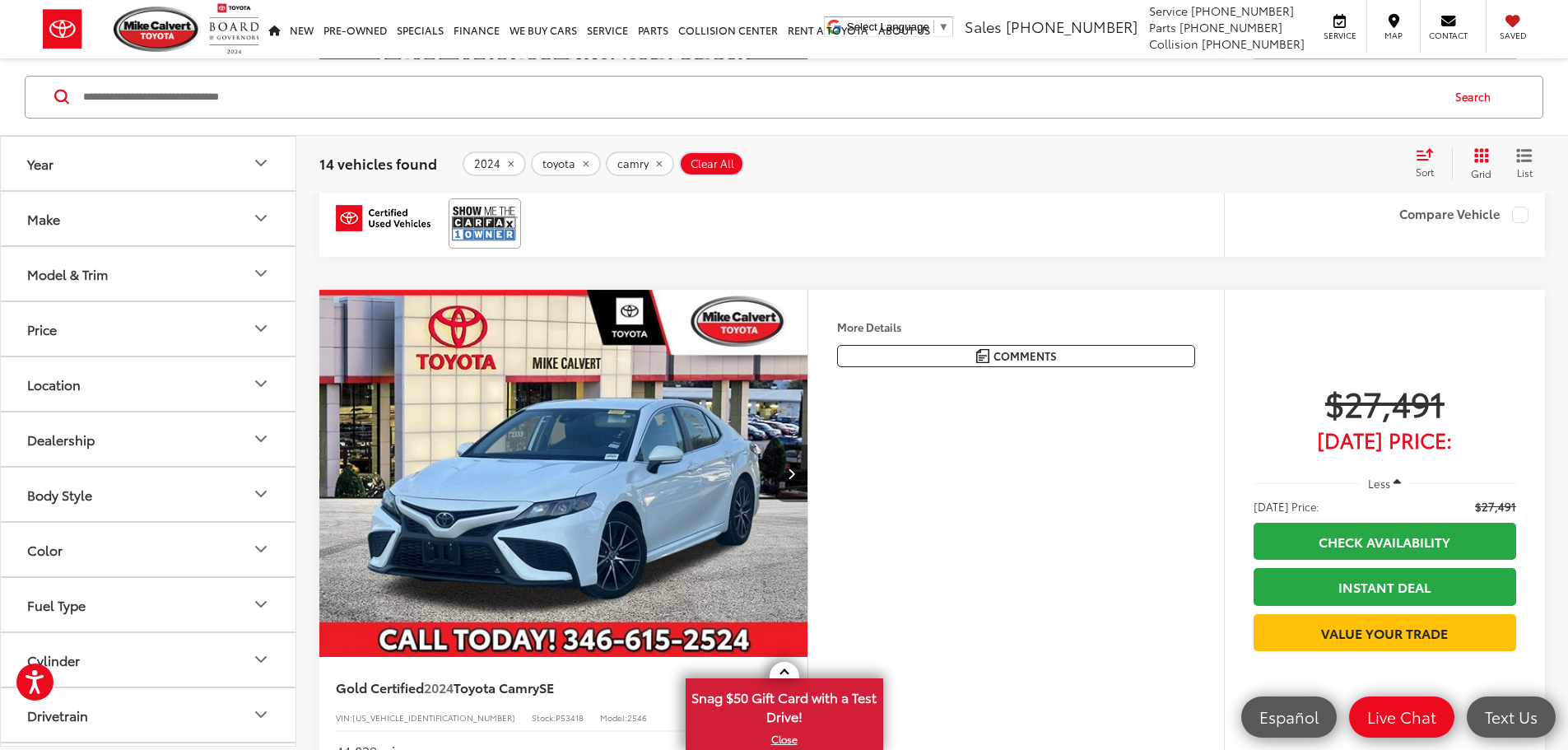
click at [502, 113] on span "Toyota Camry" at bounding box center [496, 104] width 86 height 19
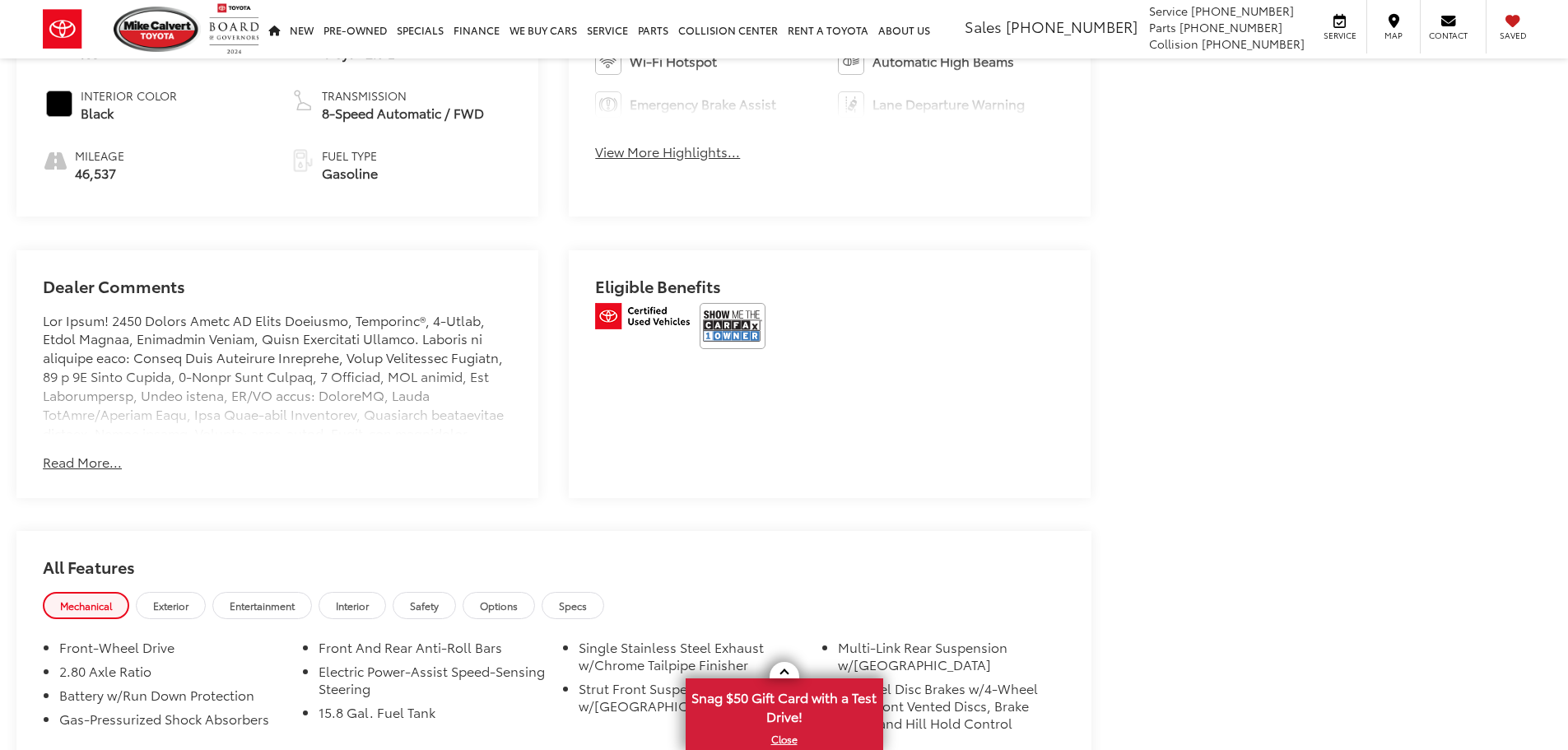
scroll to position [1400, 0]
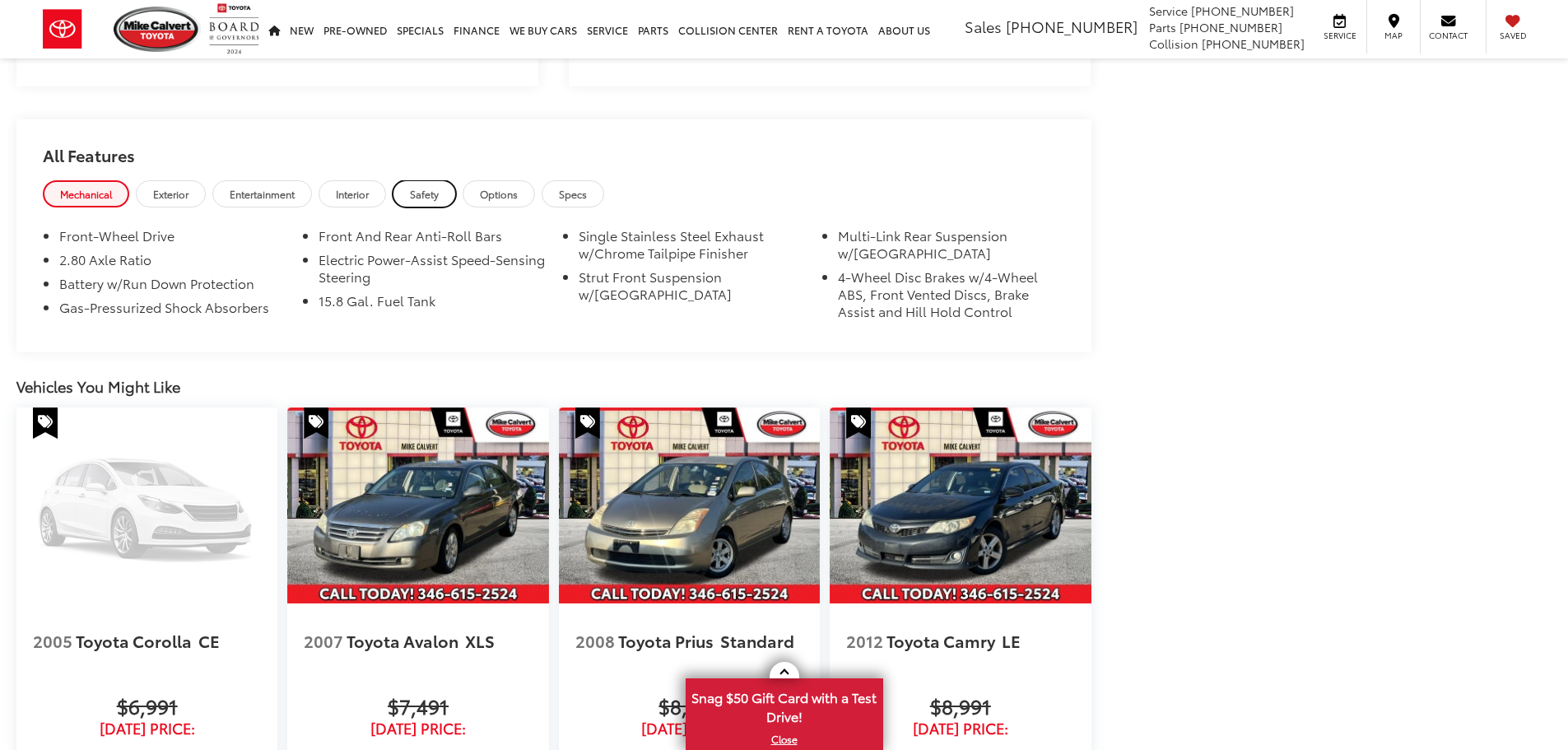
click at [419, 187] on span "Safety" at bounding box center [424, 193] width 29 height 14
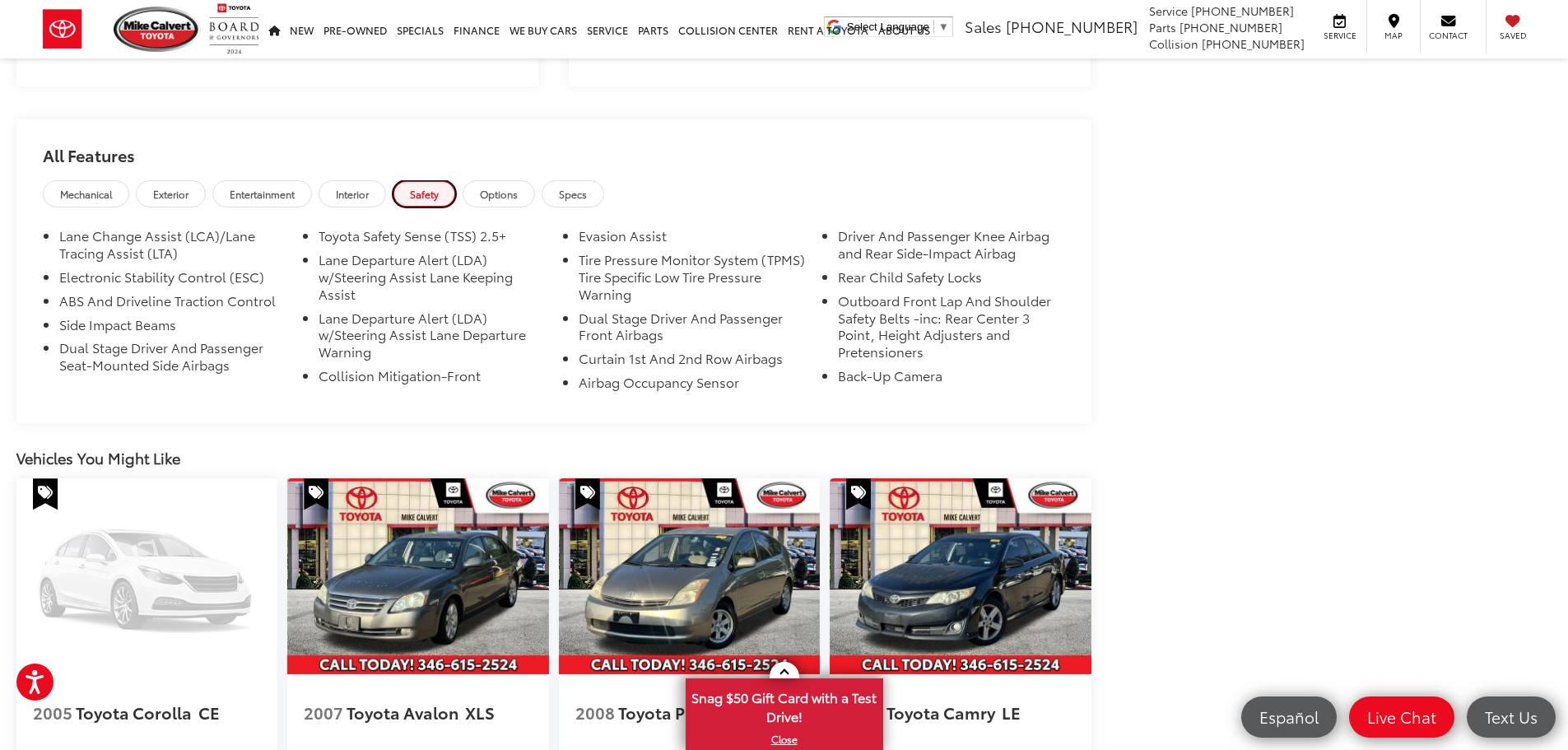
scroll to position [1395, 0]
